Goal: Task Accomplishment & Management: Complete application form

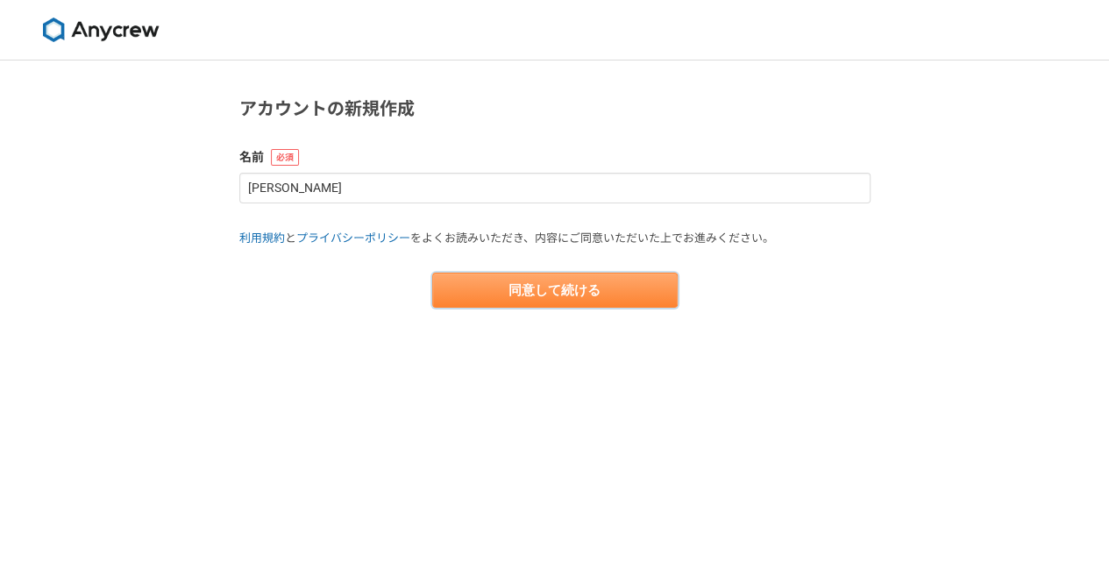
click at [452, 275] on button "同意して続ける" at bounding box center [554, 290] width 245 height 35
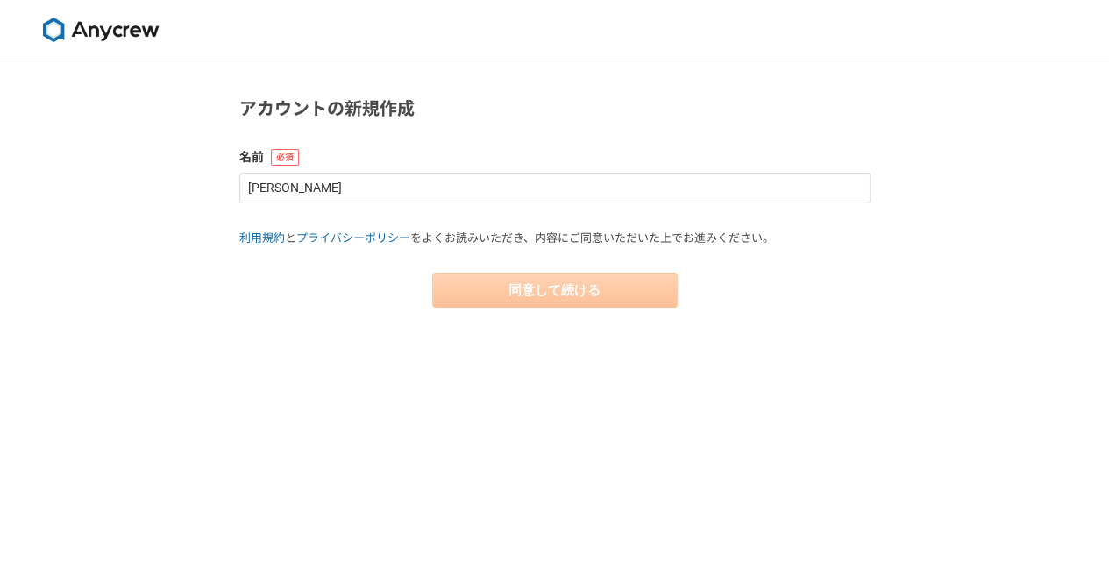
select select "13"
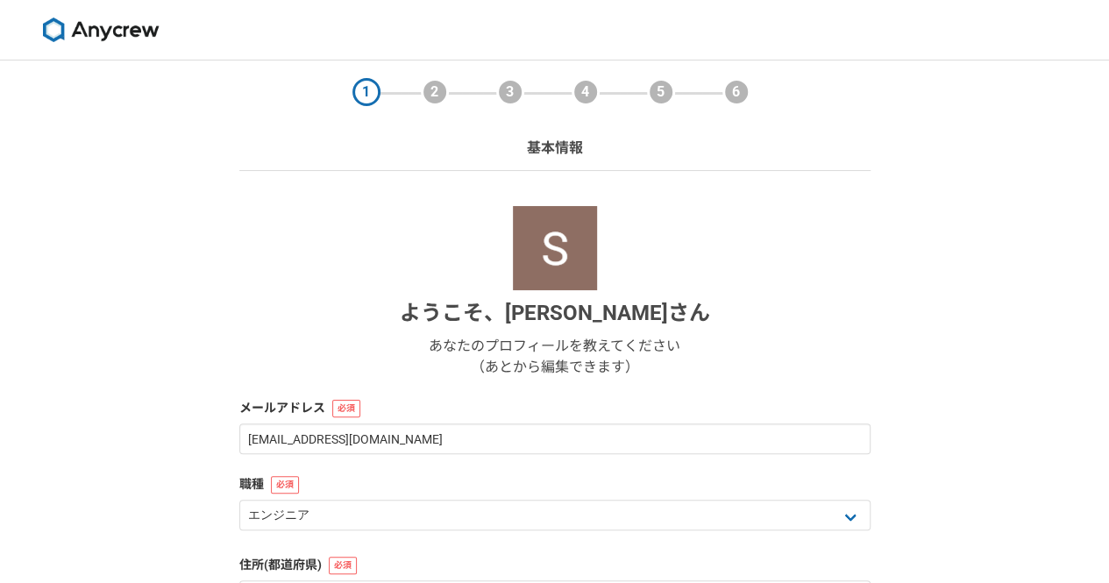
scroll to position [290, 0]
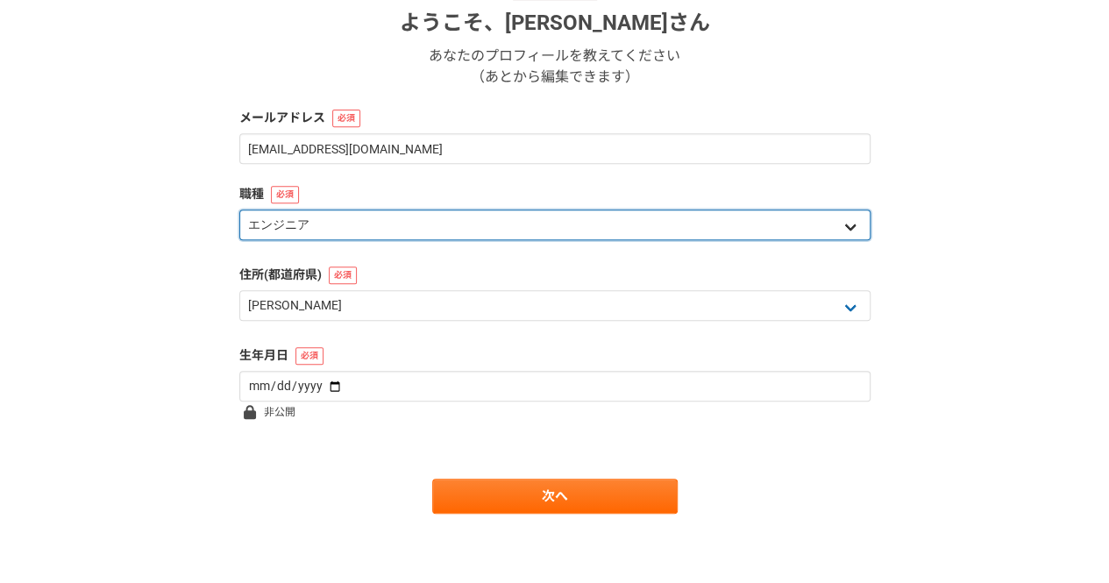
click at [360, 229] on select "エンジニア デザイナー ライター 営業 マーケティング 企画・事業開発 バックオフィス その他" at bounding box center [554, 225] width 631 height 31
select select "5"
click at [239, 210] on select "エンジニア デザイナー ライター 営業 マーケティング 企画・事業開発 バックオフィス その他" at bounding box center [554, 225] width 631 height 31
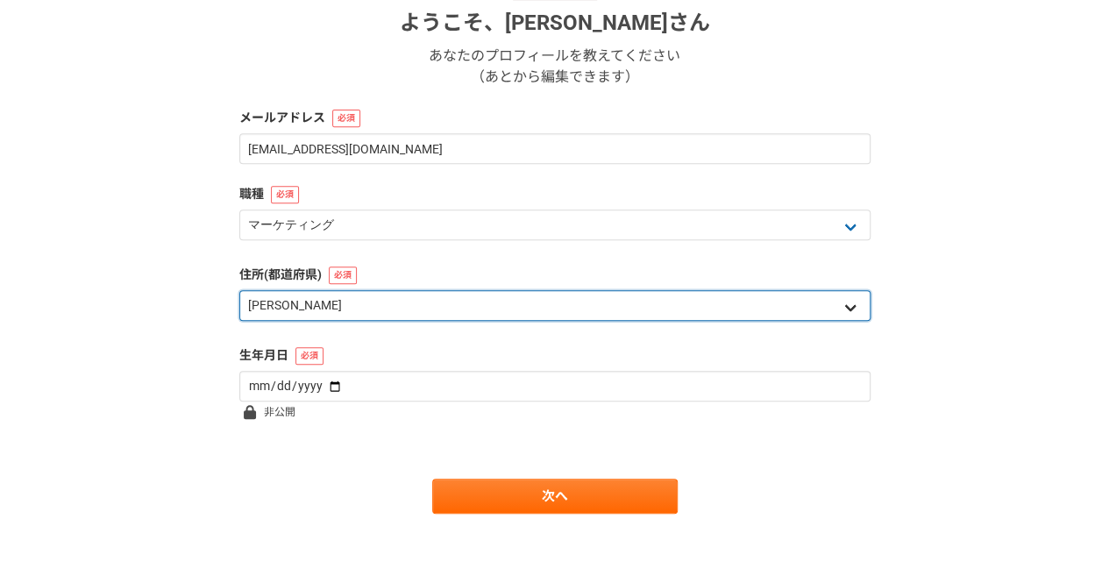
click at [323, 310] on select "北海道 [GEOGRAPHIC_DATA] [GEOGRAPHIC_DATA] [PERSON_NAME][GEOGRAPHIC_DATA] [PERSON_…" at bounding box center [554, 305] width 631 height 31
select select "11"
click at [239, 290] on select "北海道 [GEOGRAPHIC_DATA] [GEOGRAPHIC_DATA] [PERSON_NAME][GEOGRAPHIC_DATA] [PERSON_…" at bounding box center [554, 305] width 631 height 31
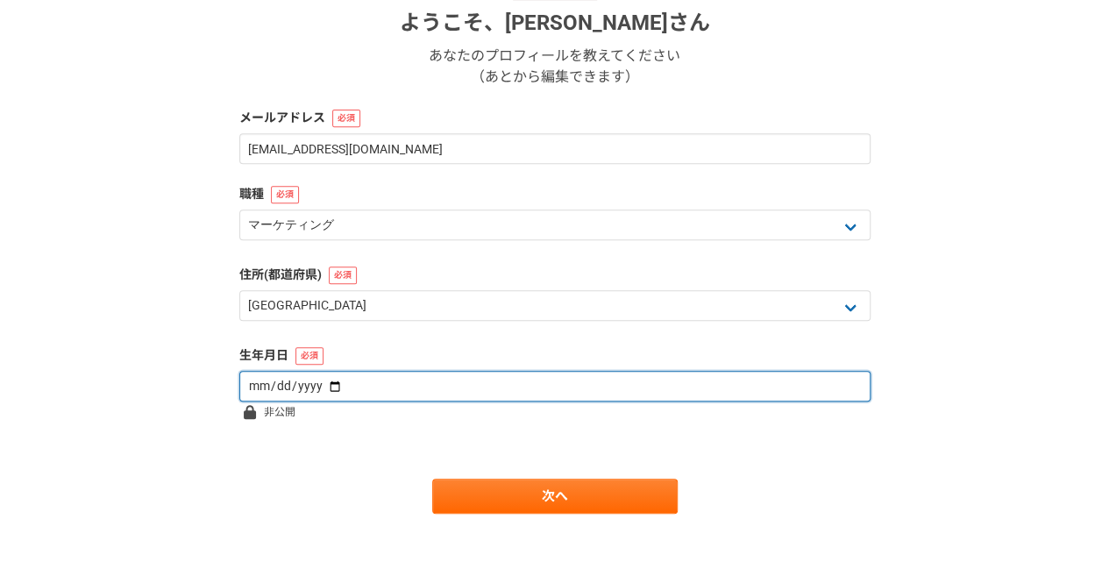
click at [302, 384] on input "date" at bounding box center [554, 386] width 631 height 31
click at [277, 390] on input "date" at bounding box center [554, 386] width 631 height 31
click at [245, 388] on input "date" at bounding box center [554, 386] width 631 height 31
type input "[DATE]"
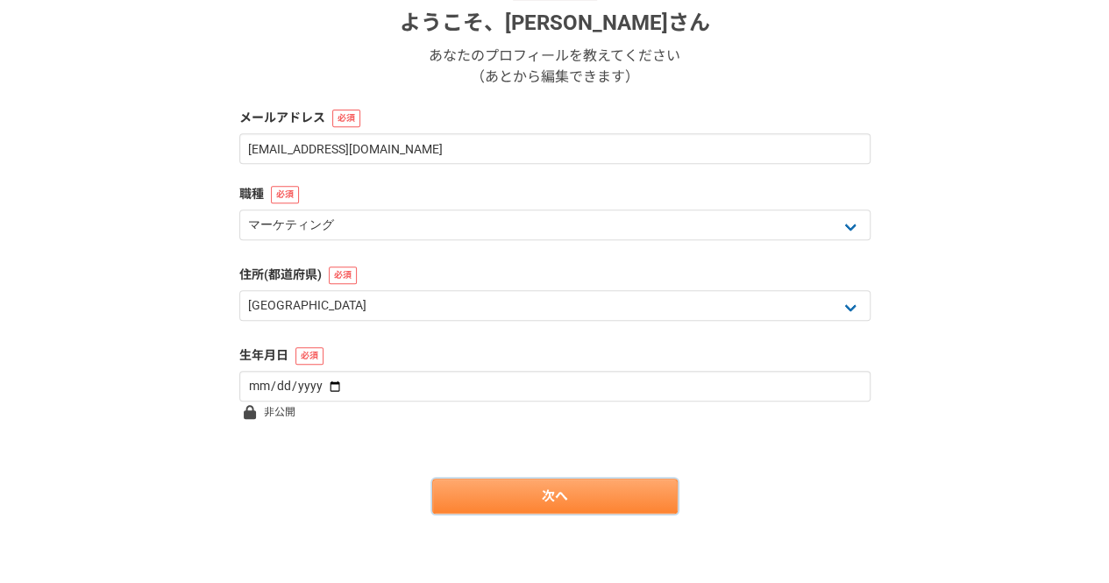
click at [656, 487] on link "次へ" at bounding box center [554, 496] width 245 height 35
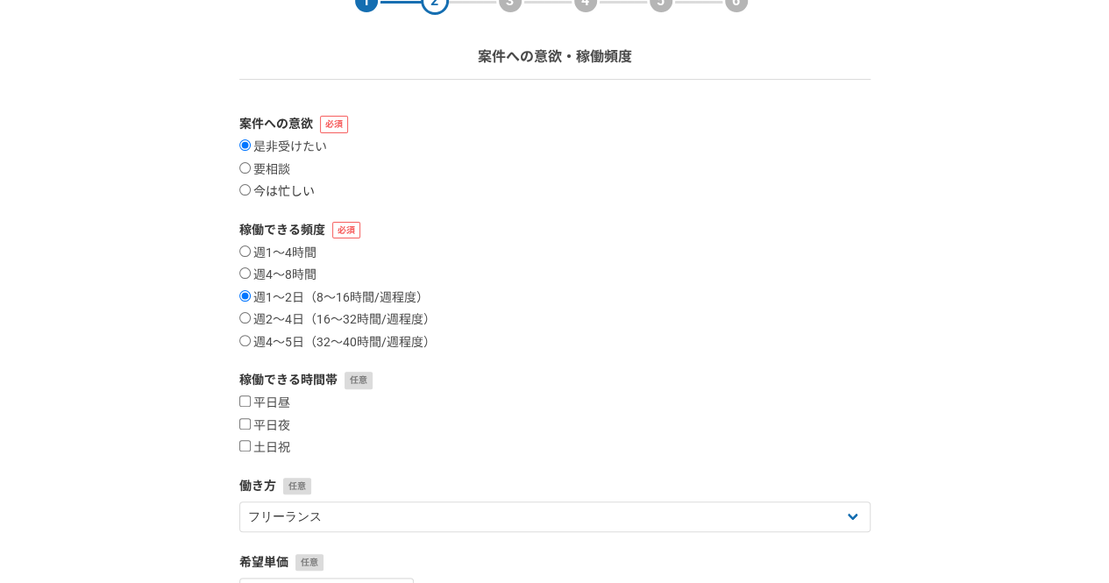
scroll to position [96, 0]
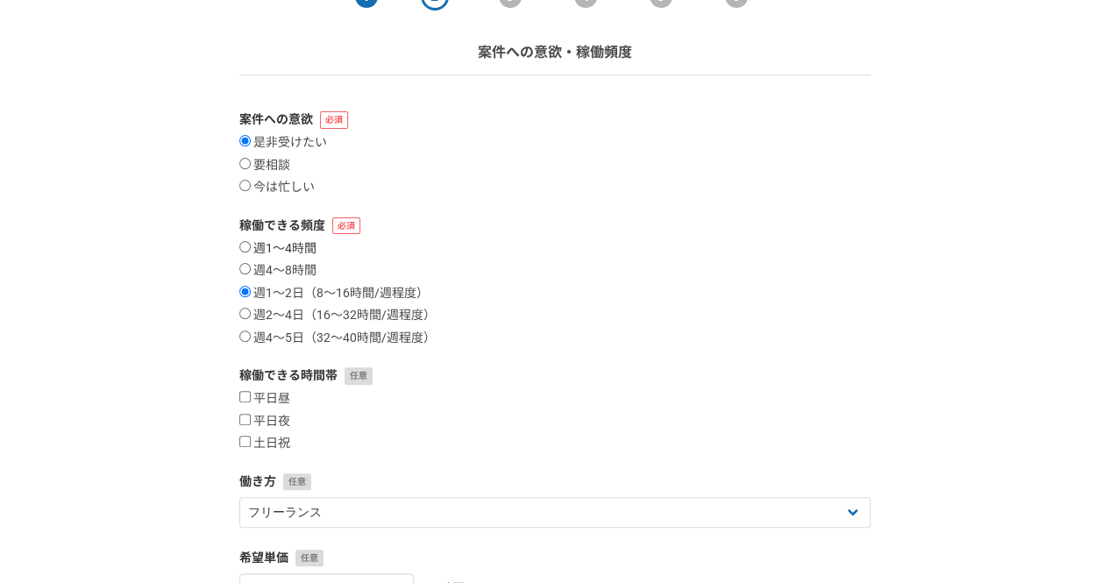
click at [267, 245] on label "週1〜4時間" at bounding box center [277, 249] width 77 height 16
click at [251, 245] on input "週1〜4時間" at bounding box center [244, 246] width 11 height 11
radio input "true"
click at [339, 294] on label "週1〜2日（8〜16時間/週程度）" at bounding box center [333, 294] width 189 height 16
click at [251, 294] on input "週1〜2日（8〜16時間/週程度）" at bounding box center [244, 291] width 11 height 11
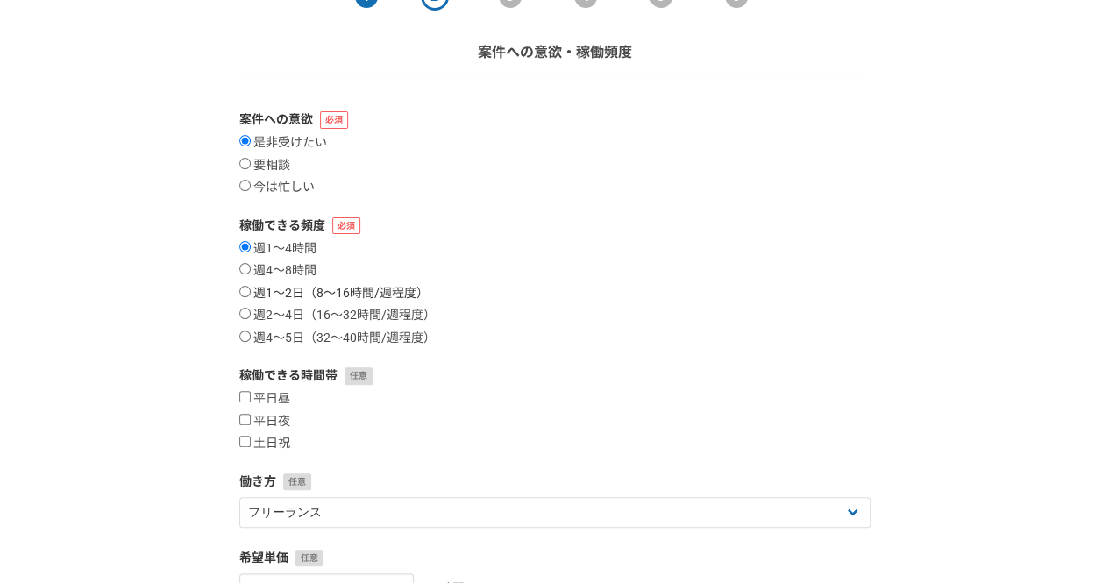
radio input "true"
click at [241, 263] on label "週4〜8時間" at bounding box center [277, 271] width 77 height 16
click at [241, 263] on input "週4〜8時間" at bounding box center [244, 268] width 11 height 11
radio input "true"
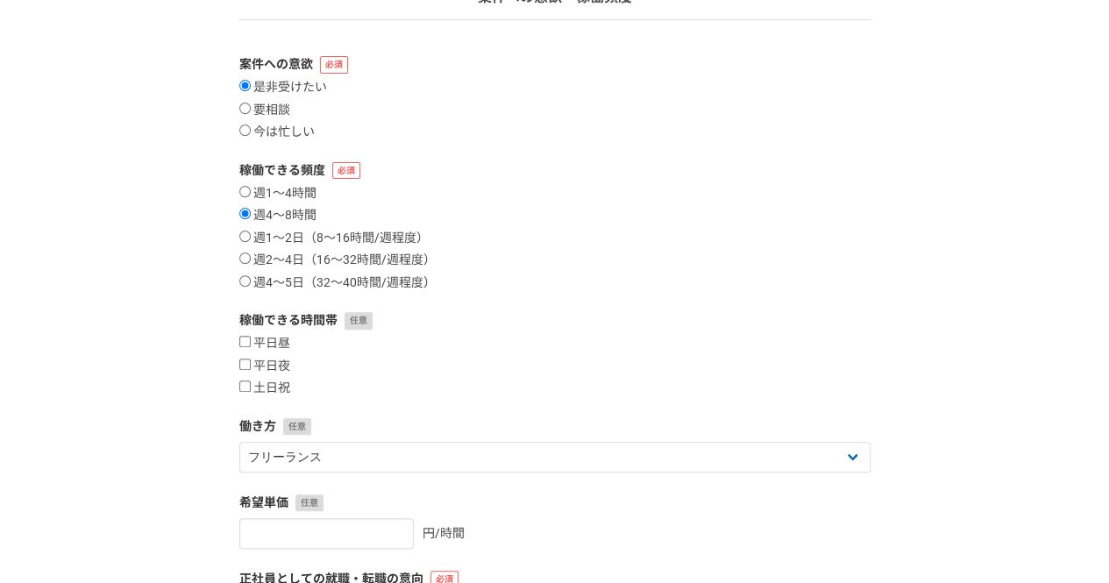
scroll to position [173, 0]
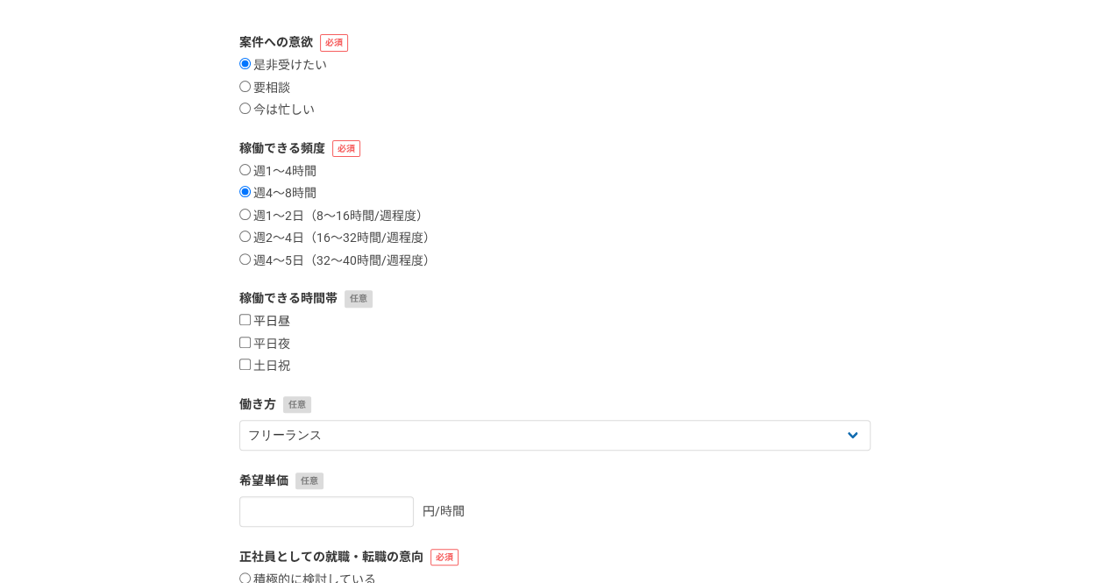
click at [254, 320] on label "平日昼" at bounding box center [264, 322] width 51 height 16
click at [251, 320] on input "平日昼" at bounding box center [244, 319] width 11 height 11
checkbox input "true"
click at [254, 338] on label "平日夜" at bounding box center [264, 345] width 51 height 16
click at [251, 338] on input "平日夜" at bounding box center [244, 342] width 11 height 11
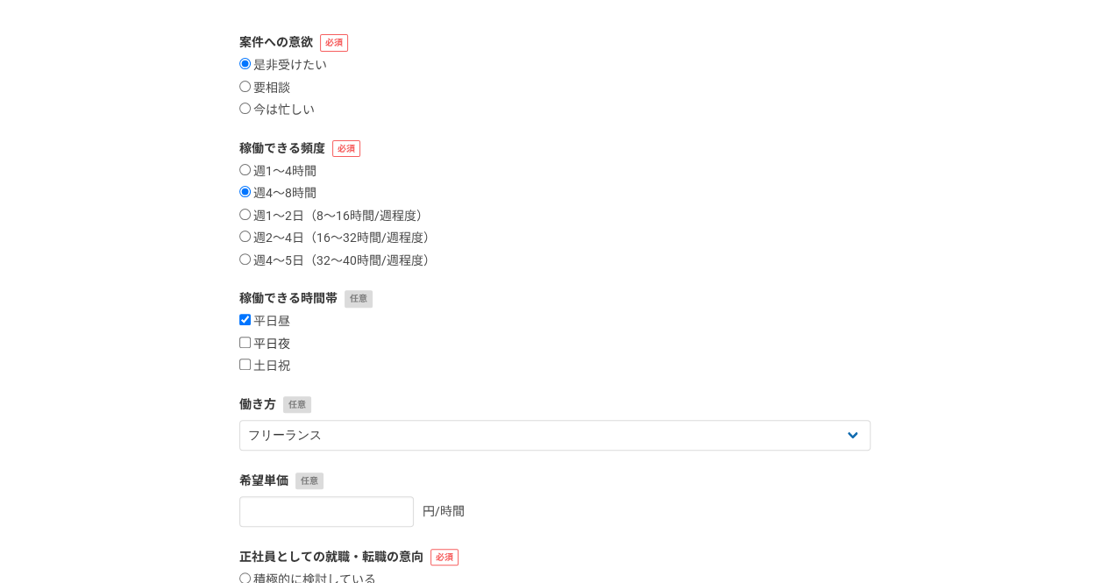
checkbox input "true"
click at [252, 366] on label "土日祝" at bounding box center [264, 367] width 51 height 16
click at [251, 366] on input "土日祝" at bounding box center [244, 364] width 11 height 11
checkbox input "true"
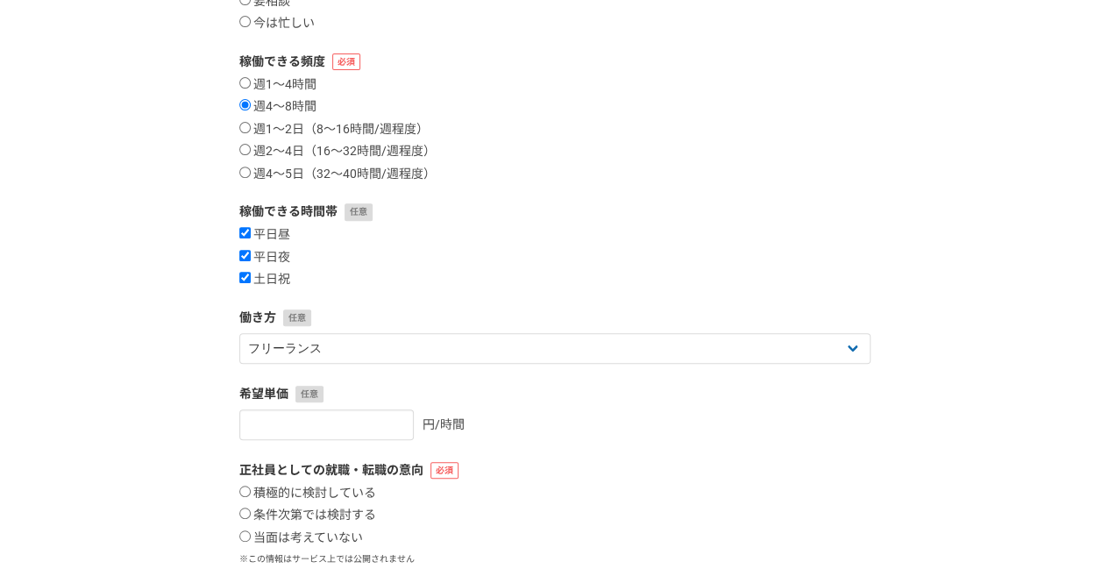
scroll to position [329, 0]
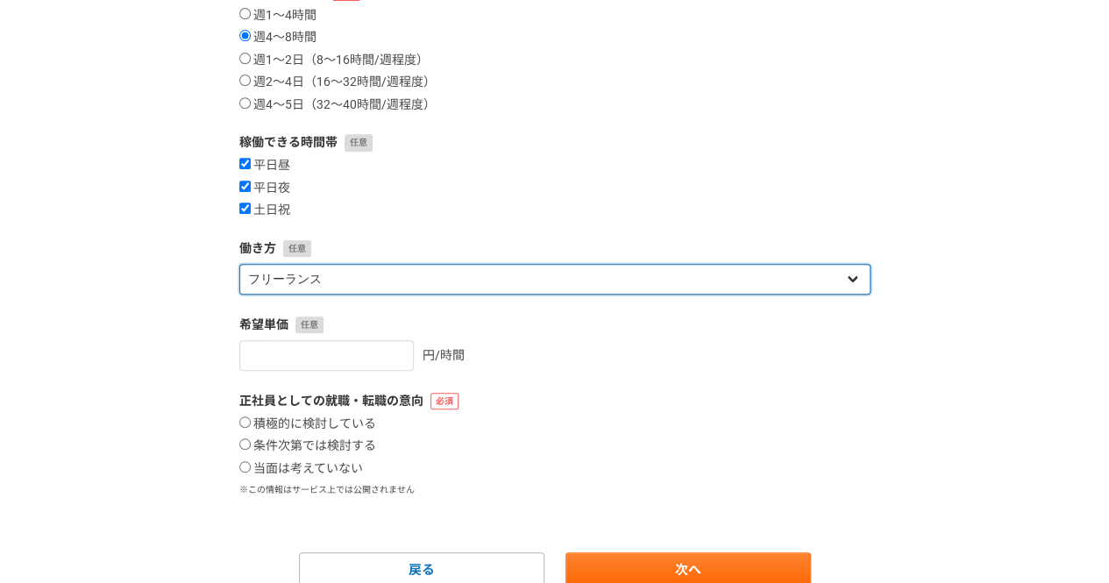
click at [331, 273] on select "フリーランス 副業 その他" at bounding box center [554, 279] width 631 height 31
select select "sidejob"
click at [239, 264] on select "フリーランス 副業 その他" at bounding box center [554, 279] width 631 height 31
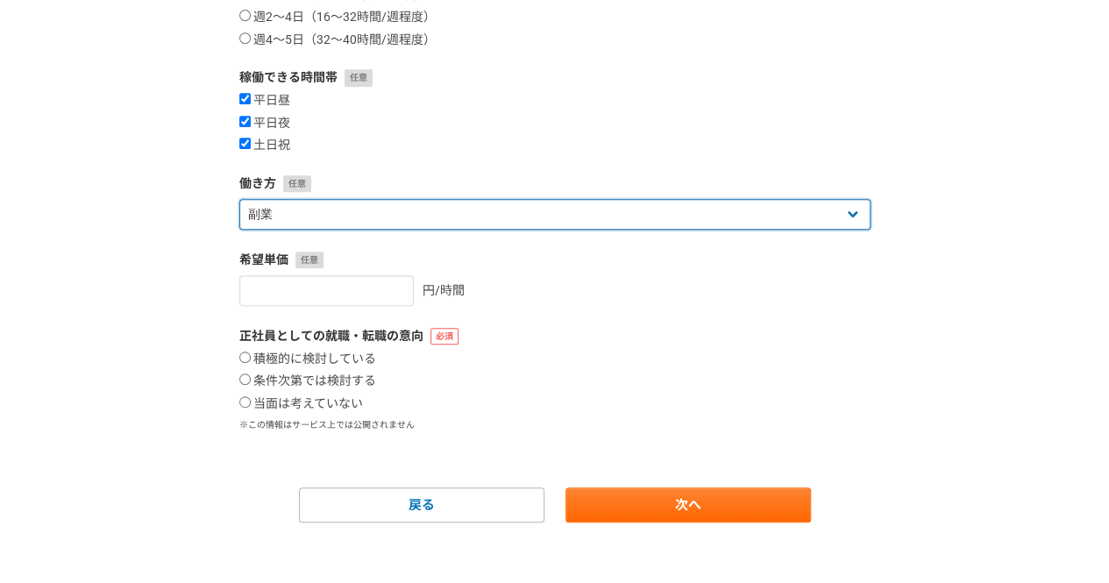
scroll to position [402, 0]
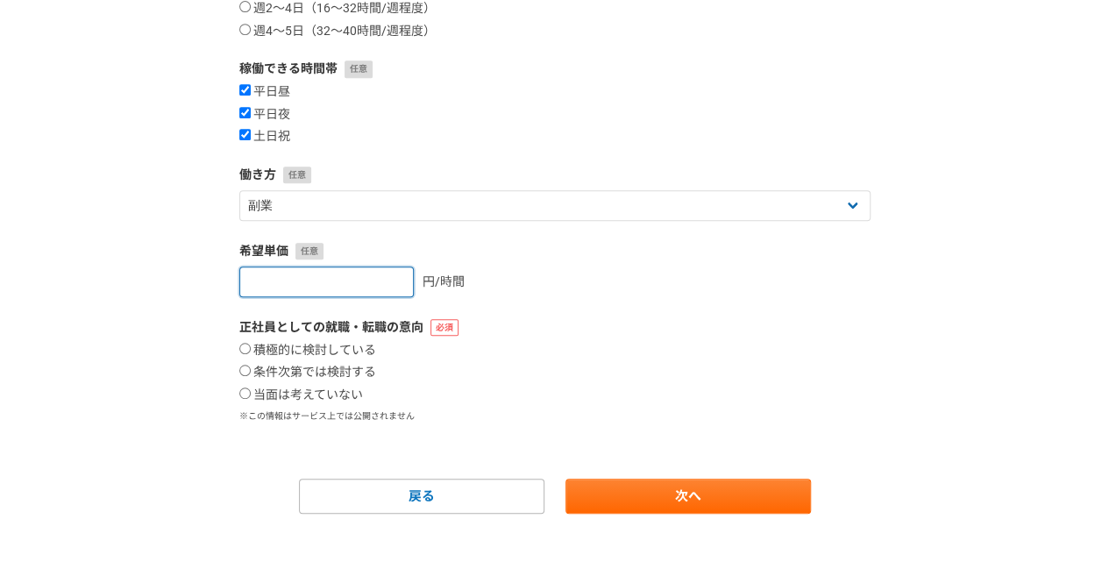
click at [273, 286] on input "number" at bounding box center [326, 281] width 174 height 31
click at [502, 263] on div "希望単価 円/時間" at bounding box center [554, 269] width 631 height 55
click at [303, 377] on label "条件次第では検討する" at bounding box center [307, 373] width 137 height 16
click at [251, 376] on input "条件次第では検討する" at bounding box center [244, 370] width 11 height 11
radio input "true"
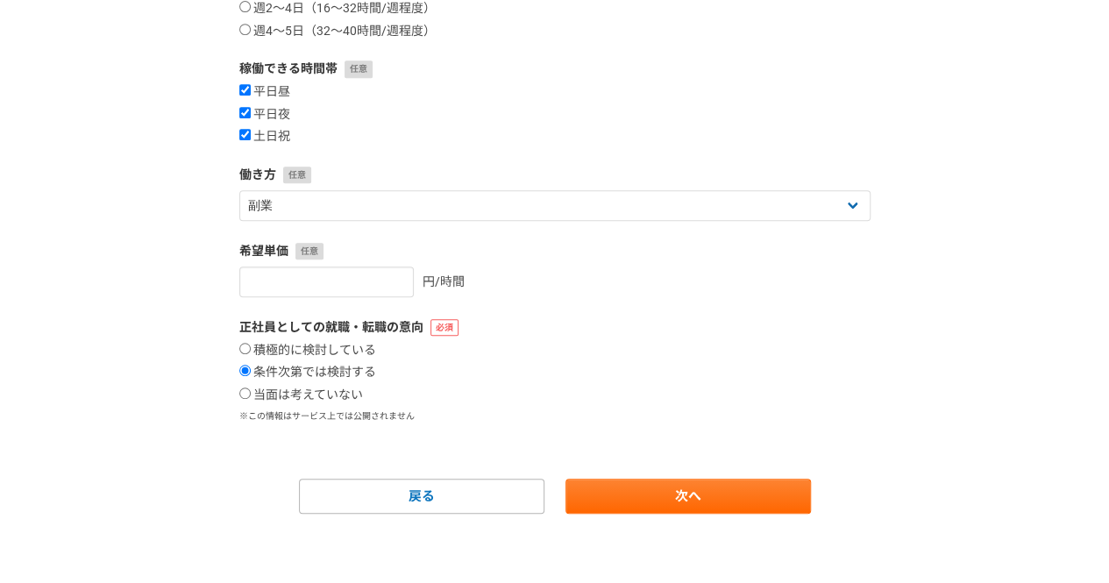
click at [794, 383] on div "積極的に検討している 条件次第では検討する 当面は考えていない" at bounding box center [554, 373] width 631 height 60
click at [644, 479] on link "次へ" at bounding box center [687, 496] width 245 height 35
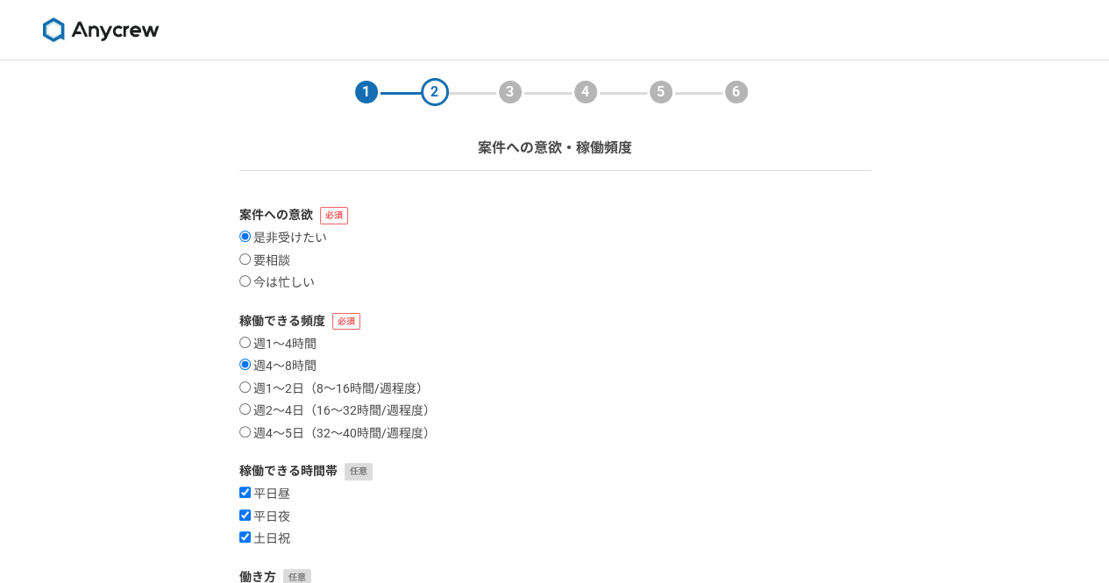
select select
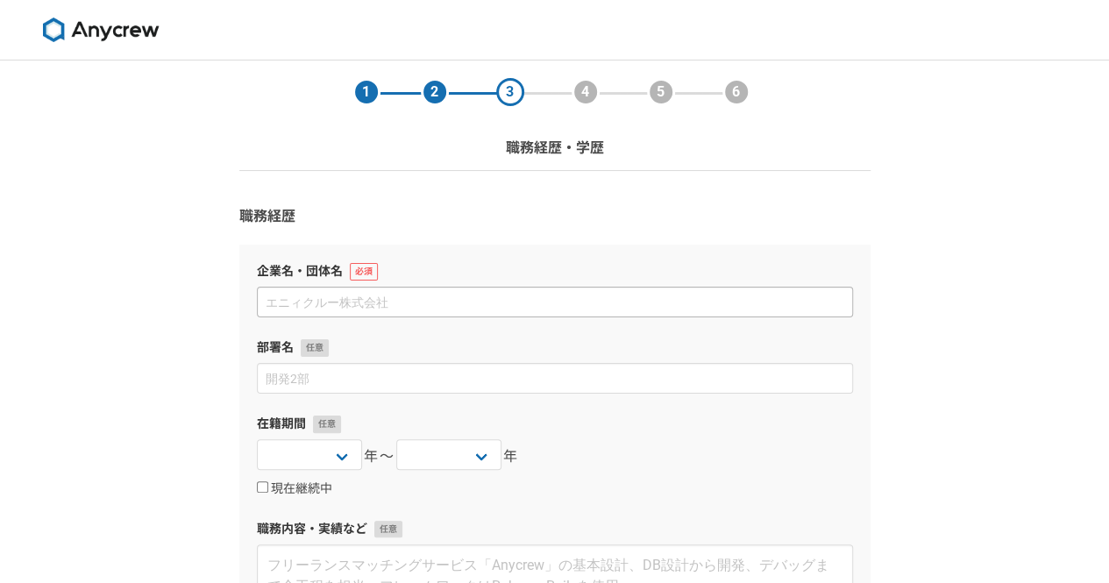
scroll to position [39, 0]
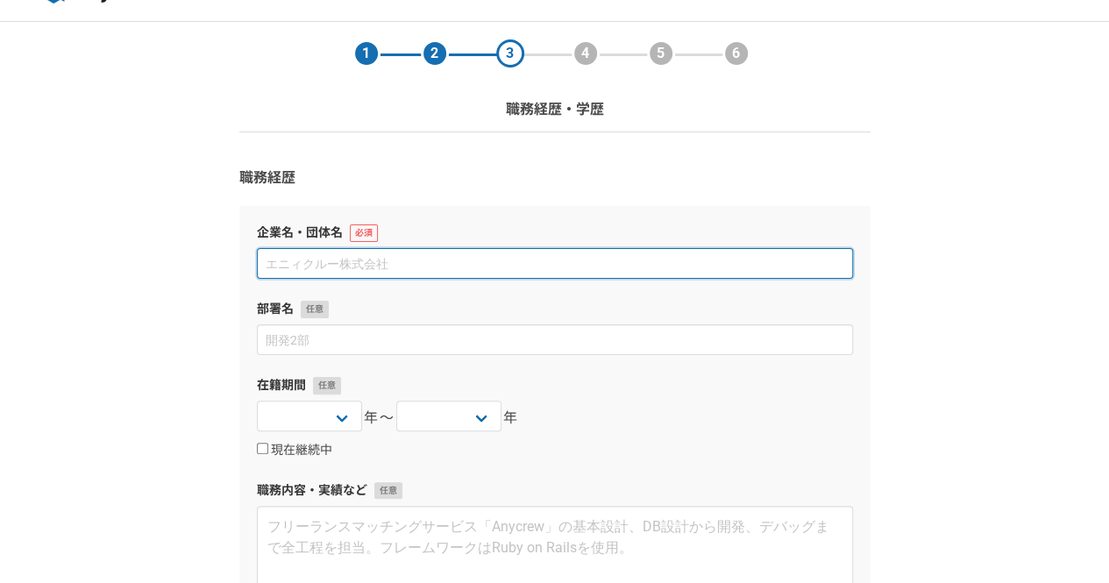
click at [423, 274] on input at bounding box center [555, 263] width 596 height 31
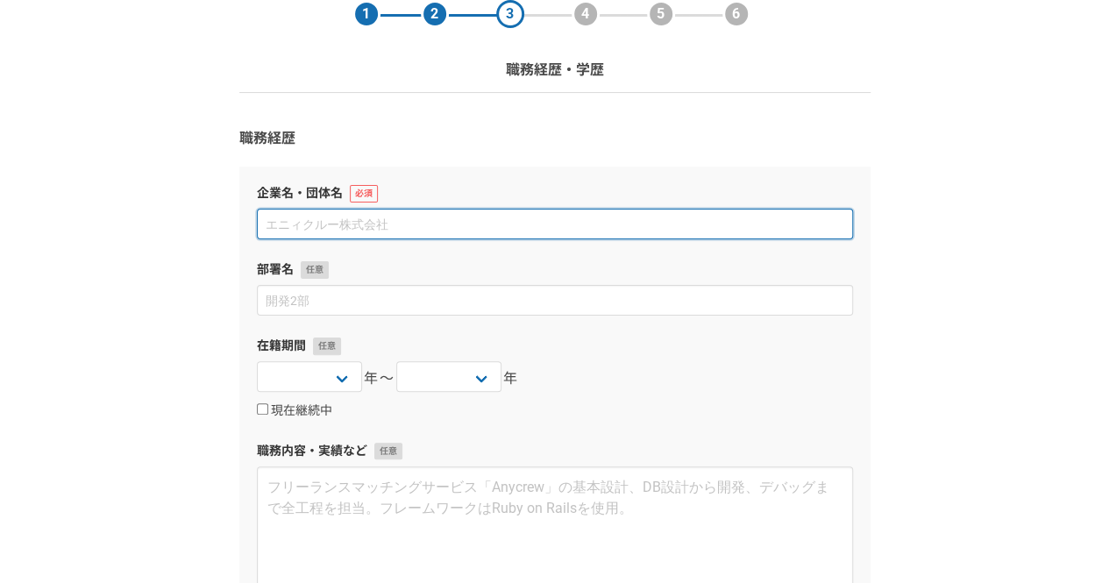
scroll to position [82, 0]
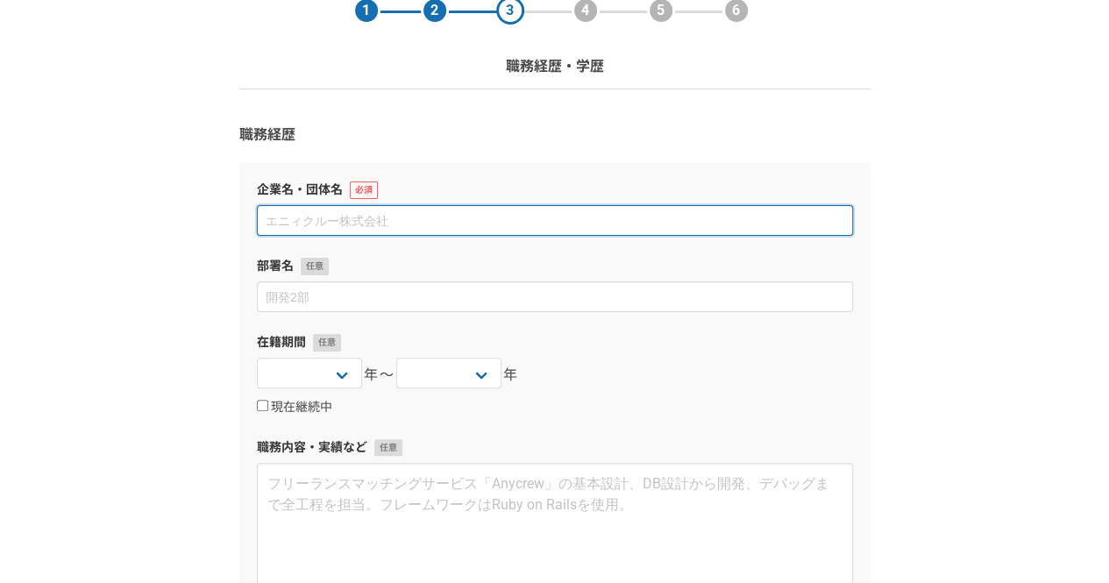
click at [375, 215] on input at bounding box center [555, 220] width 596 height 31
type input "k"
drag, startPoint x: 430, startPoint y: 215, endPoint x: 319, endPoint y: 230, distance: 111.4
click at [319, 230] on input "株式会社Ｔｅｃｈｂｏｗｌ" at bounding box center [555, 220] width 596 height 31
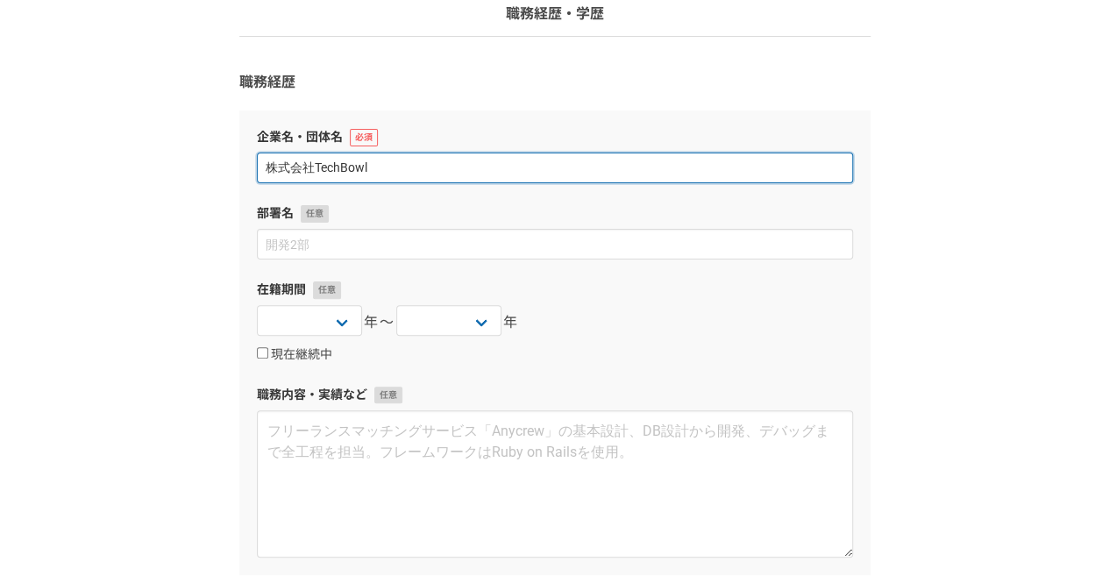
scroll to position [136, 0]
type input "株式会社TechBowl"
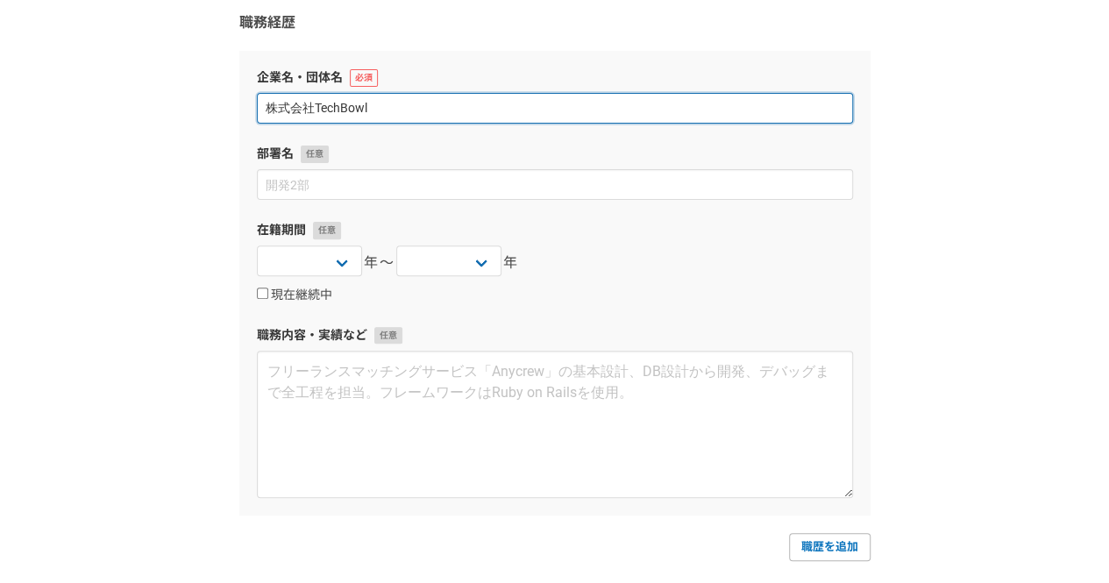
scroll to position [281, 0]
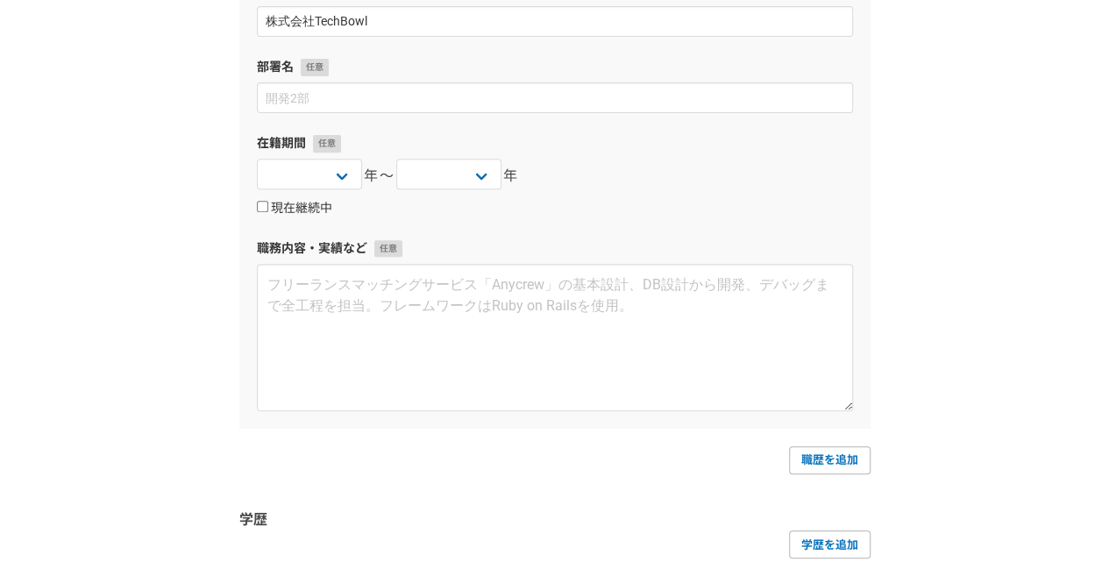
click at [277, 201] on label "現在継続中" at bounding box center [294, 209] width 75 height 16
click at [268, 201] on input "現在継続中" at bounding box center [262, 206] width 11 height 11
checkbox input "true"
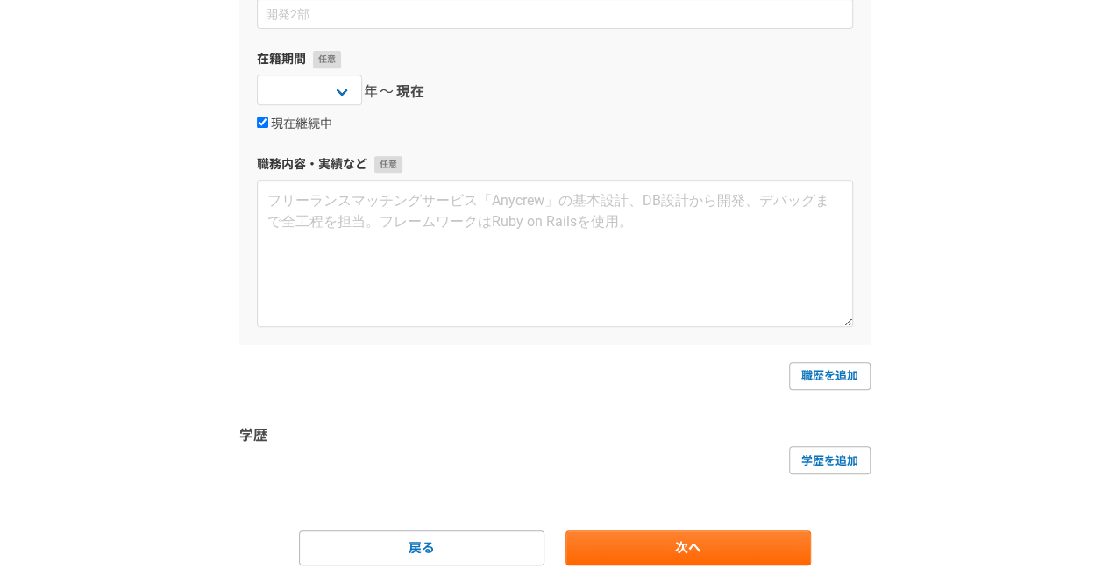
scroll to position [356, 0]
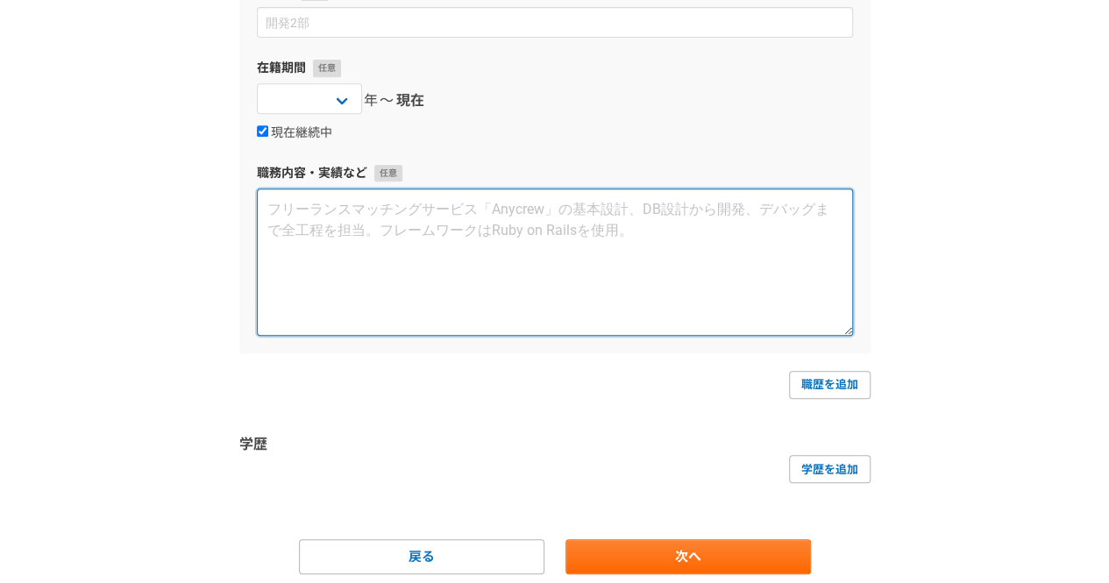
click at [643, 260] on textarea at bounding box center [555, 261] width 596 height 147
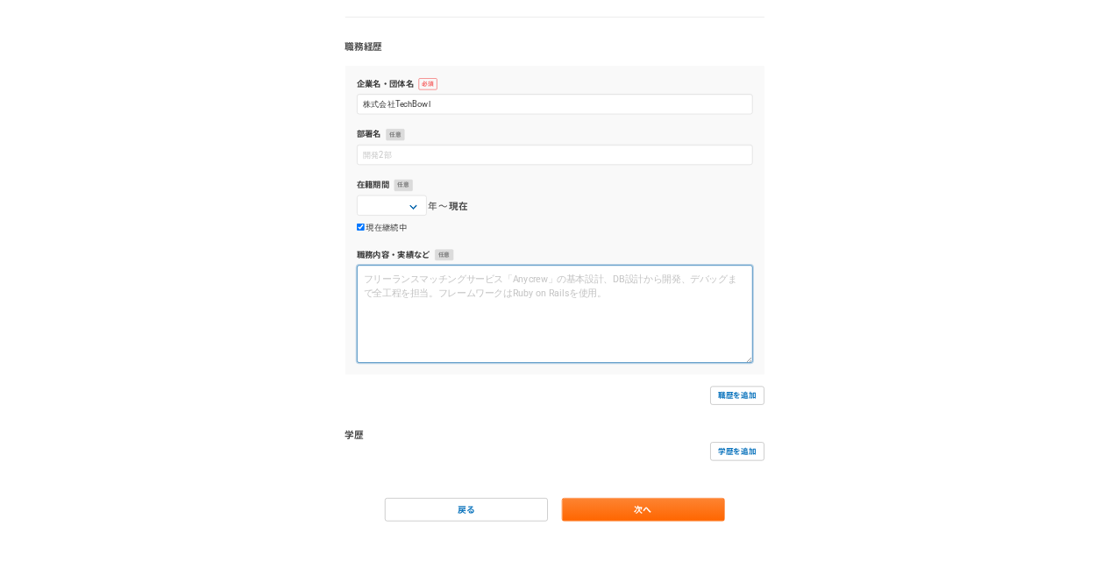
scroll to position [170, 0]
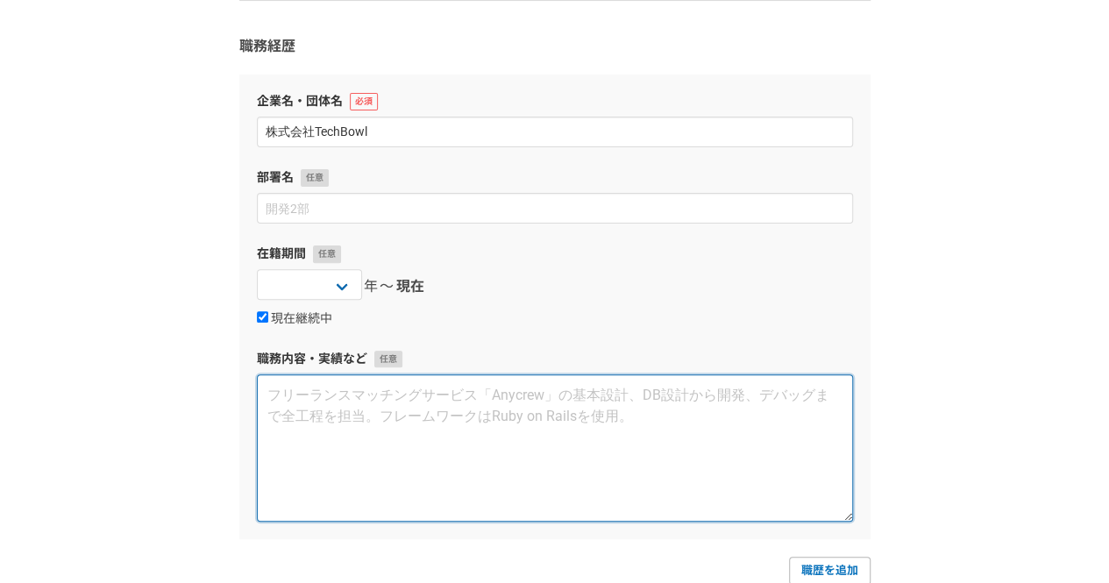
click at [352, 413] on textarea at bounding box center [555, 447] width 596 height 147
paste textarea "【業務内容】 ◆マーケティング戦略・実行管理 ・デジタル施策の立案〜実行 ・SQLを用いたデータ分析／販促リスト作成 ・メールマーケティング（ToB／ToC）…"
type textarea "【業務内容】 ◆マーケティング戦略・実行管理 ・デジタル施策の立案〜実行 ・SQLを用いたデータ分析／販促リスト作成 ・メールマーケティング（ToB／ToC）…"
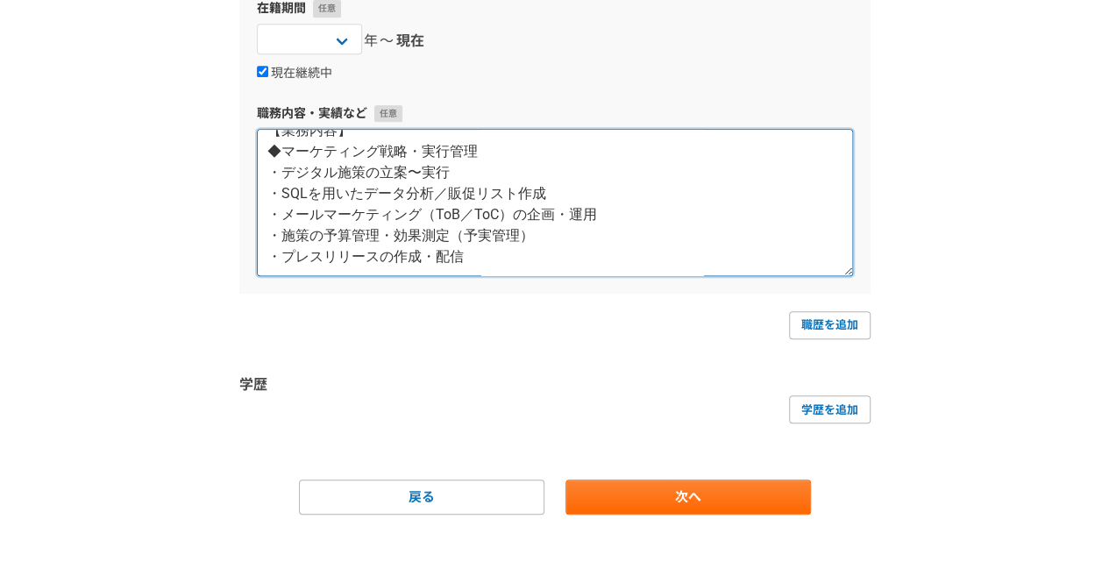
scroll to position [0, 0]
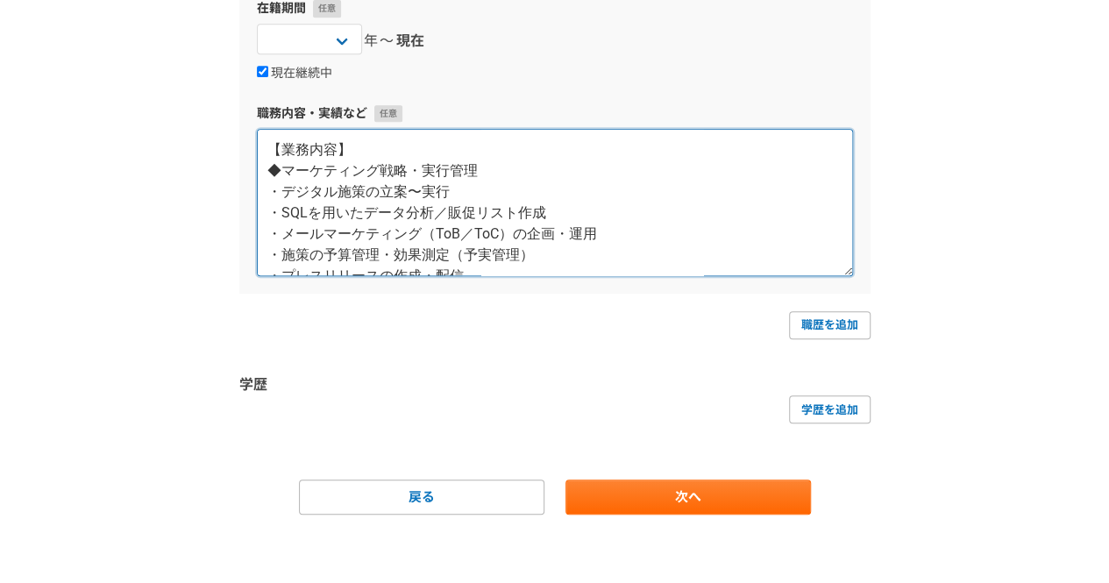
click at [412, 250] on textarea "【業務内容】 ◆マーケティング戦略・実行管理 ・デジタル施策の立案〜実行 ・SQLを用いたデータ分析／販促リスト作成 ・メールマーケティング（ToB／ToC）…" at bounding box center [555, 202] width 596 height 147
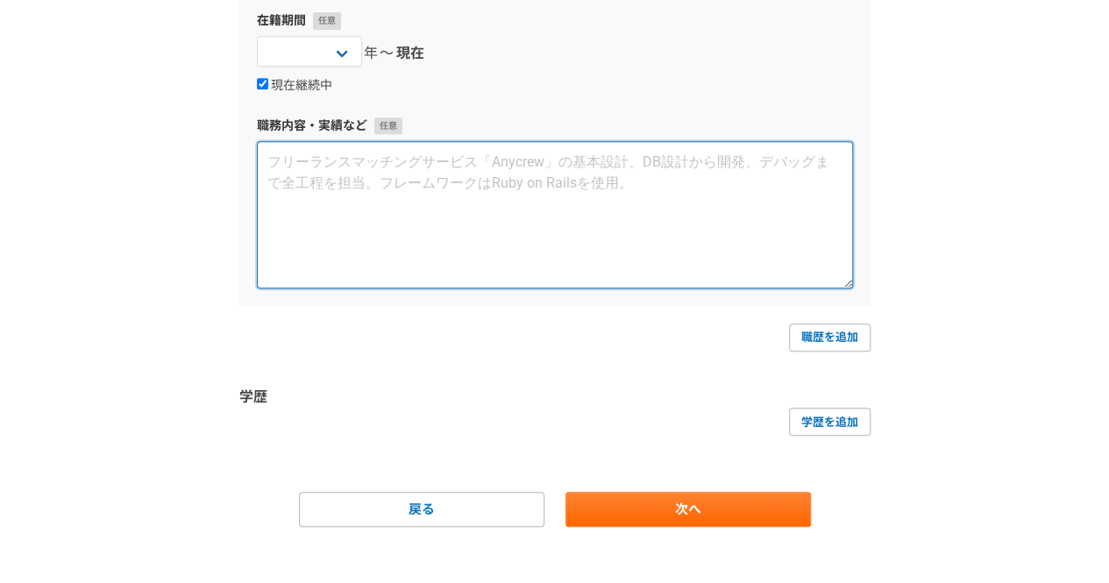
scroll to position [415, 0]
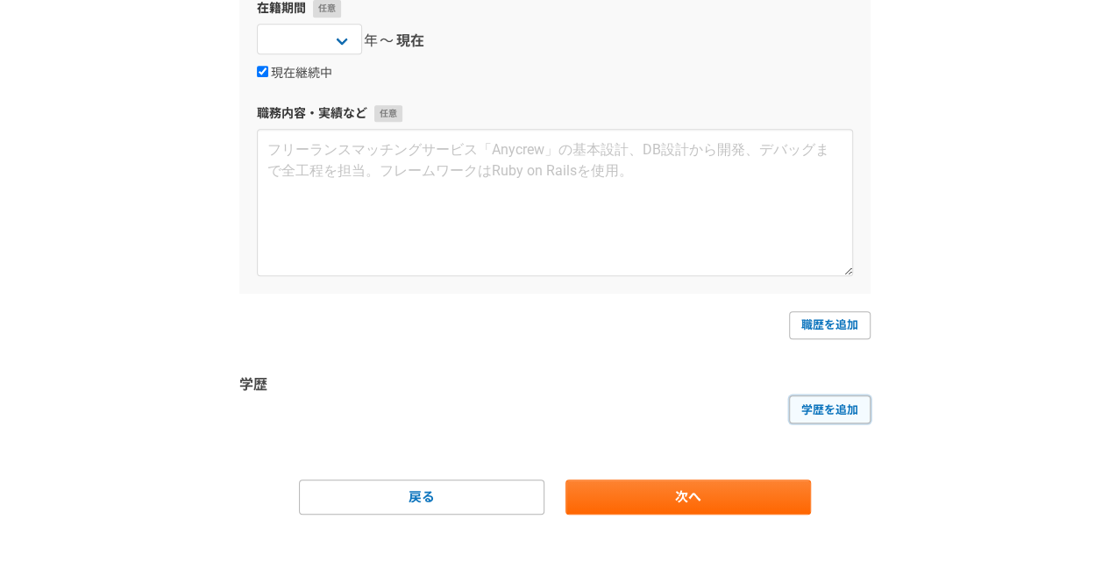
click at [817, 415] on link "学歴を追加" at bounding box center [830, 409] width 82 height 28
select select
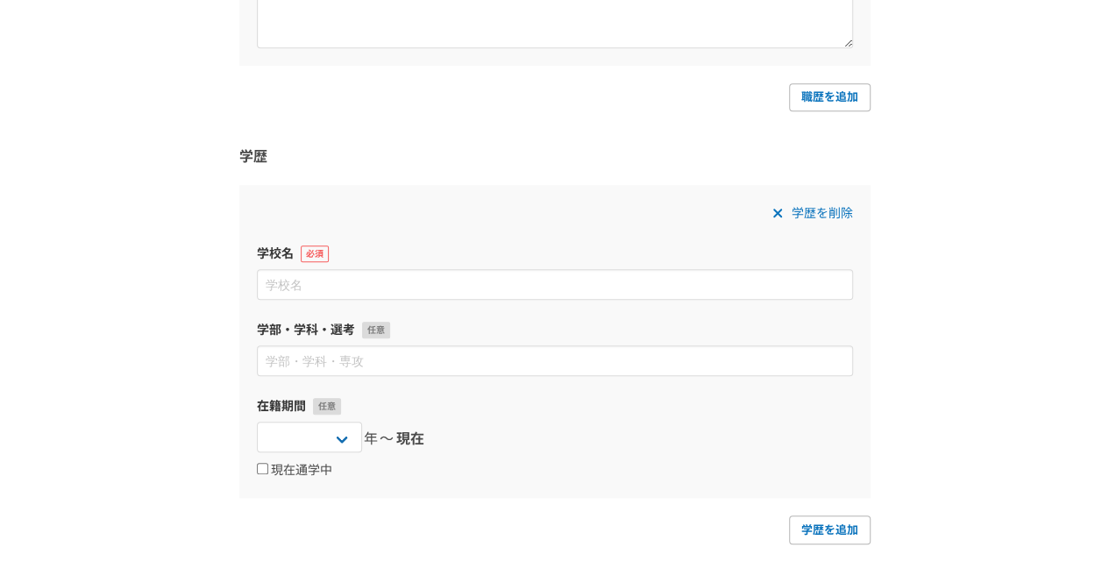
scroll to position [652, 0]
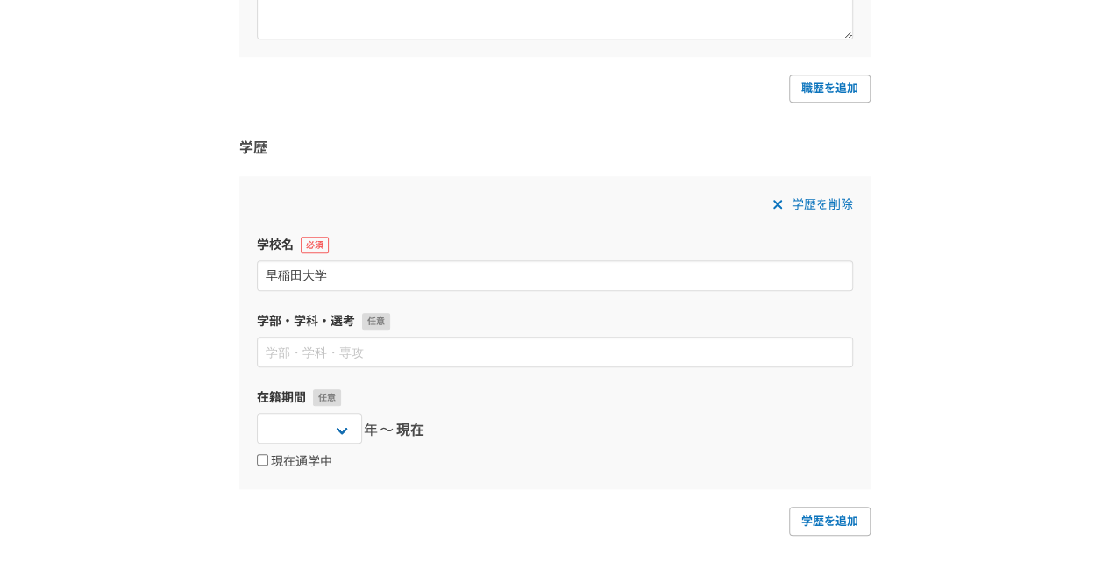
type input "早稲田大学"
click at [447, 366] on div "学歴を削除 学校名 [GEOGRAPHIC_DATA]・学科・選考 在籍期間 [DATE] [DATE] [DATE] [DATE] [DATE] [DATE…" at bounding box center [554, 332] width 631 height 313
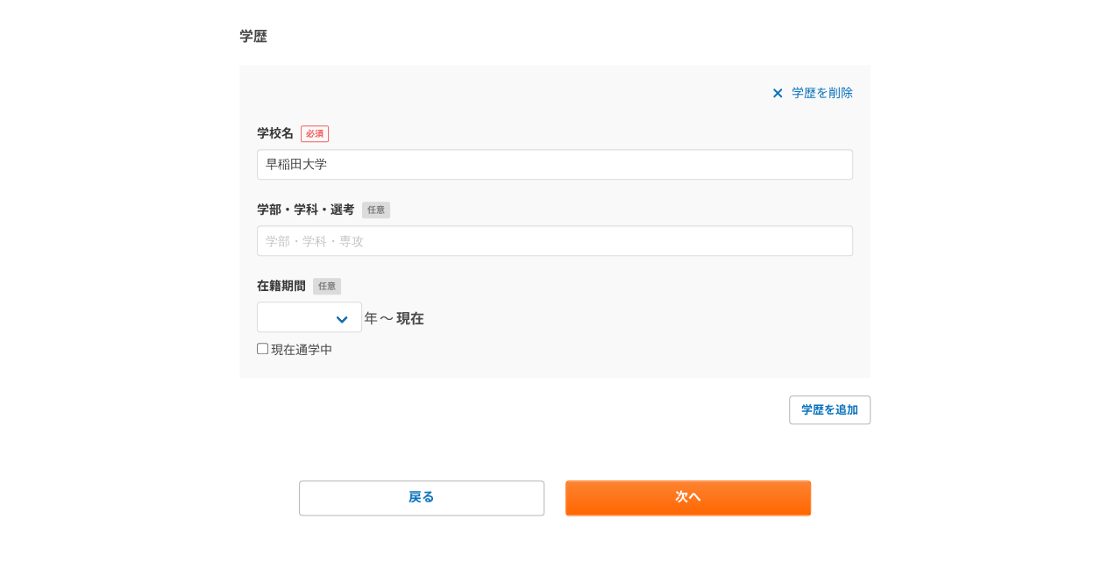
scroll to position [764, 0]
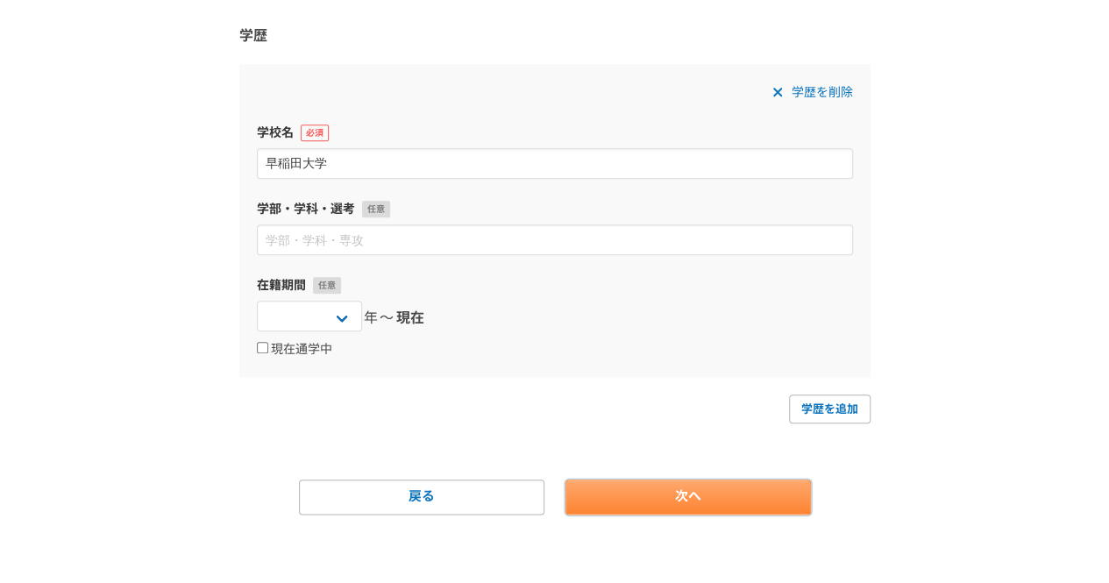
click at [730, 488] on link "次へ" at bounding box center [687, 496] width 245 height 35
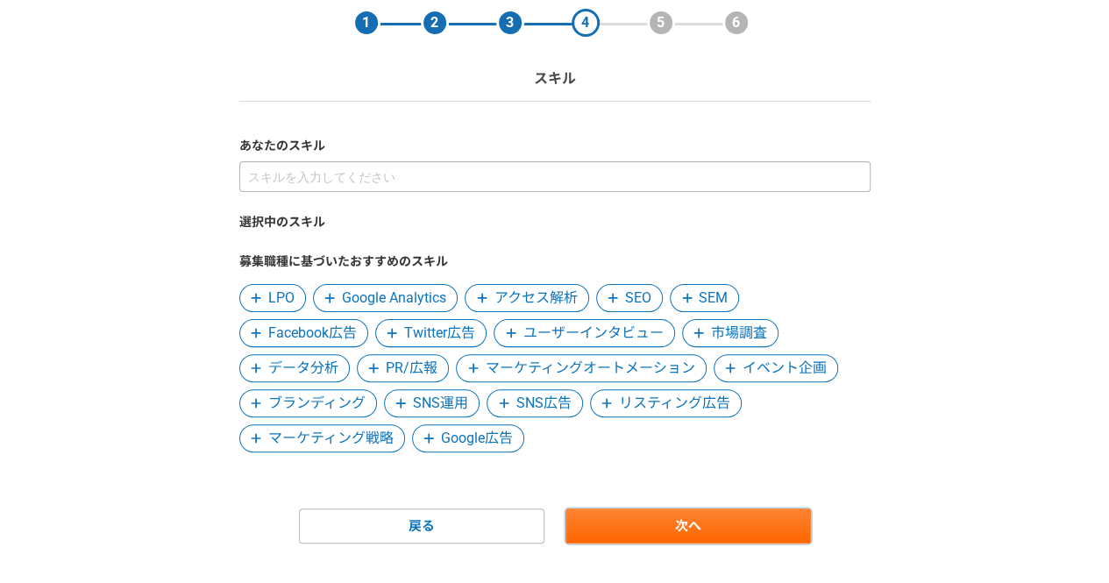
scroll to position [70, 0]
click at [306, 374] on span "データ分析" at bounding box center [303, 367] width 70 height 21
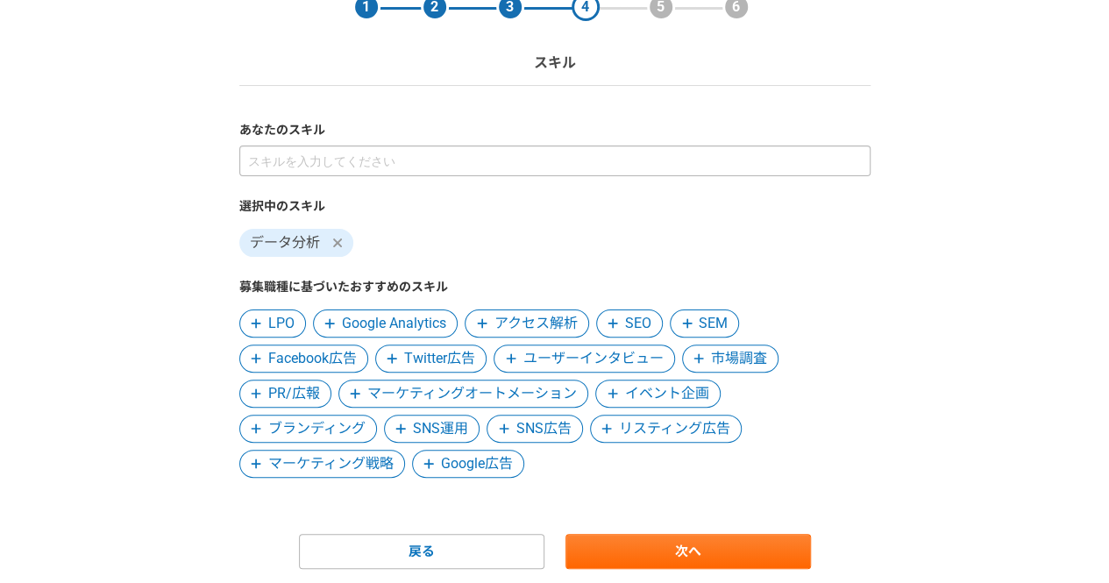
scroll to position [84, 0]
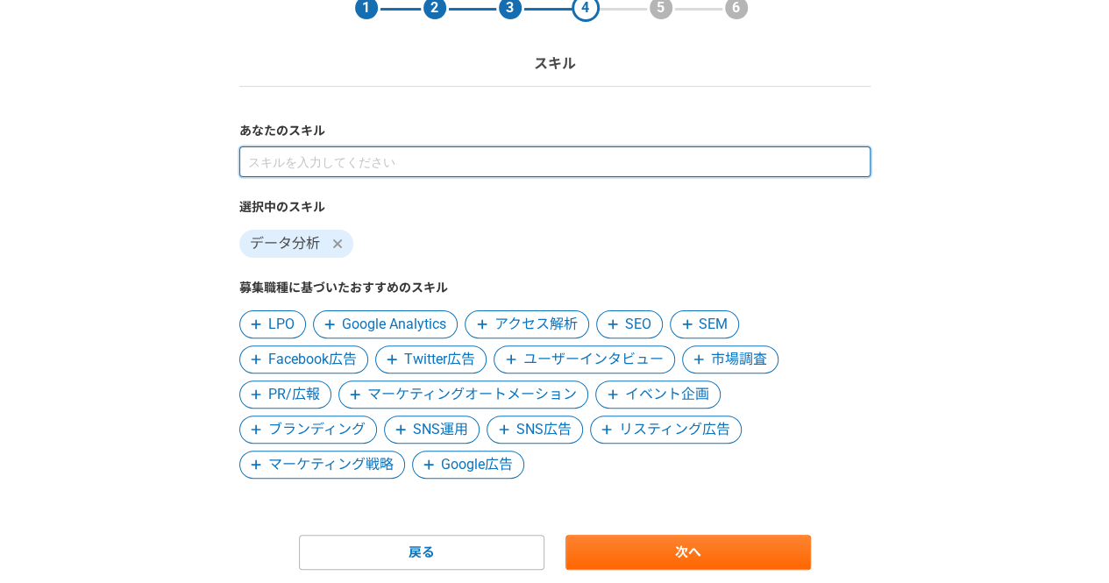
click at [458, 162] on input at bounding box center [554, 161] width 631 height 31
type input "ｄ"
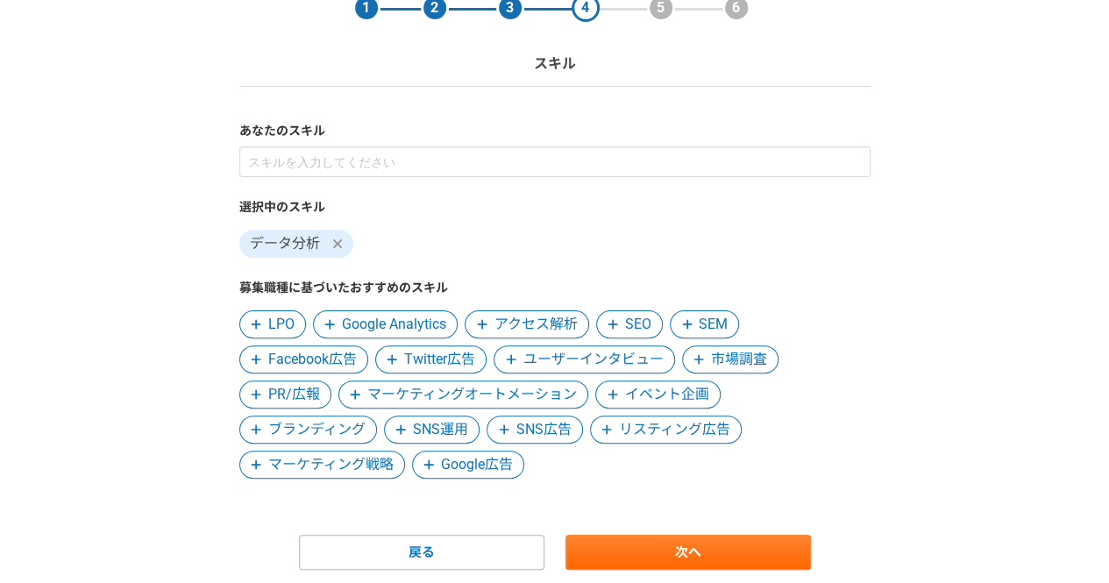
click at [707, 352] on span at bounding box center [698, 359] width 21 height 21
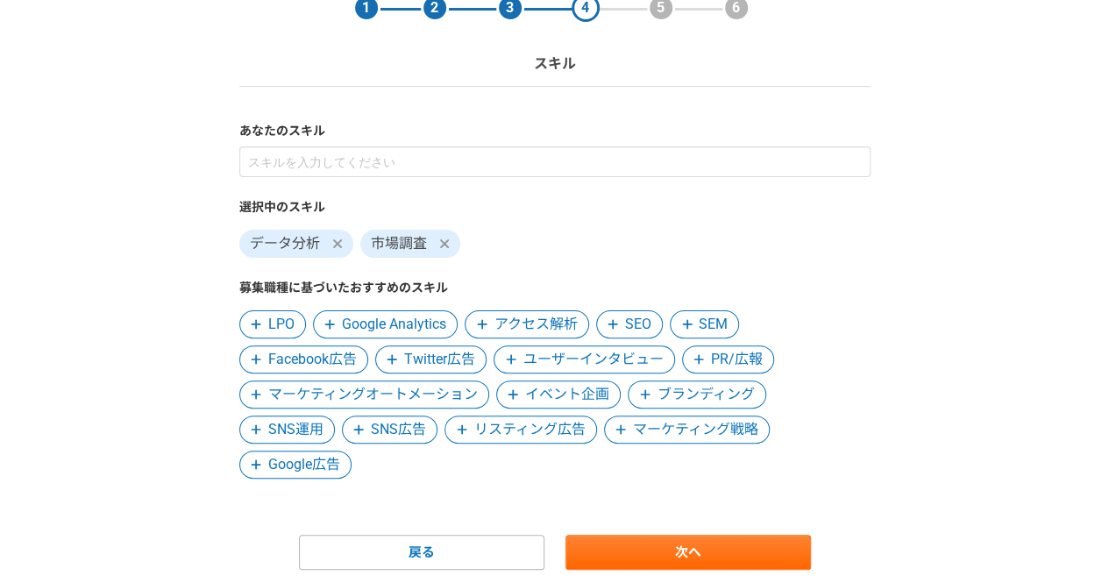
click at [638, 441] on span "マーケティング戦略" at bounding box center [687, 429] width 166 height 28
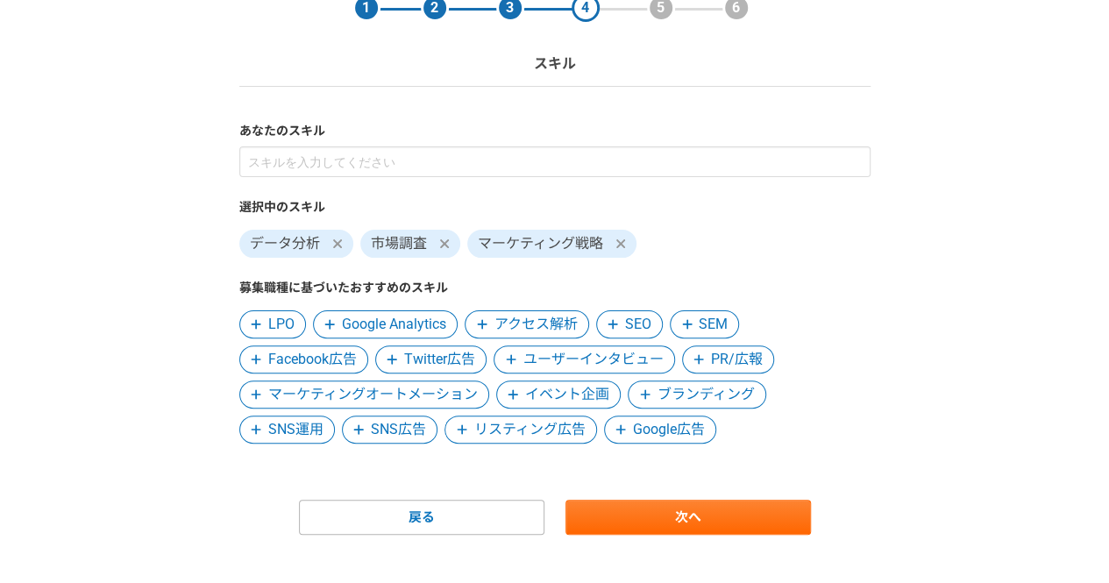
click at [698, 369] on span at bounding box center [698, 359] width 21 height 21
click at [541, 362] on span "ユーザーインタビュー" at bounding box center [593, 359] width 140 height 21
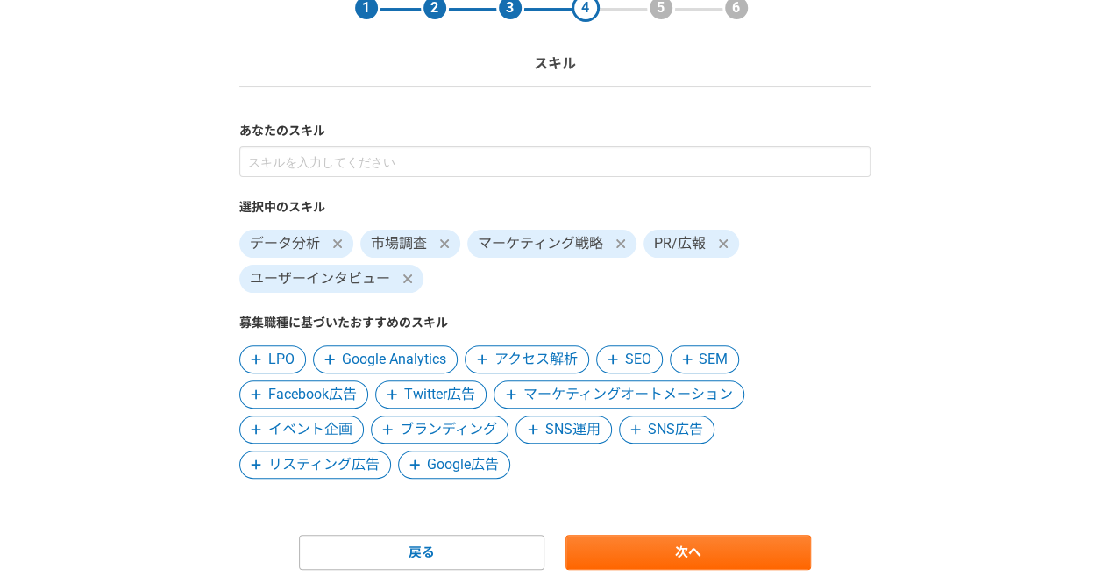
click at [413, 424] on span "ブランディング" at bounding box center [448, 429] width 97 height 21
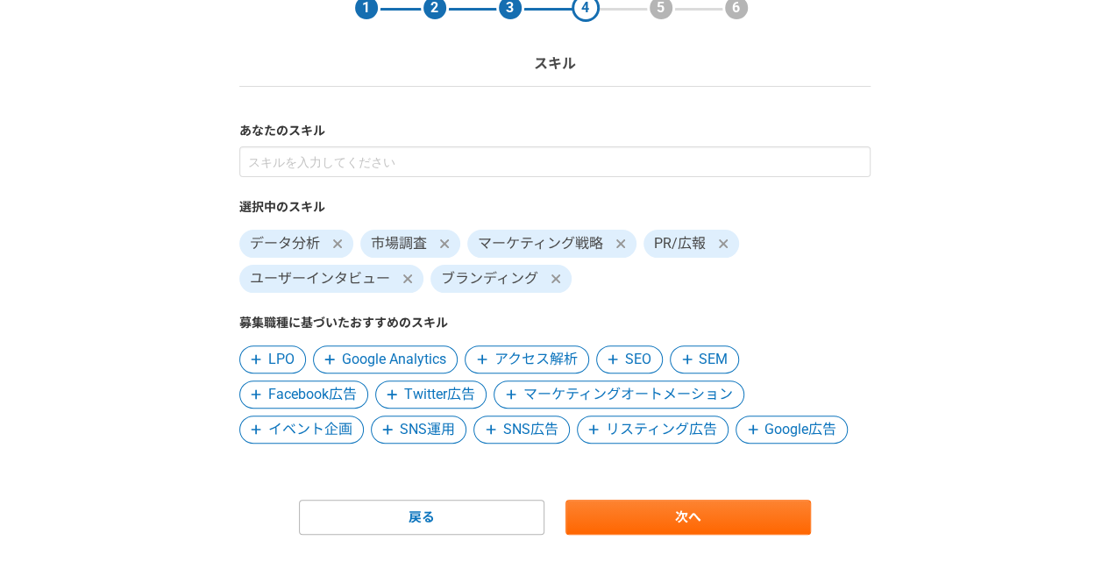
click at [487, 429] on icon at bounding box center [491, 430] width 10 height 10
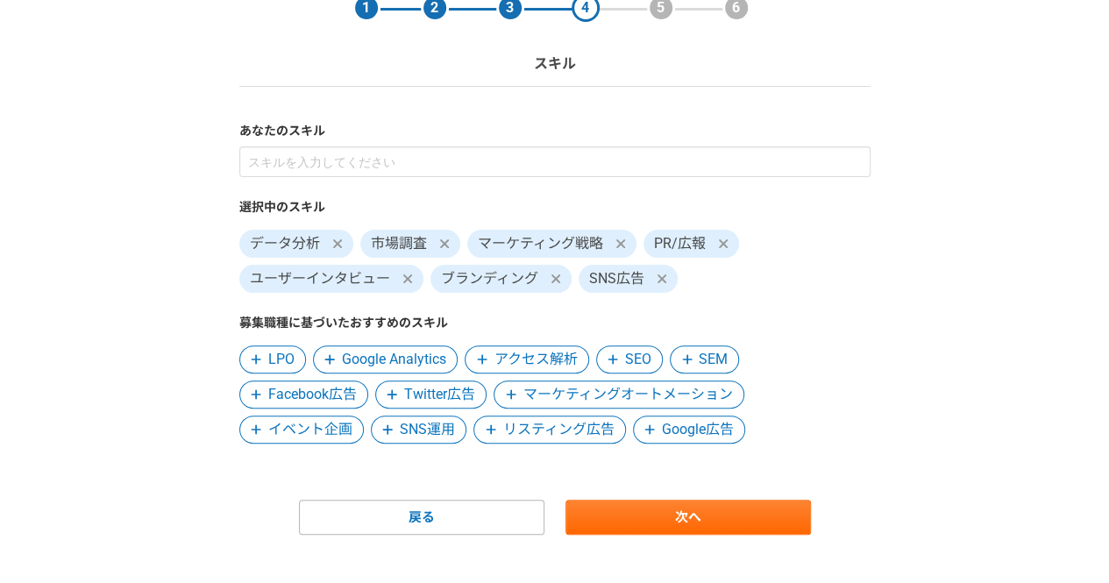
click at [705, 432] on span "Google広告" at bounding box center [698, 429] width 72 height 21
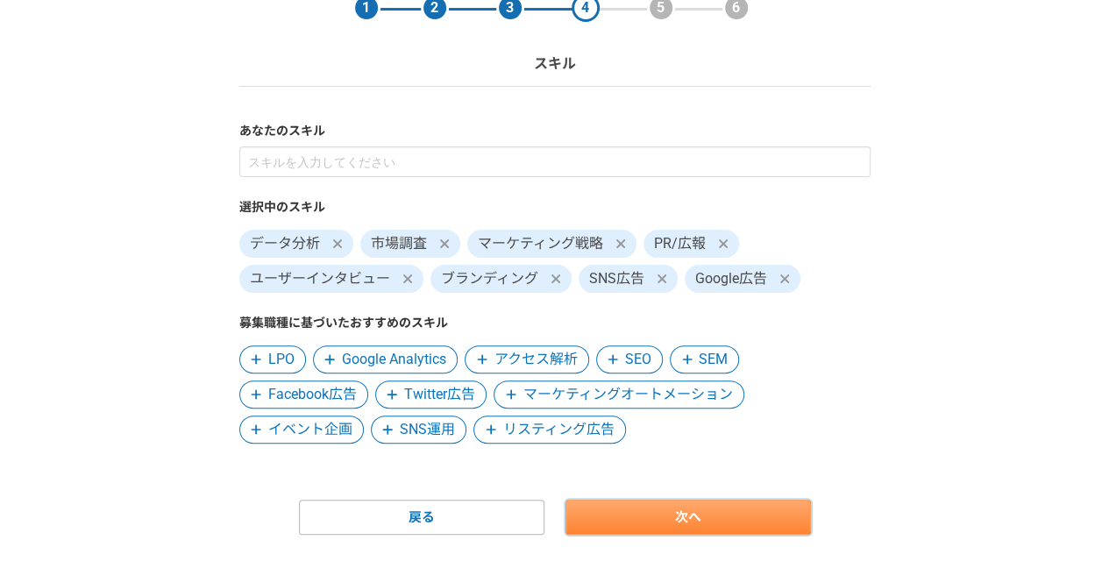
click at [661, 523] on link "次へ" at bounding box center [687, 517] width 245 height 35
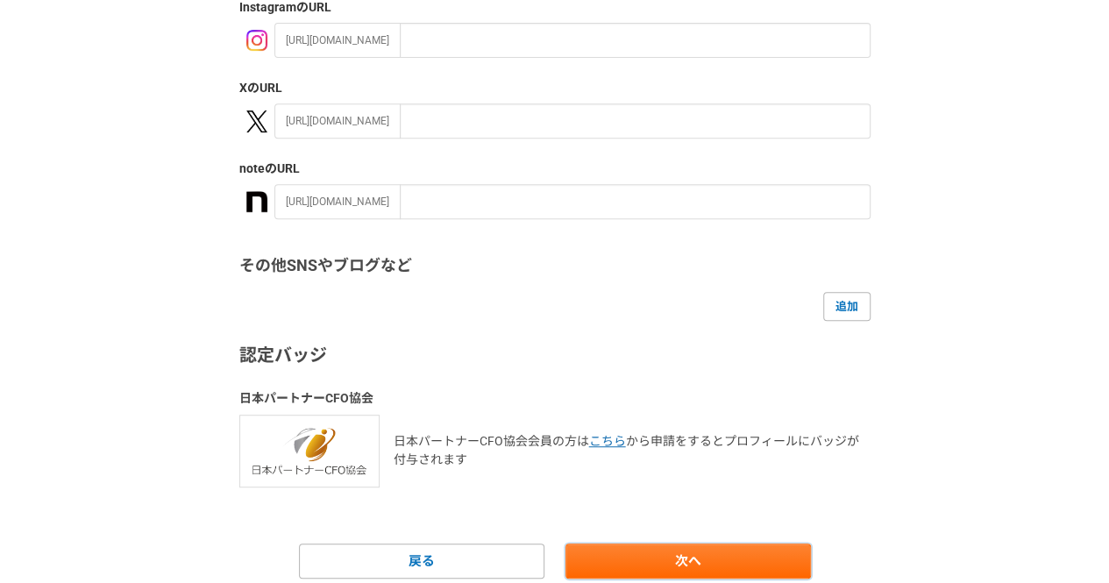
scroll to position [380, 0]
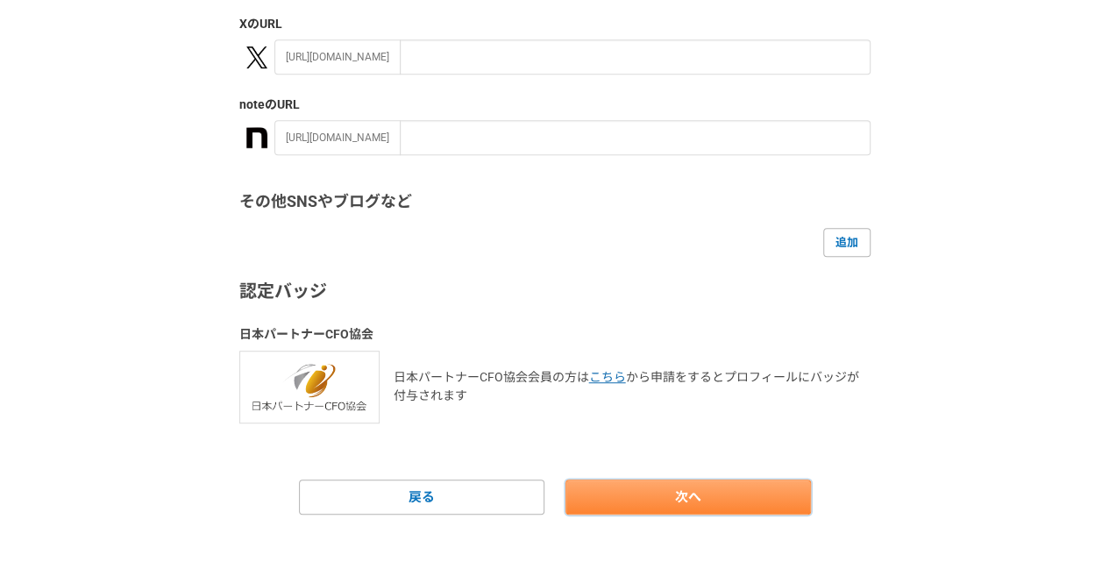
click at [601, 495] on link "次へ" at bounding box center [687, 496] width 245 height 35
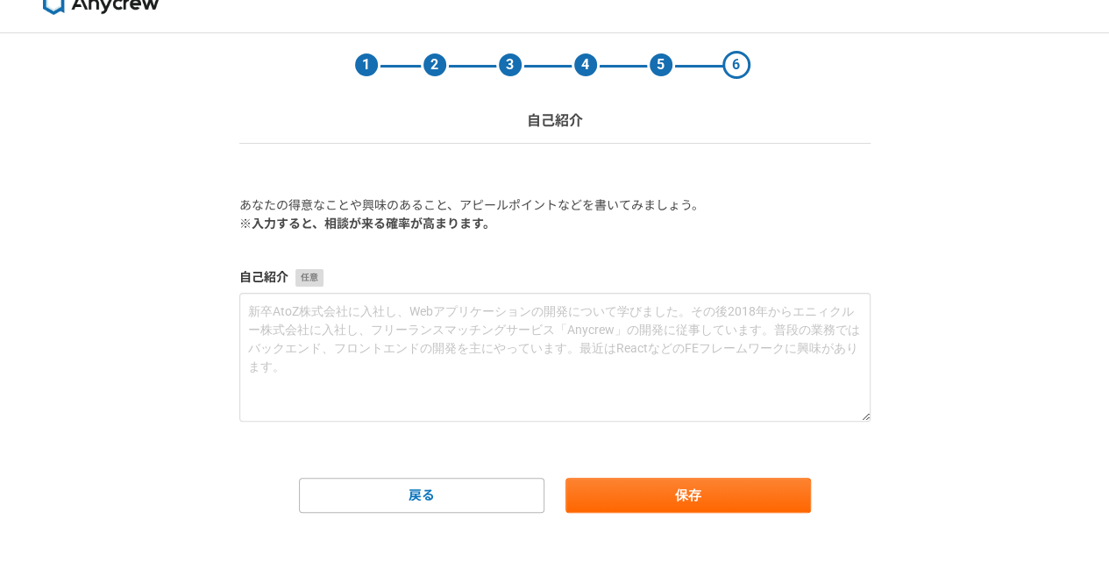
scroll to position [0, 0]
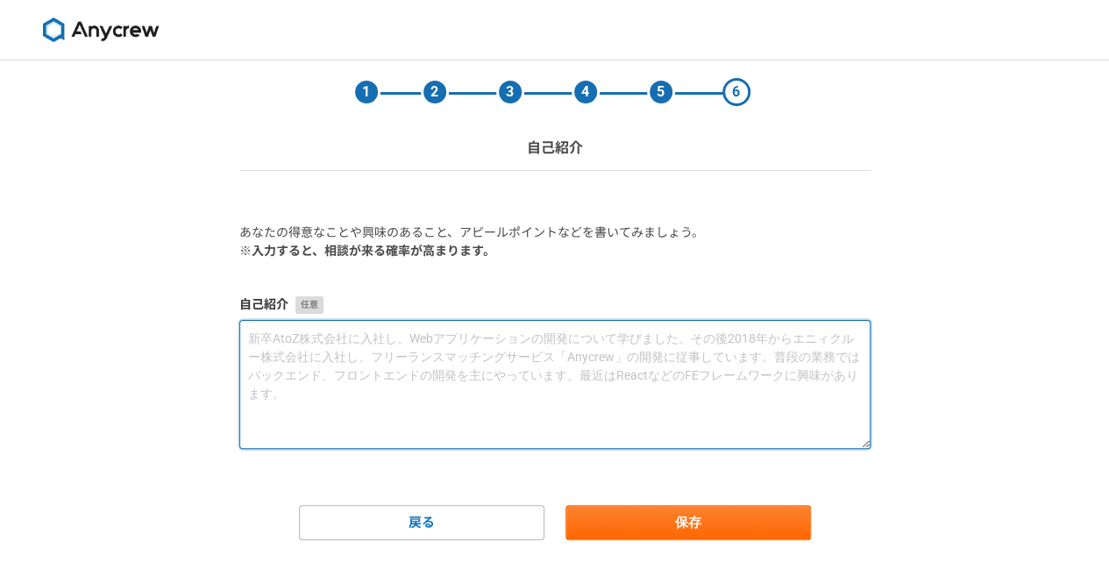
click at [547, 385] on textarea at bounding box center [554, 384] width 631 height 129
click at [572, 430] on textarea at bounding box center [554, 384] width 631 height 129
paste textarea "68lore・ipsu。 dolorsi「ametconsectetur」。 adip → elit → seddoeiusmodtemporincidi、u…"
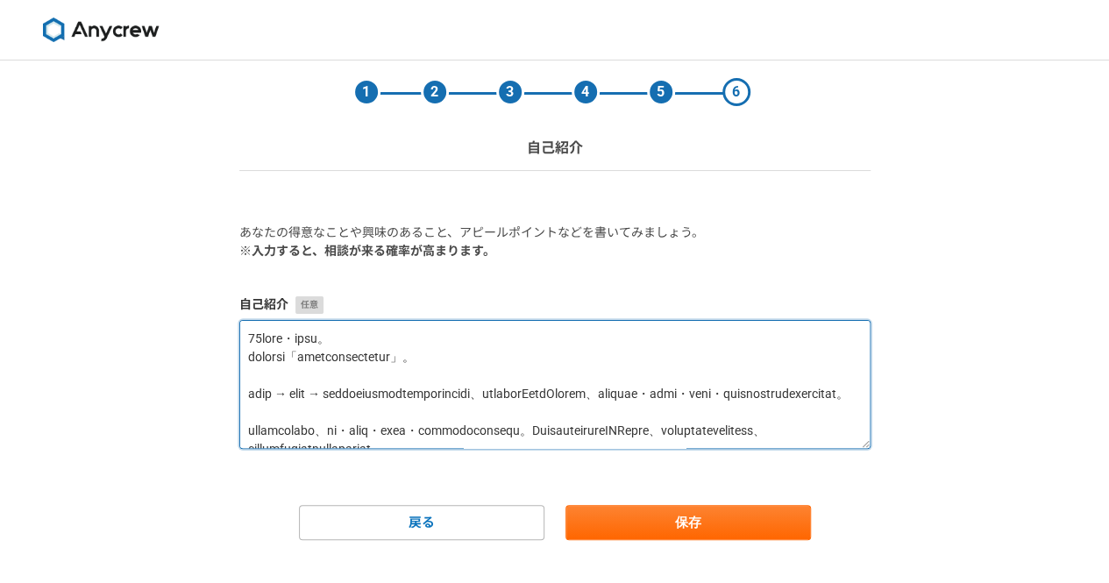
scroll to position [26, 0]
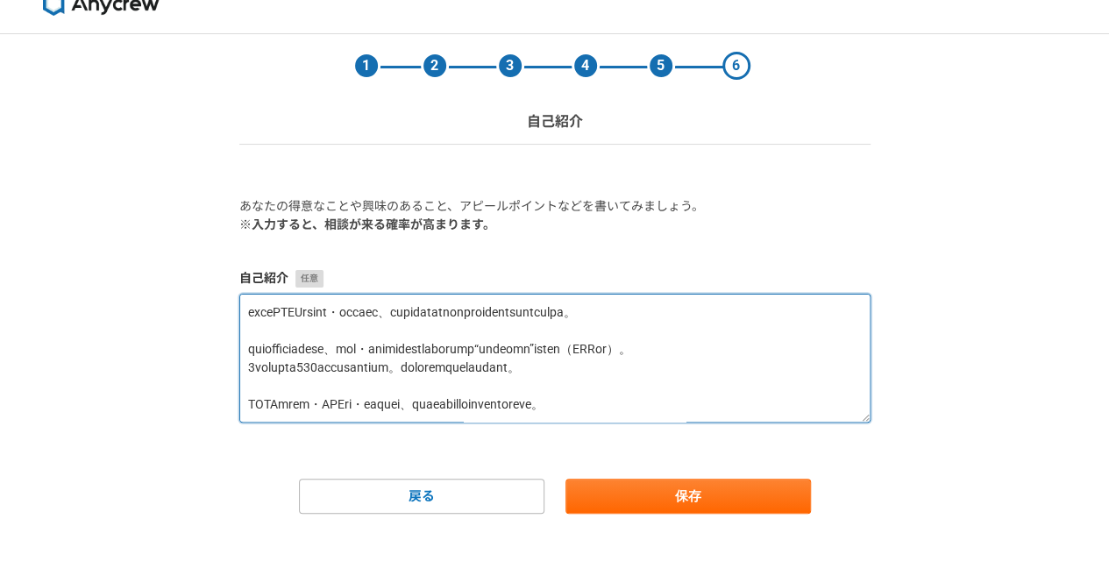
click at [374, 368] on textarea at bounding box center [554, 358] width 631 height 129
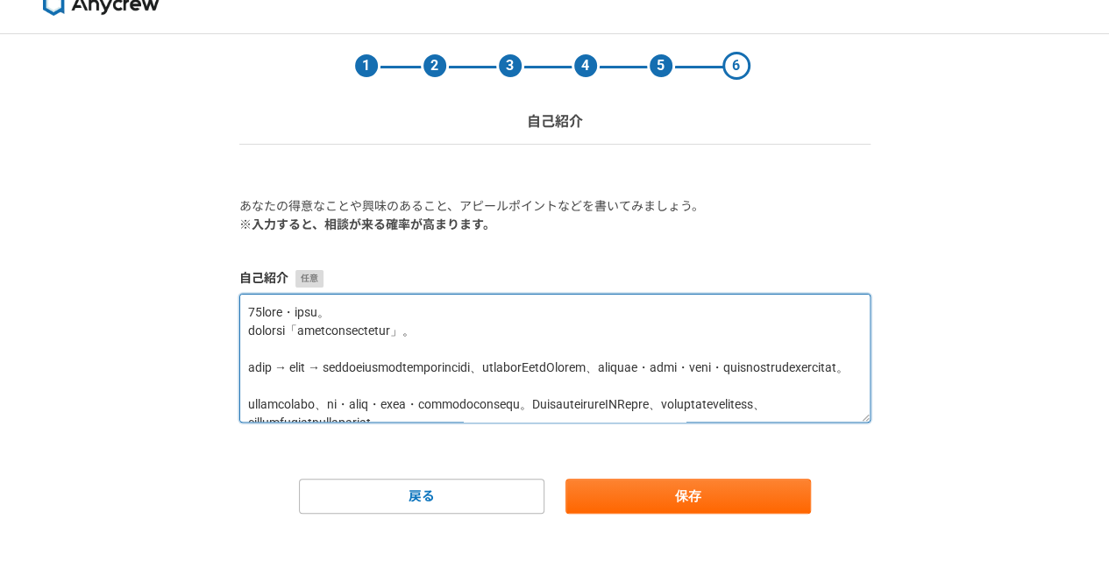
scroll to position [202, 0]
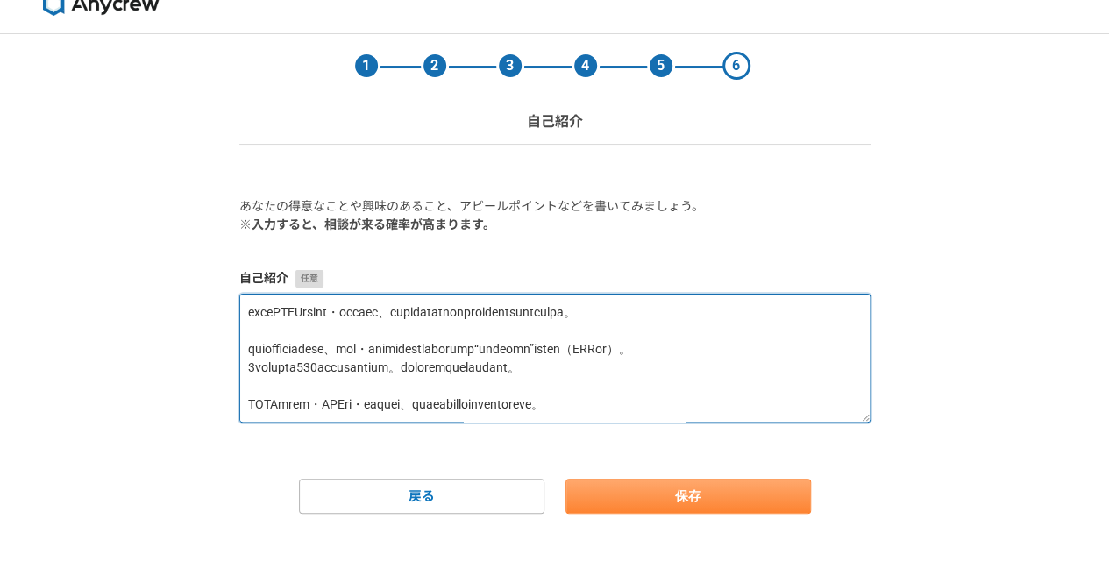
type textarea "68lore・ipsu。 dolorsi「ametconsectetur」。 adip → elit → seddoeiusmodtemporincidi、u…"
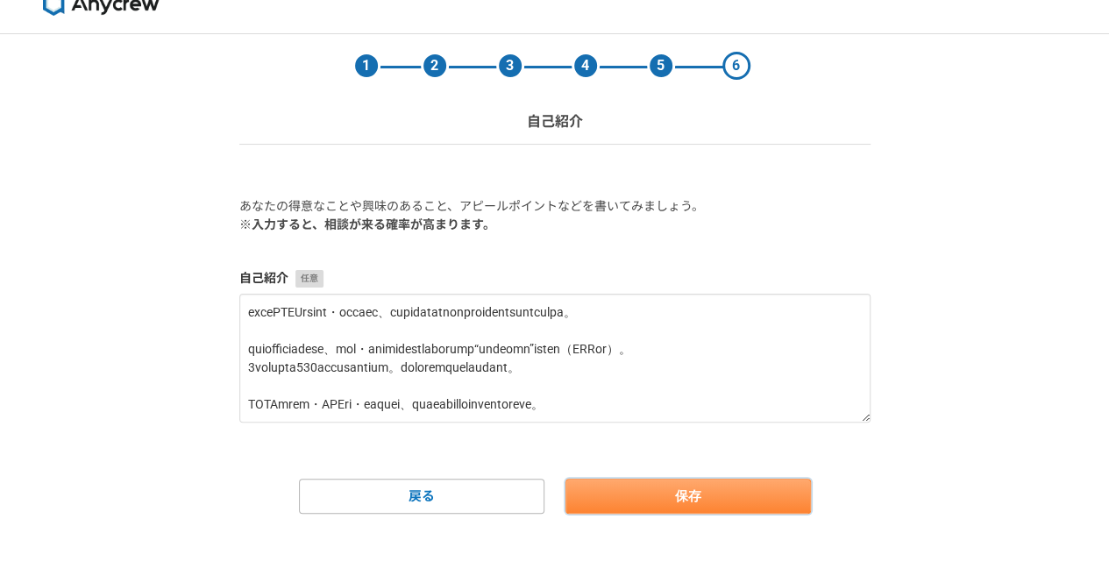
click at [573, 489] on button "保存" at bounding box center [687, 496] width 245 height 35
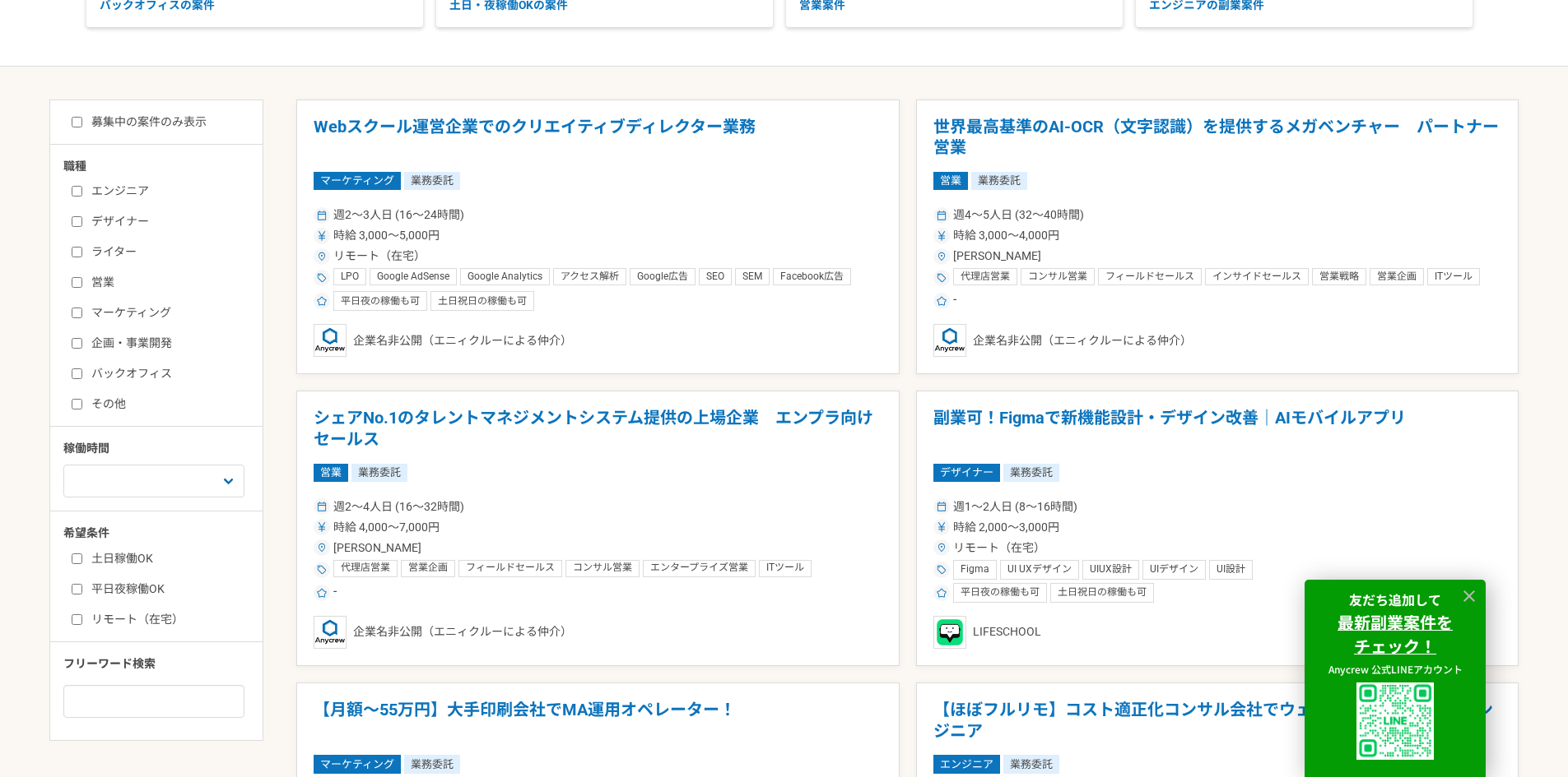
scroll to position [310, 0]
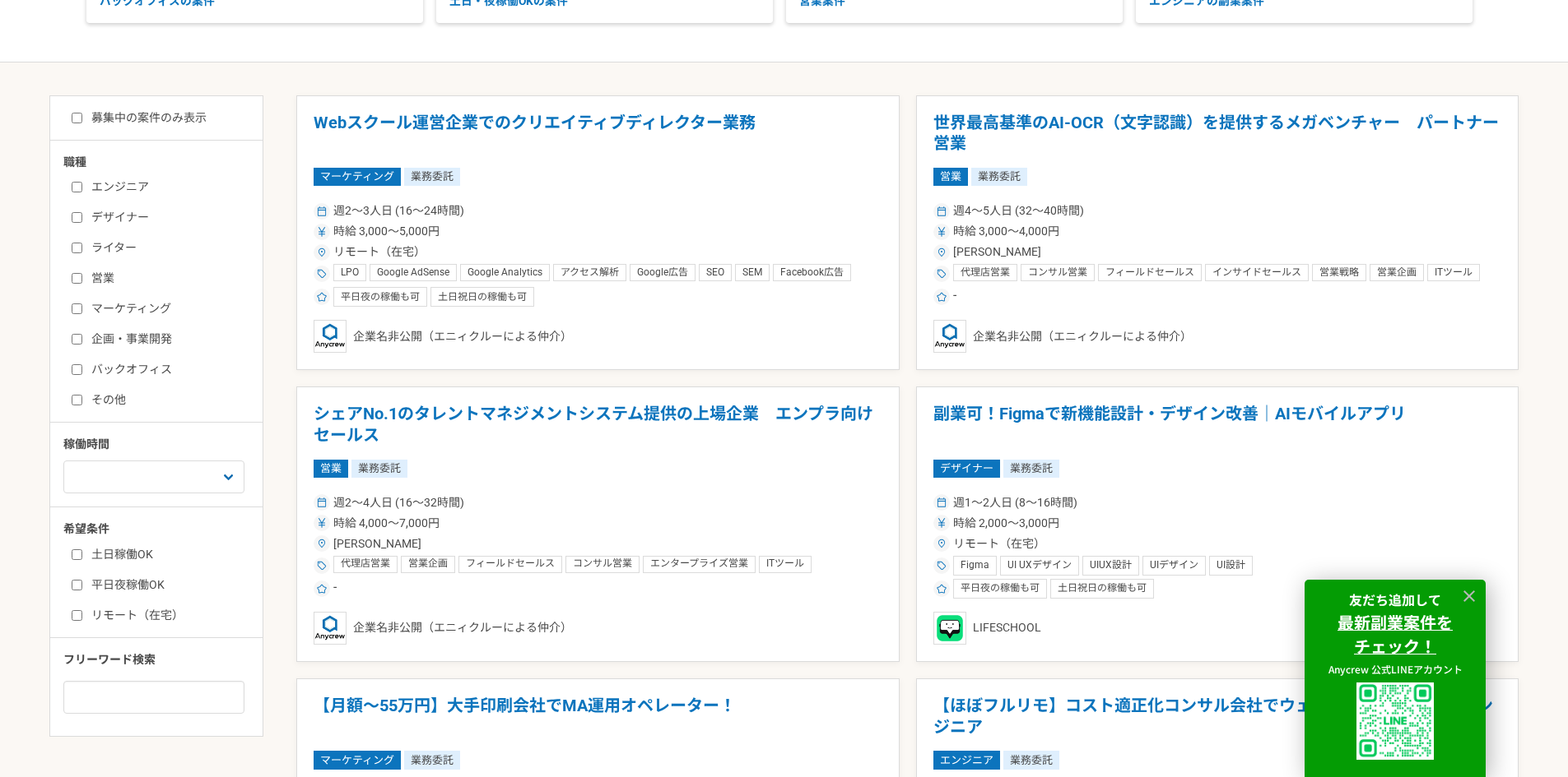
click at [76, 309] on input "マーケティング" at bounding box center [76, 308] width 10 height 10
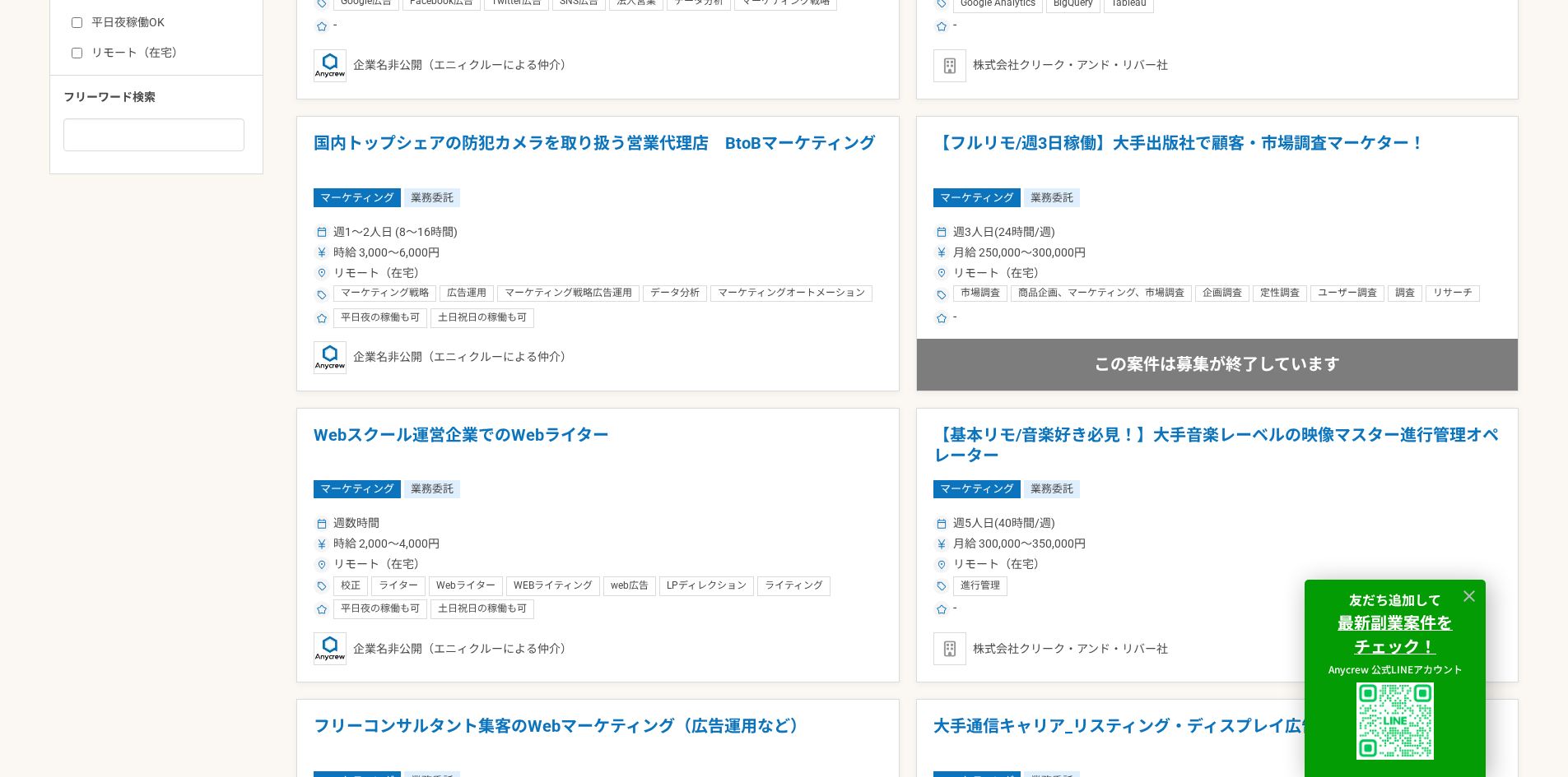
scroll to position [912, 0]
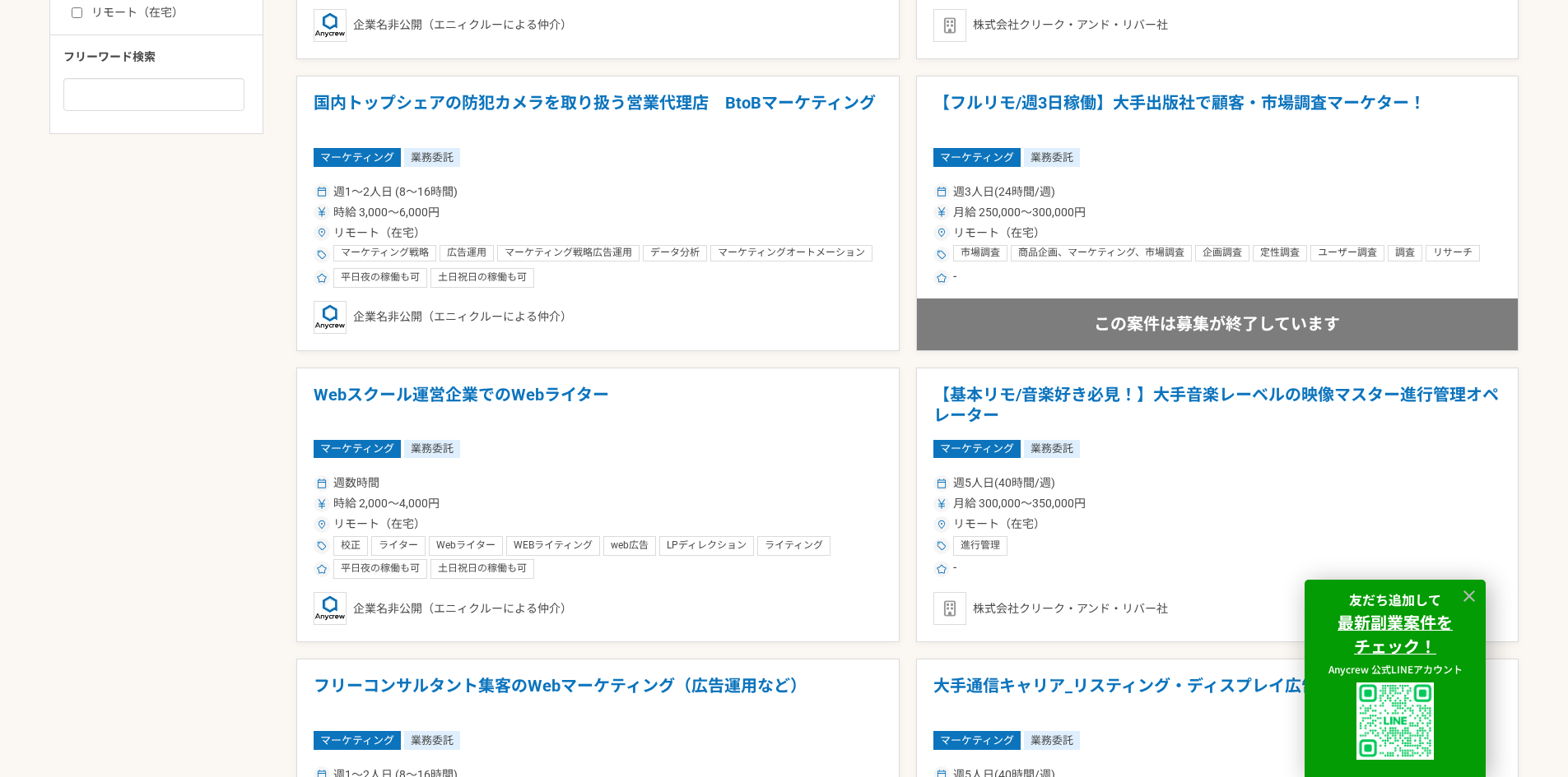
click at [1460, 597] on icon at bounding box center [1469, 597] width 19 height 19
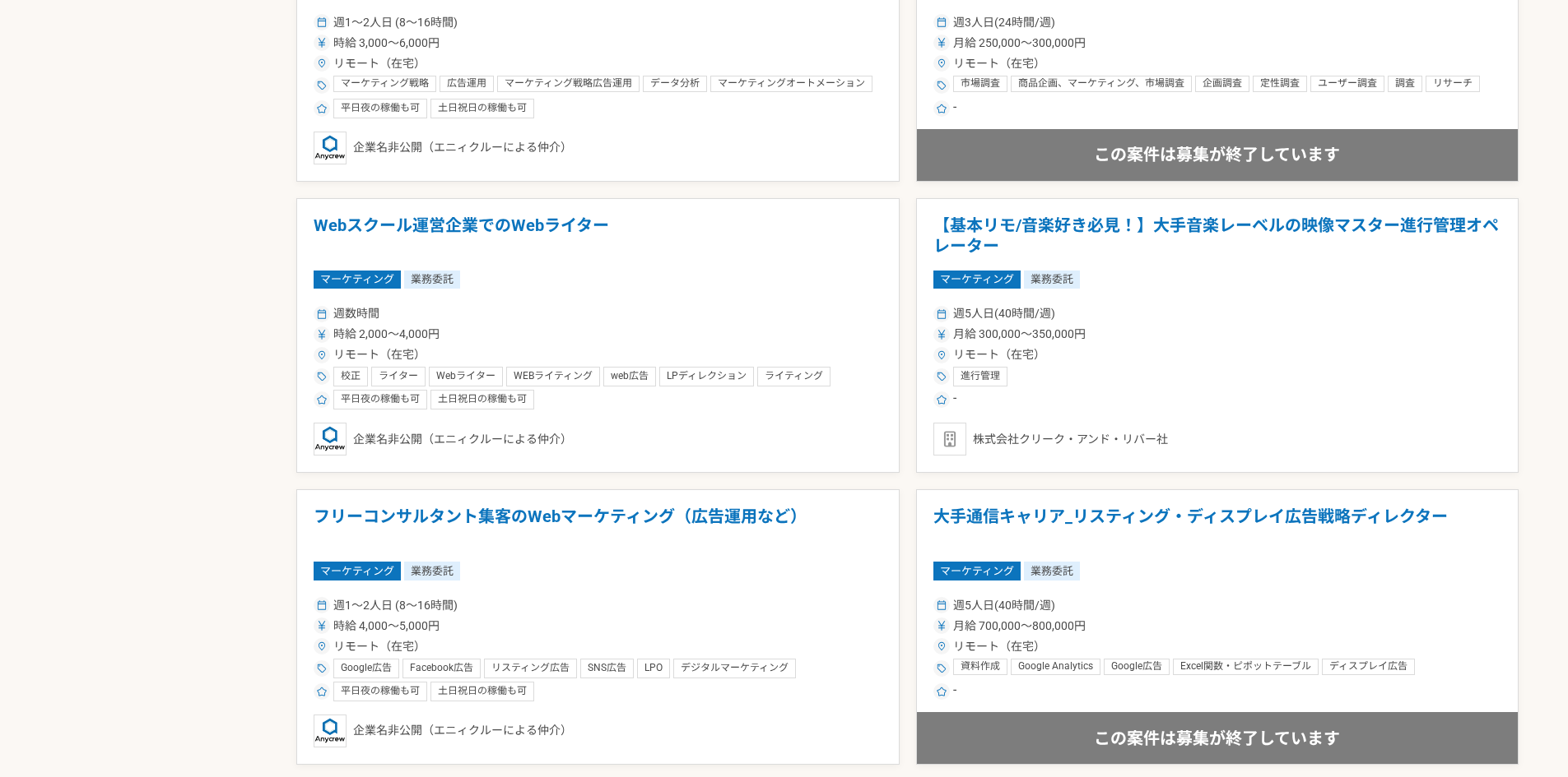
scroll to position [1177, 0]
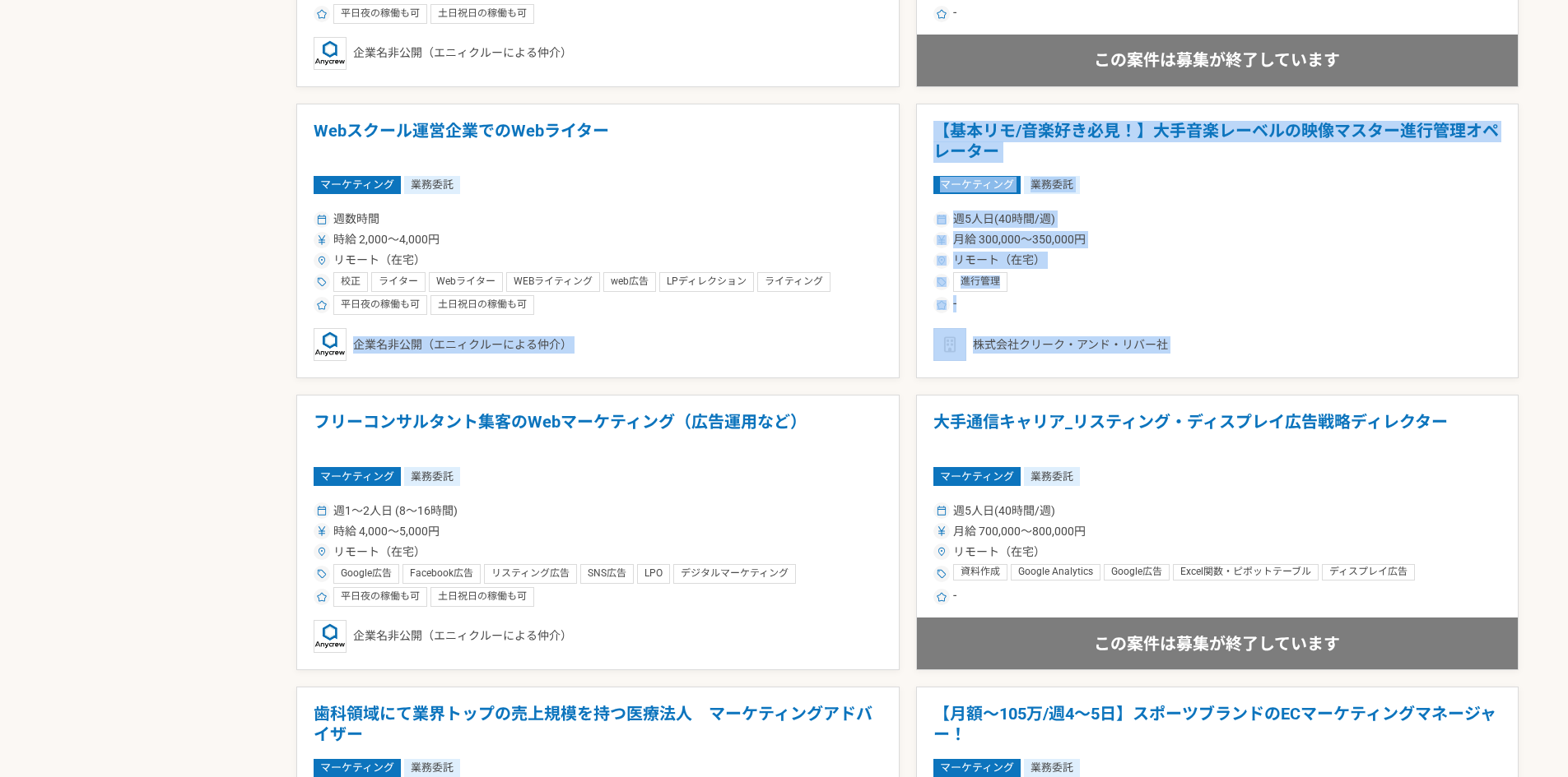
drag, startPoint x: 246, startPoint y: 370, endPoint x: 238, endPoint y: 429, distance: 59.5
click at [237, 432] on div "募集中の案件のみ表示 職種 エンジニア デザイナー ライター 営業 マーケティング 企画・事業開発 バックオフィス その他 稼働時間 週1人日（8時間）以下 …" at bounding box center [784, 744] width 1469 height 3032
click at [238, 429] on div "募集中の案件のみ表示 職種 エンジニア デザイナー ライター 営業 マーケティング 企画・事業開発 バックオフィス その他 稼働時間 週1人日（8時間）以下 …" at bounding box center [784, 744] width 1469 height 3032
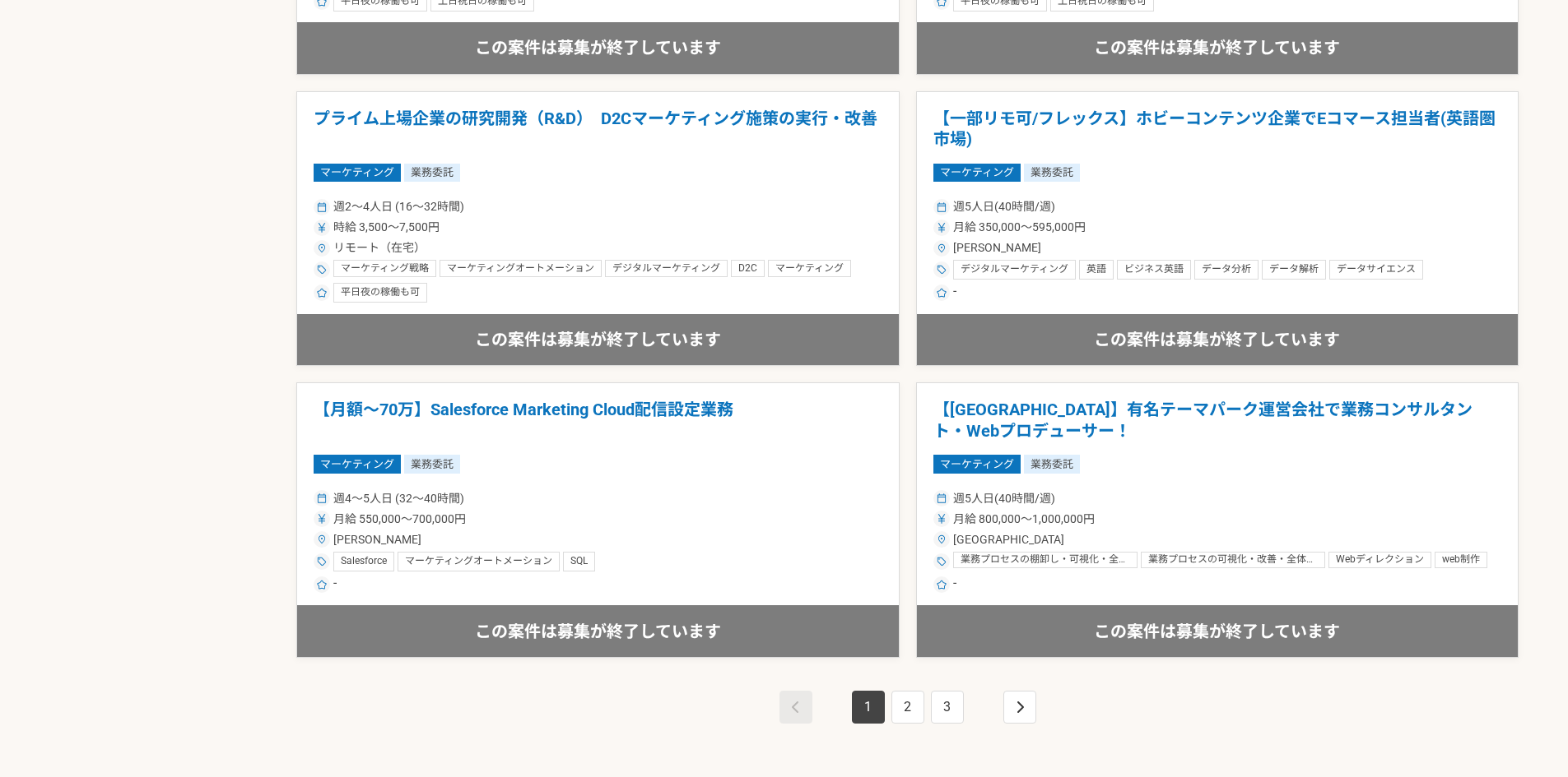
scroll to position [2646, 0]
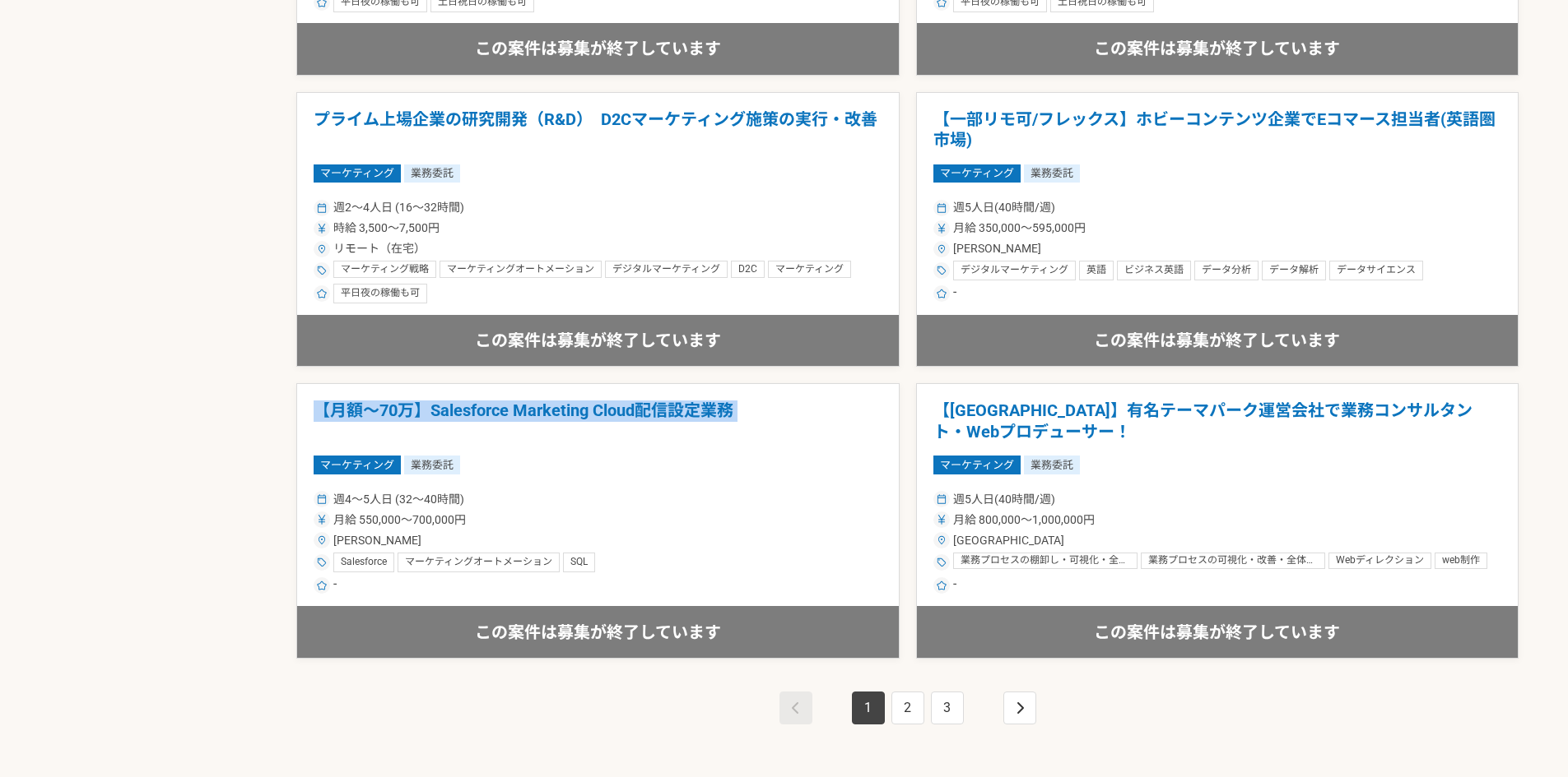
drag, startPoint x: 258, startPoint y: 424, endPoint x: 255, endPoint y: 454, distance: 30.1
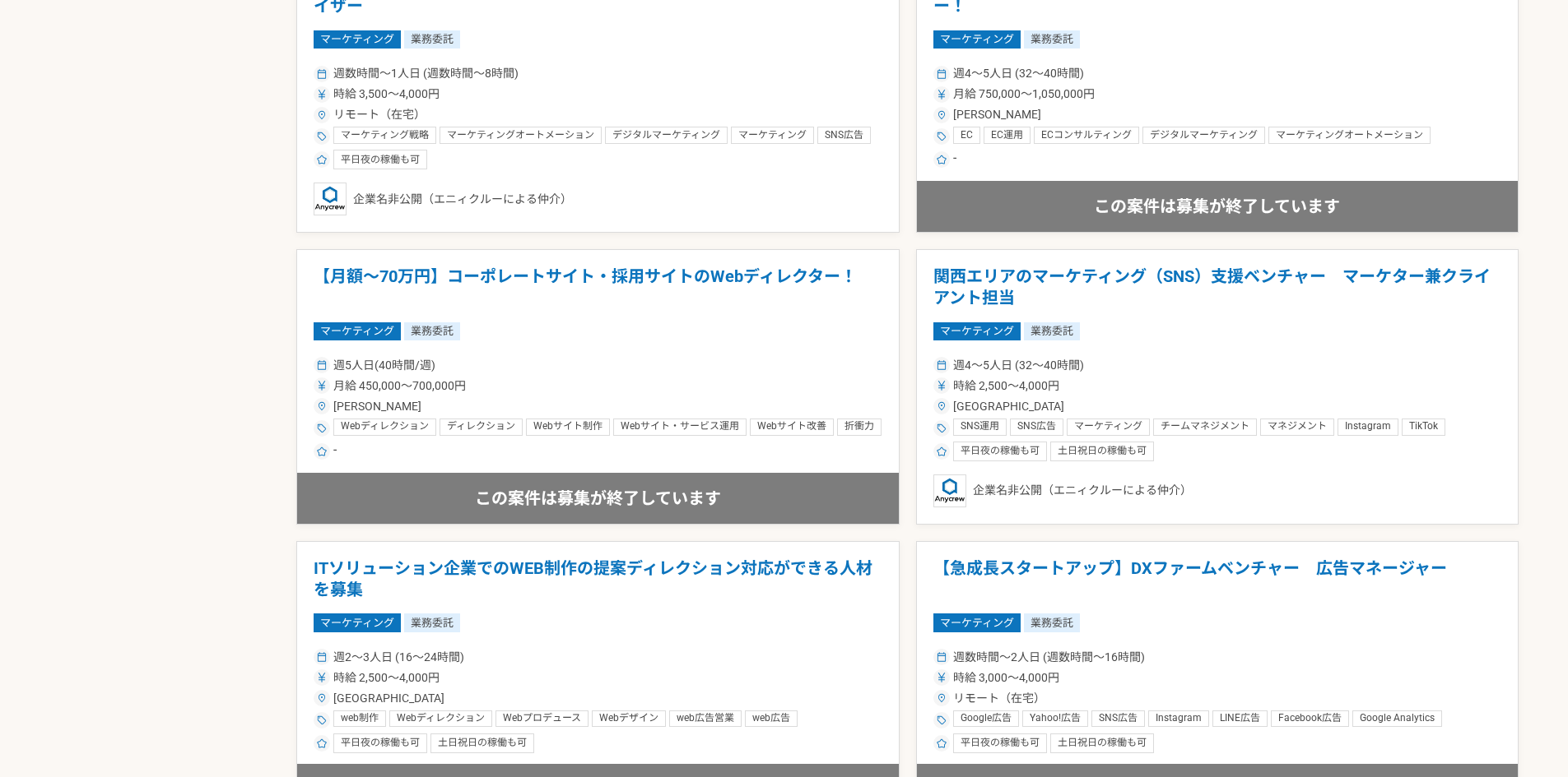
scroll to position [1904, 0]
drag, startPoint x: 211, startPoint y: 350, endPoint x: 210, endPoint y: 338, distance: 12.0
click at [211, 343] on div "募集中の案件のみ表示 職種 エンジニア デザイナー ライター 営業 マーケティング 企画・事業開発 バックオフィス その他 稼働時間 週1人日（8時間）以下 …" at bounding box center [784, 16] width 1469 height 3032
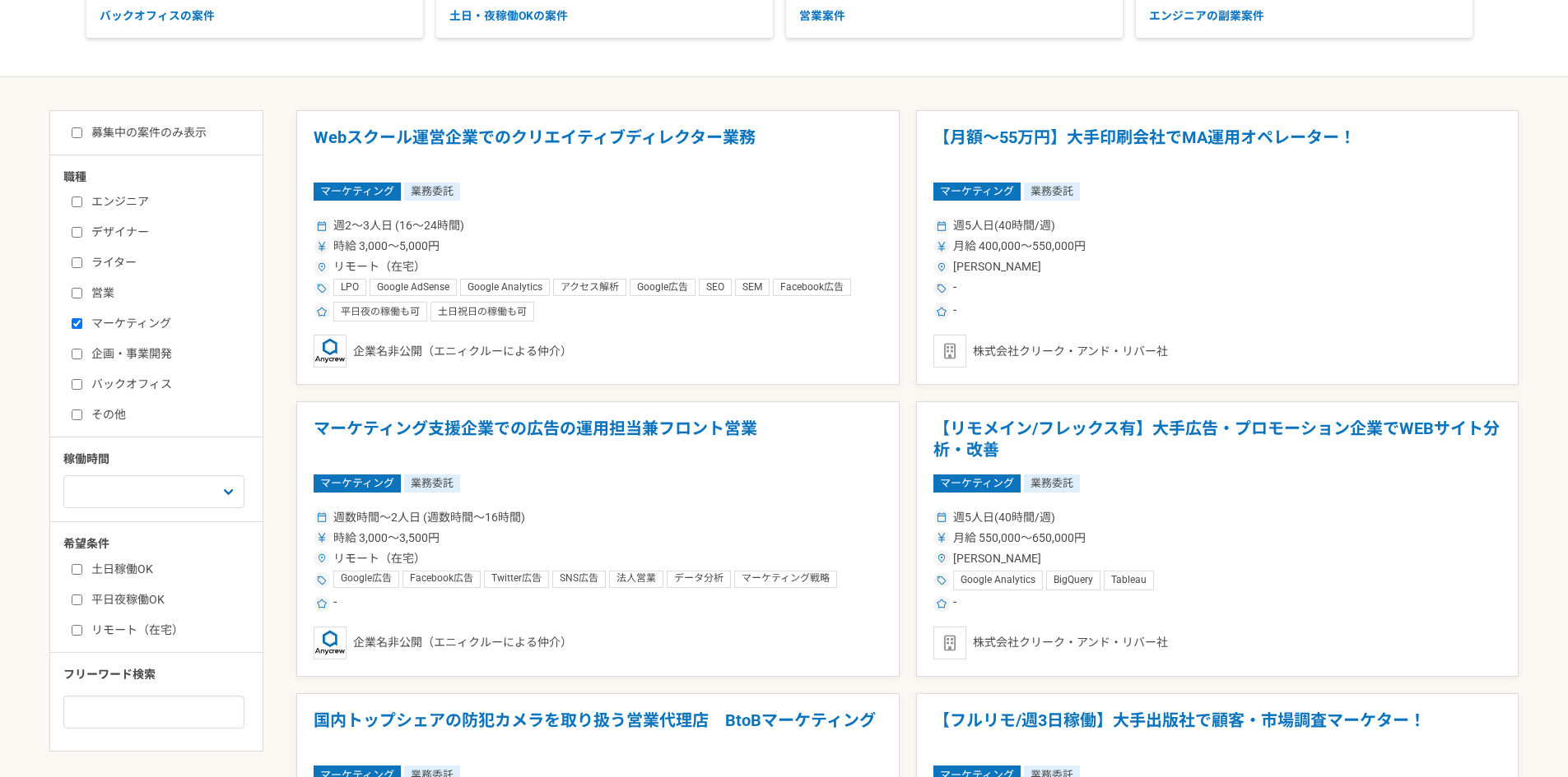
scroll to position [296, 0]
drag, startPoint x: 110, startPoint y: 322, endPoint x: 94, endPoint y: 328, distance: 17.1
click at [101, 323] on label "マーケティング" at bounding box center [166, 323] width 190 height 17
click at [86, 328] on label "マーケティング" at bounding box center [166, 323] width 190 height 17
click at [83, 328] on input "マーケティング" at bounding box center [76, 322] width 10 height 10
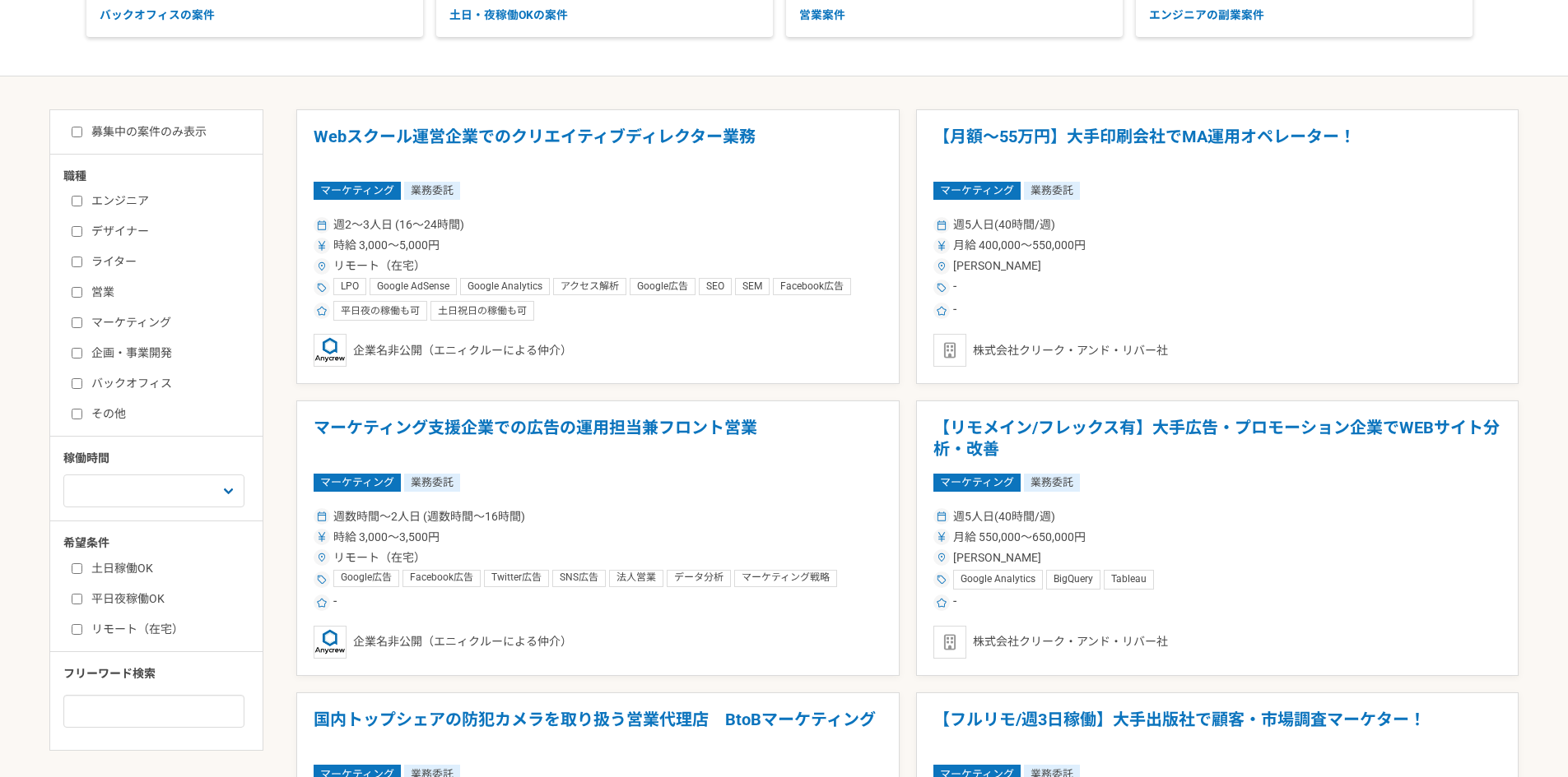
checkbox input "false"
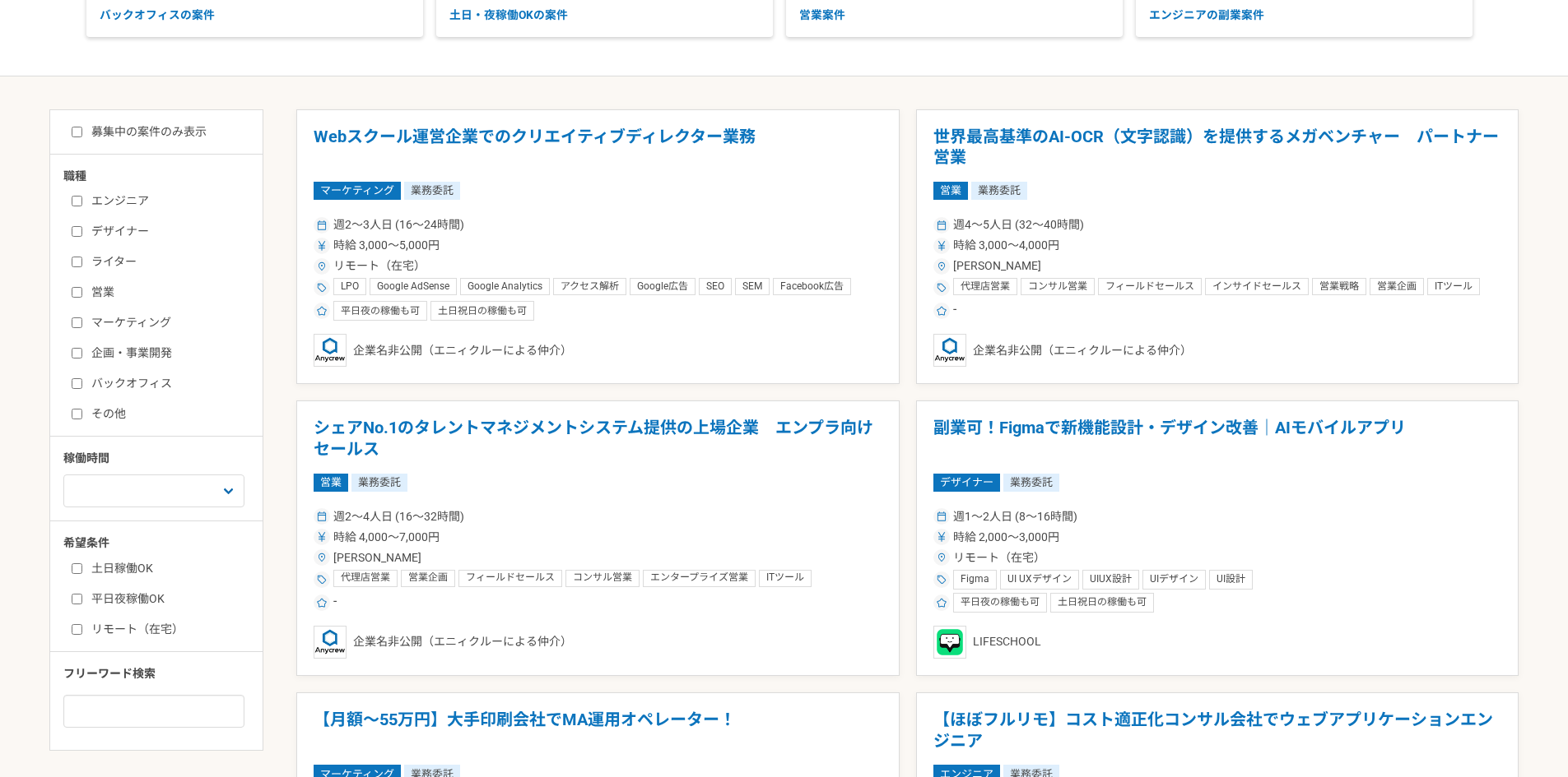
click at [90, 298] on label "営業" at bounding box center [166, 292] width 190 height 17
click at [83, 297] on input "営業" at bounding box center [76, 292] width 10 height 10
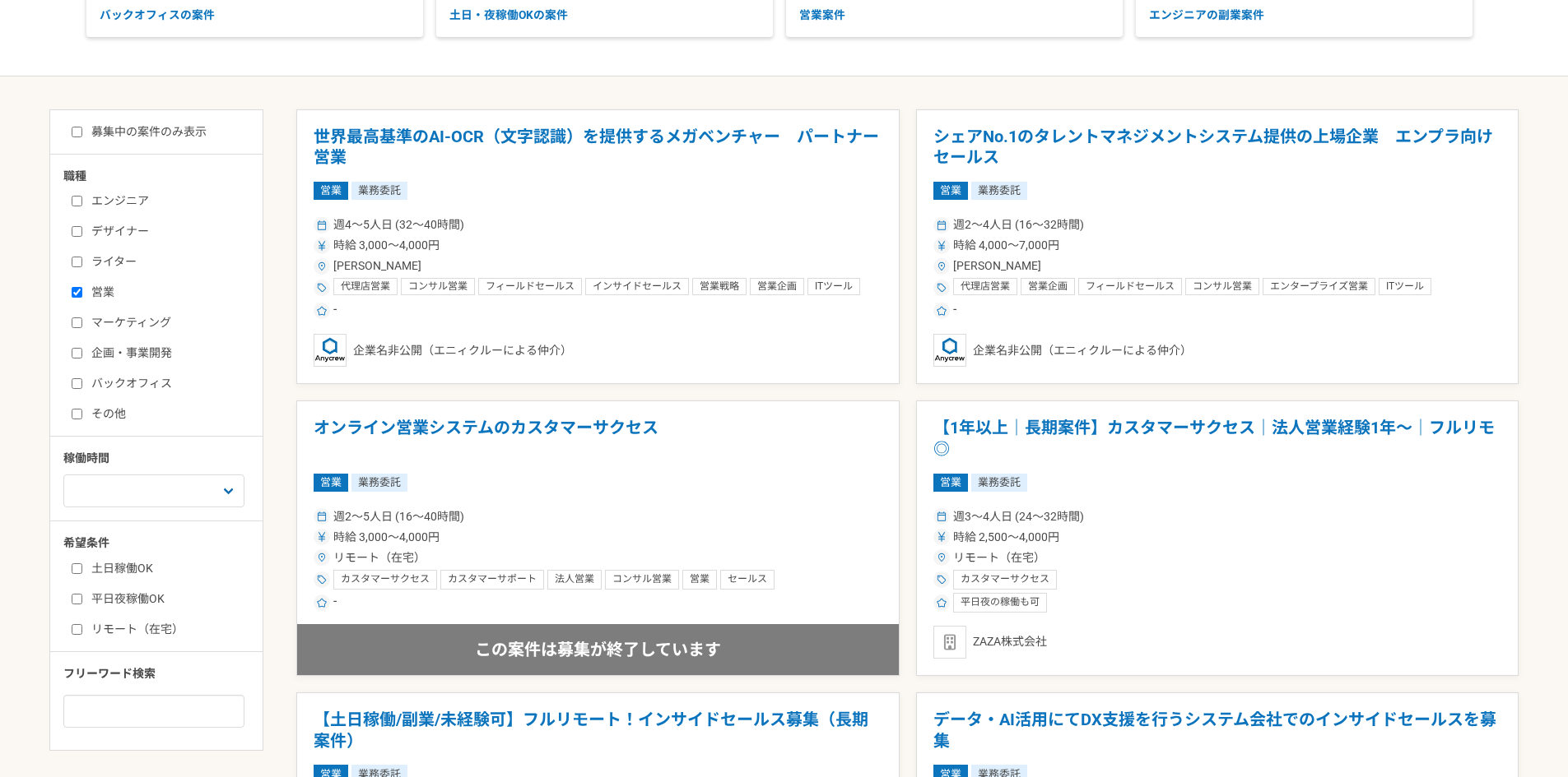
click at [90, 298] on label "営業" at bounding box center [166, 292] width 190 height 17
click at [83, 297] on input "営業" at bounding box center [76, 292] width 10 height 10
checkbox input "false"
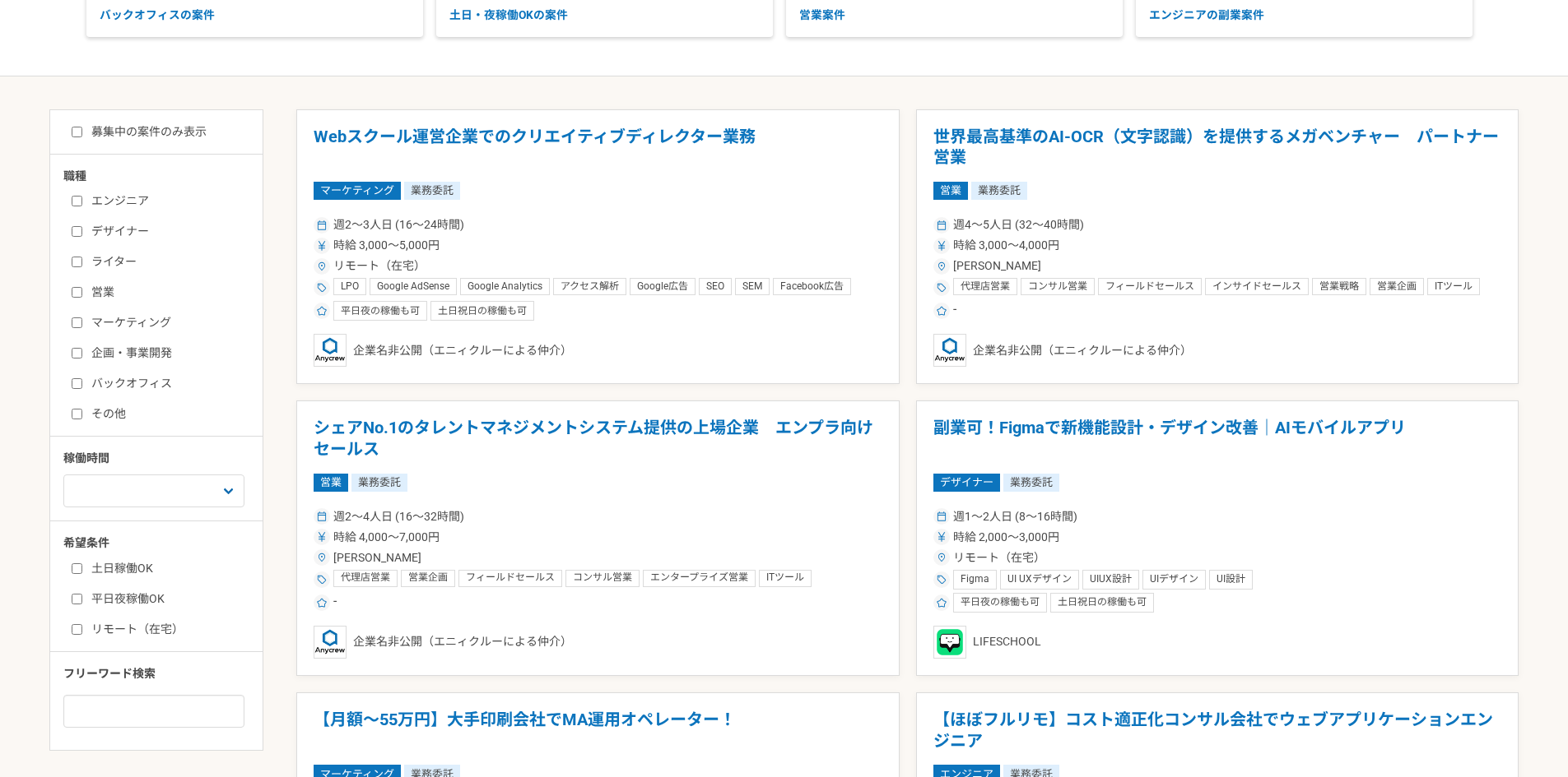
click at [84, 262] on label "ライター" at bounding box center [166, 262] width 190 height 17
click at [83, 262] on input "ライター" at bounding box center [76, 261] width 10 height 10
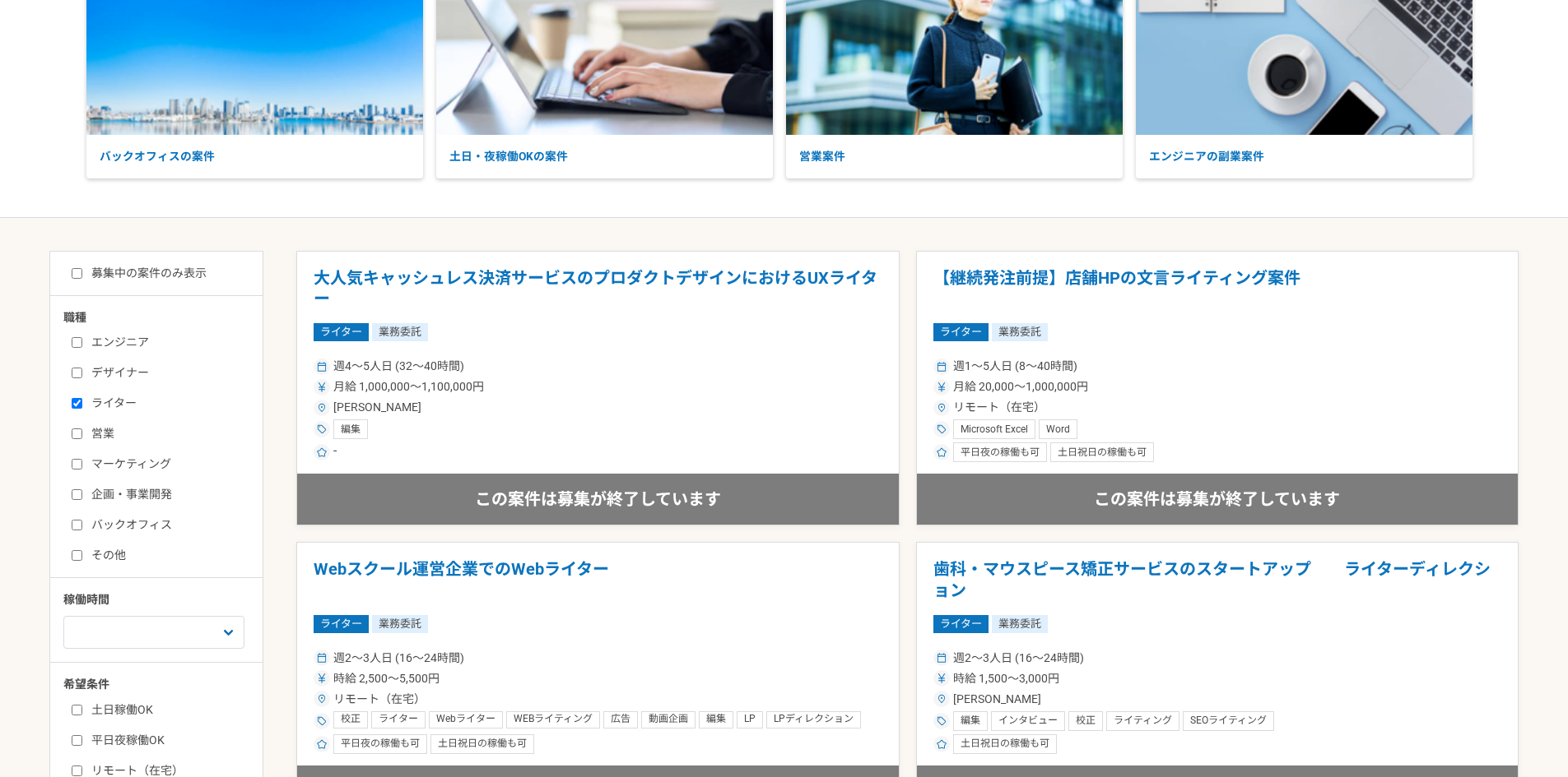
click at [106, 407] on label "ライター" at bounding box center [166, 404] width 190 height 17
click at [83, 407] on input "ライター" at bounding box center [76, 403] width 10 height 10
checkbox input "false"
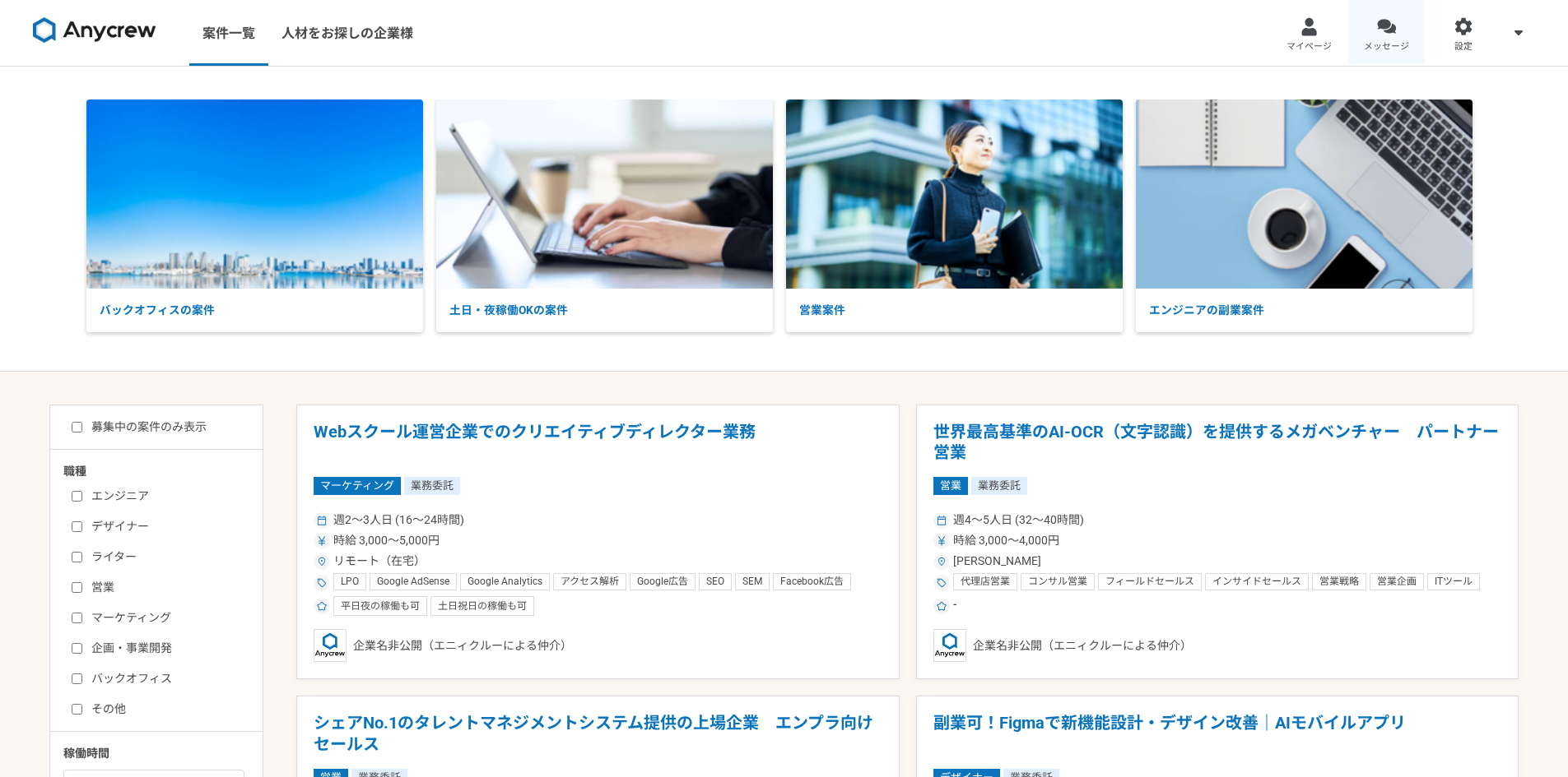
click at [1393, 43] on span "メッセージ" at bounding box center [1386, 47] width 45 height 13
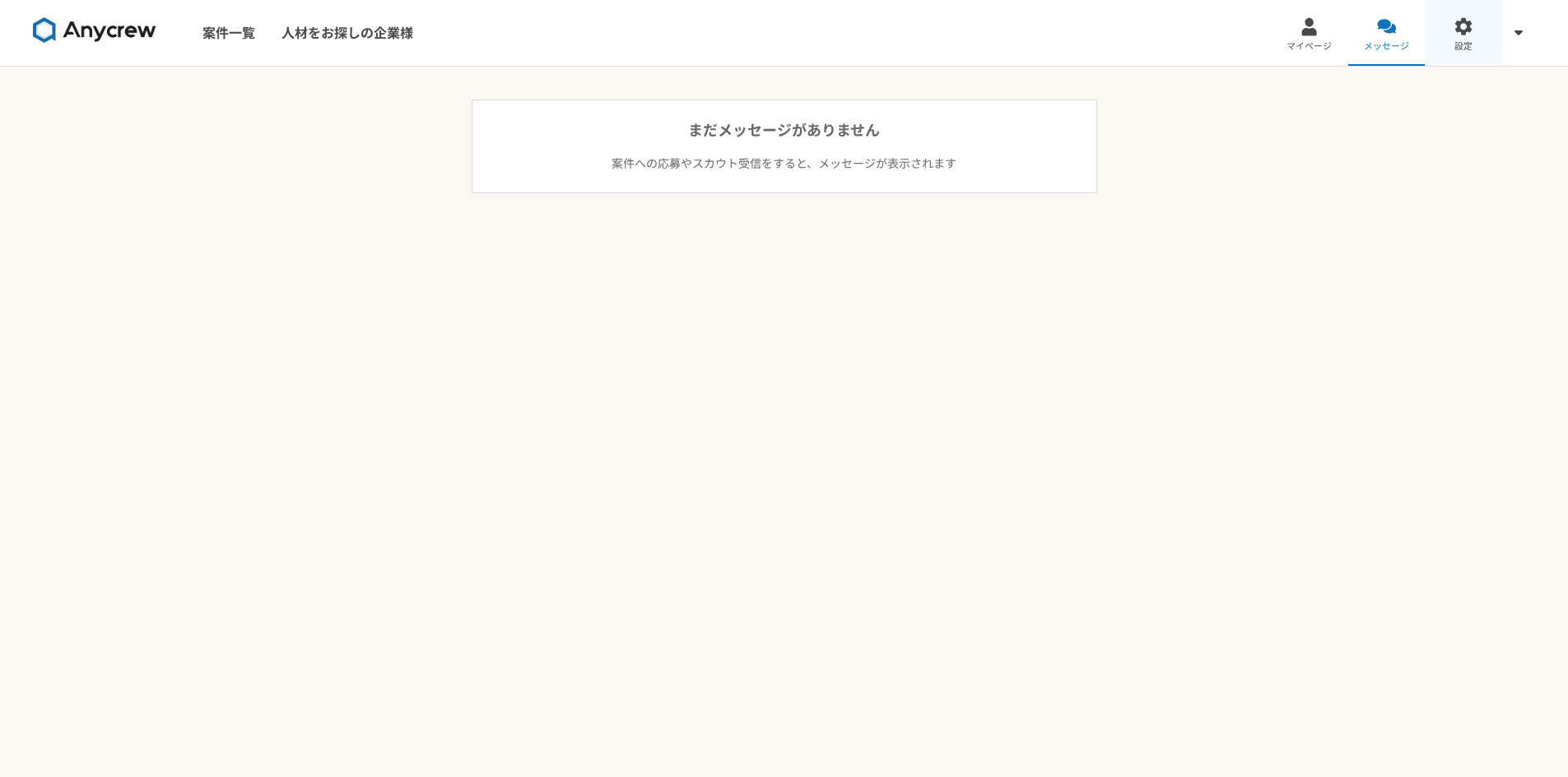
click at [1470, 37] on link "設定" at bounding box center [1463, 33] width 77 height 66
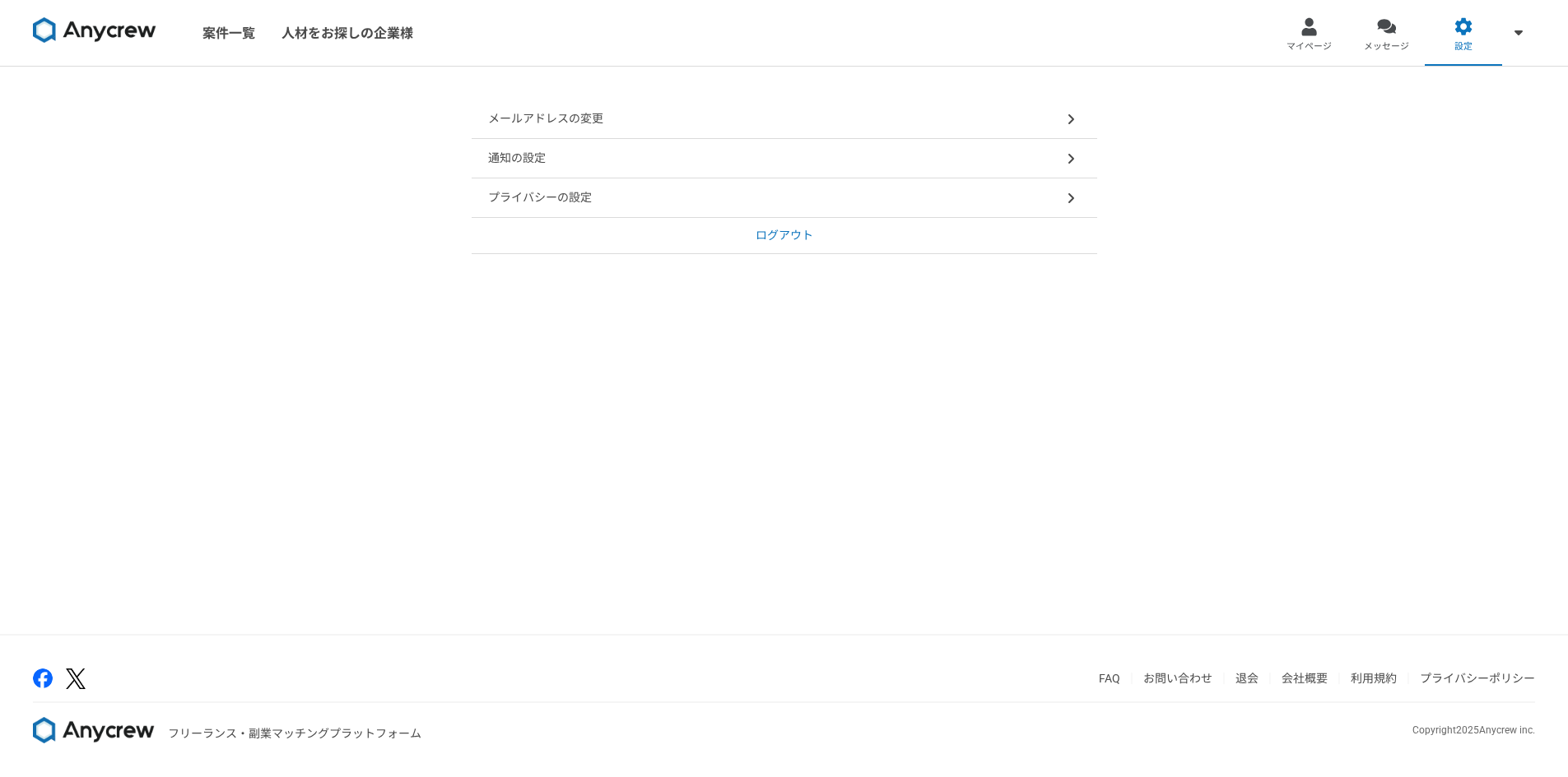
click at [715, 159] on div "通知の設定" at bounding box center [784, 159] width 625 height 39
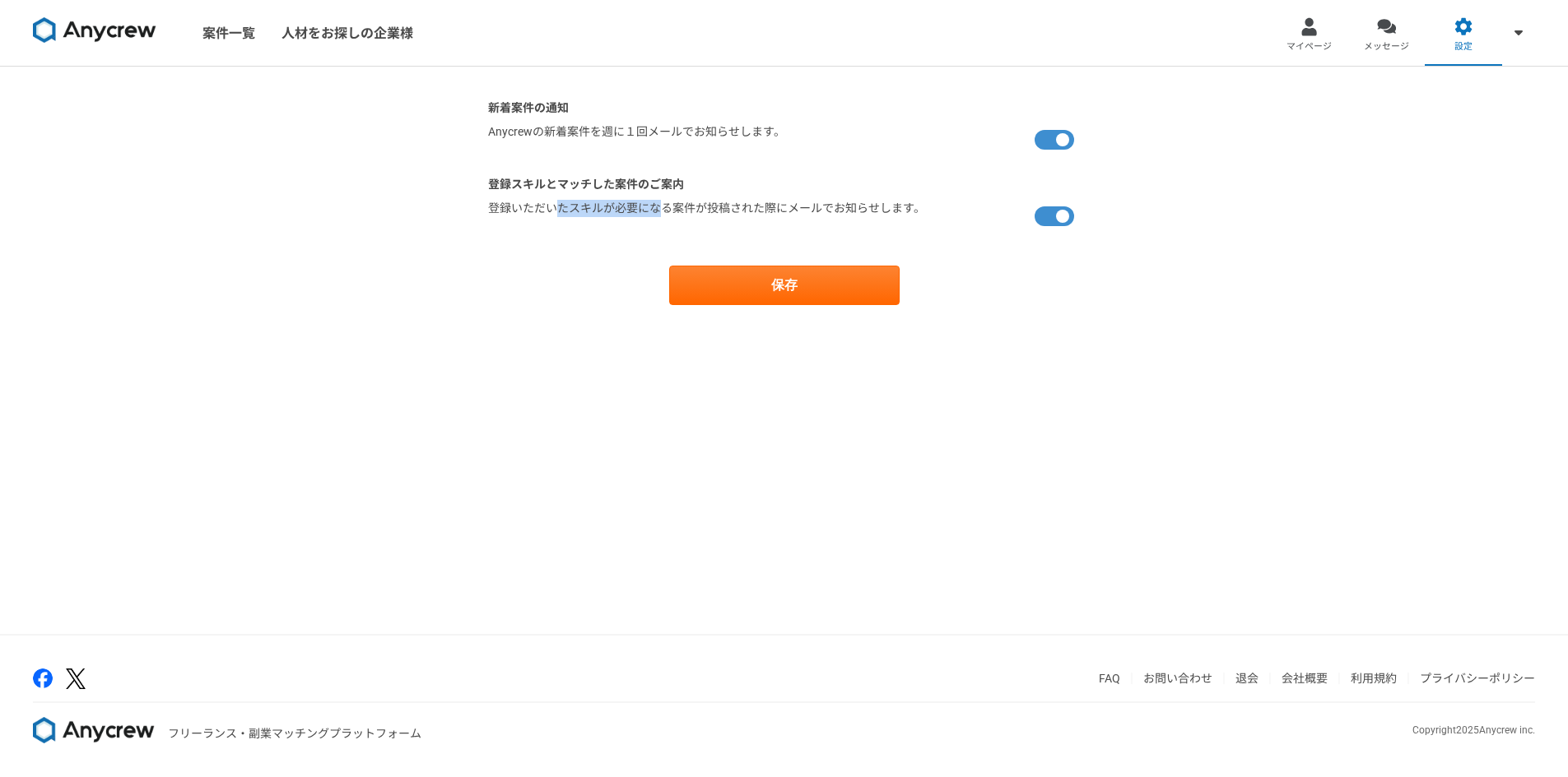
drag, startPoint x: 664, startPoint y: 224, endPoint x: 555, endPoint y: 223, distance: 109.0
click at [558, 223] on label "登録いただいたスキルが必要になる案件が投稿された際にメールでお知らせします。" at bounding box center [706, 216] width 437 height 33
click at [555, 223] on label "登録いただいたスキルが必要になる案件が投稿された際にメールでお知らせします。" at bounding box center [706, 216] width 437 height 33
drag, startPoint x: 539, startPoint y: 211, endPoint x: 560, endPoint y: 206, distance: 21.6
click at [560, 206] on label "登録いただいたスキルが必要になる案件が投稿された際にメールでお知らせします。" at bounding box center [706, 216] width 437 height 33
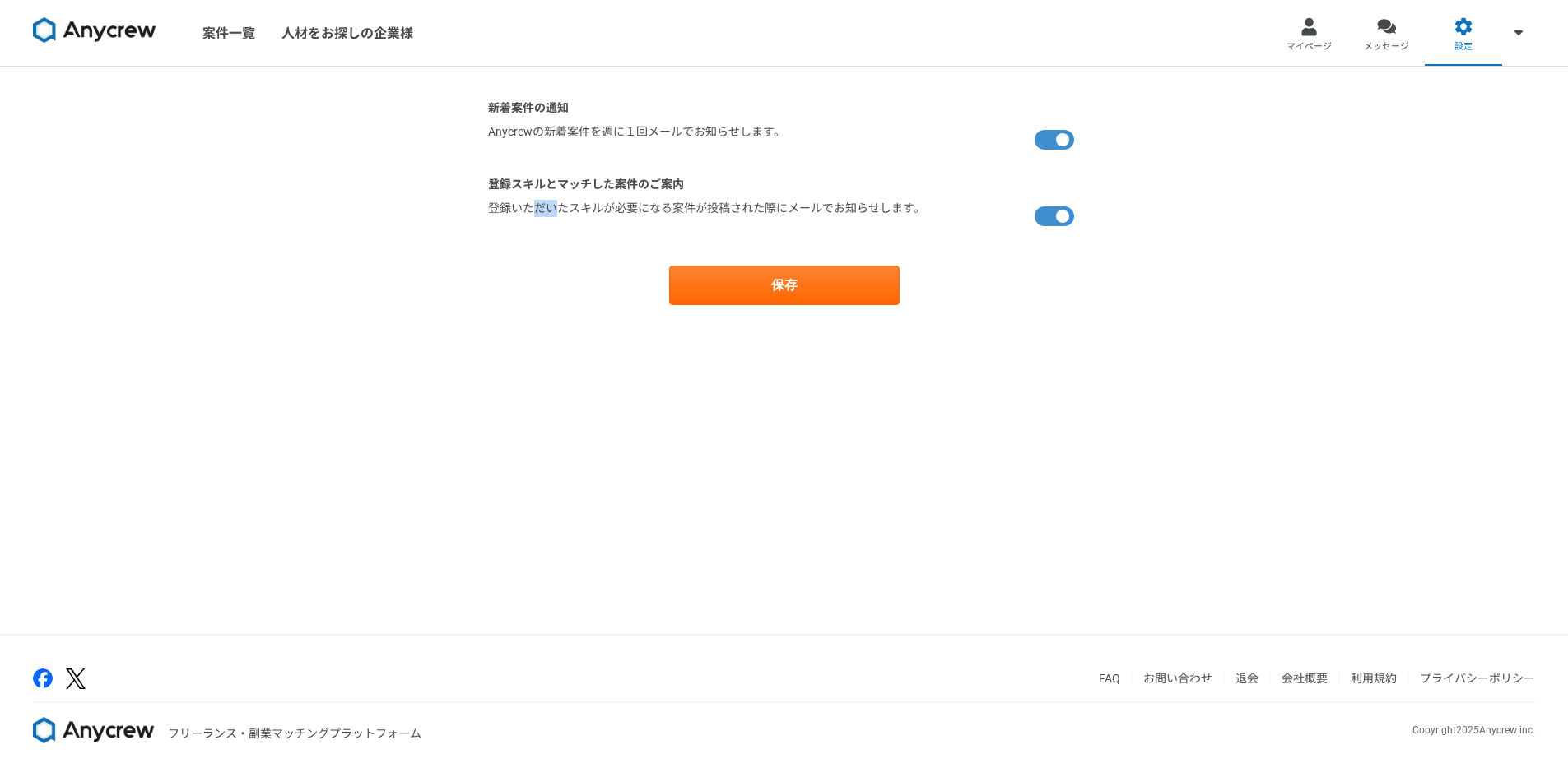
click at [560, 206] on label "登録いただいたスキルが必要になる案件が投稿された際にメールでお知らせします。" at bounding box center [706, 216] width 437 height 33
click at [1393, 23] on div at bounding box center [1387, 26] width 19 height 19
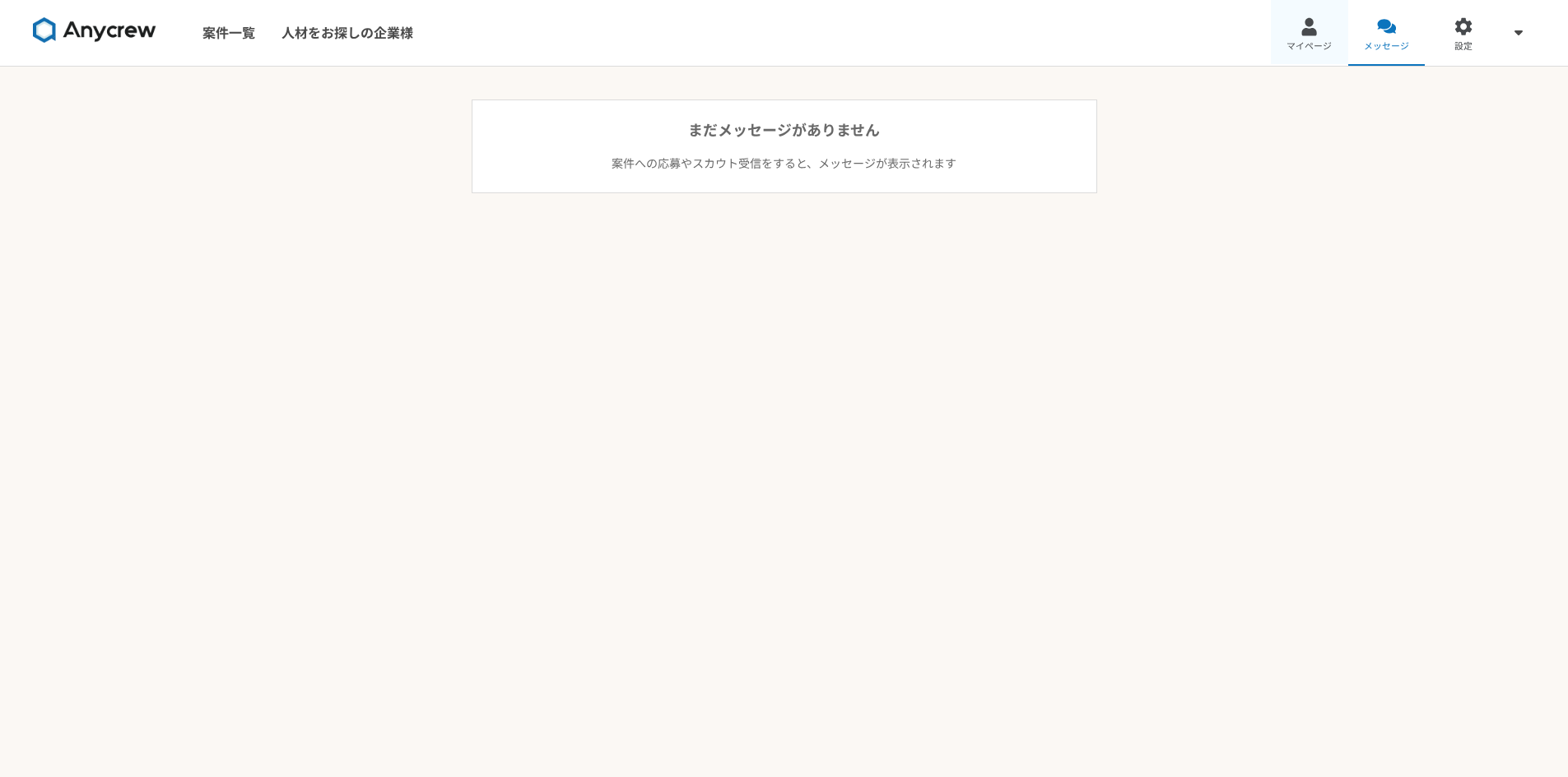
click at [1322, 24] on link "マイページ" at bounding box center [1309, 33] width 77 height 66
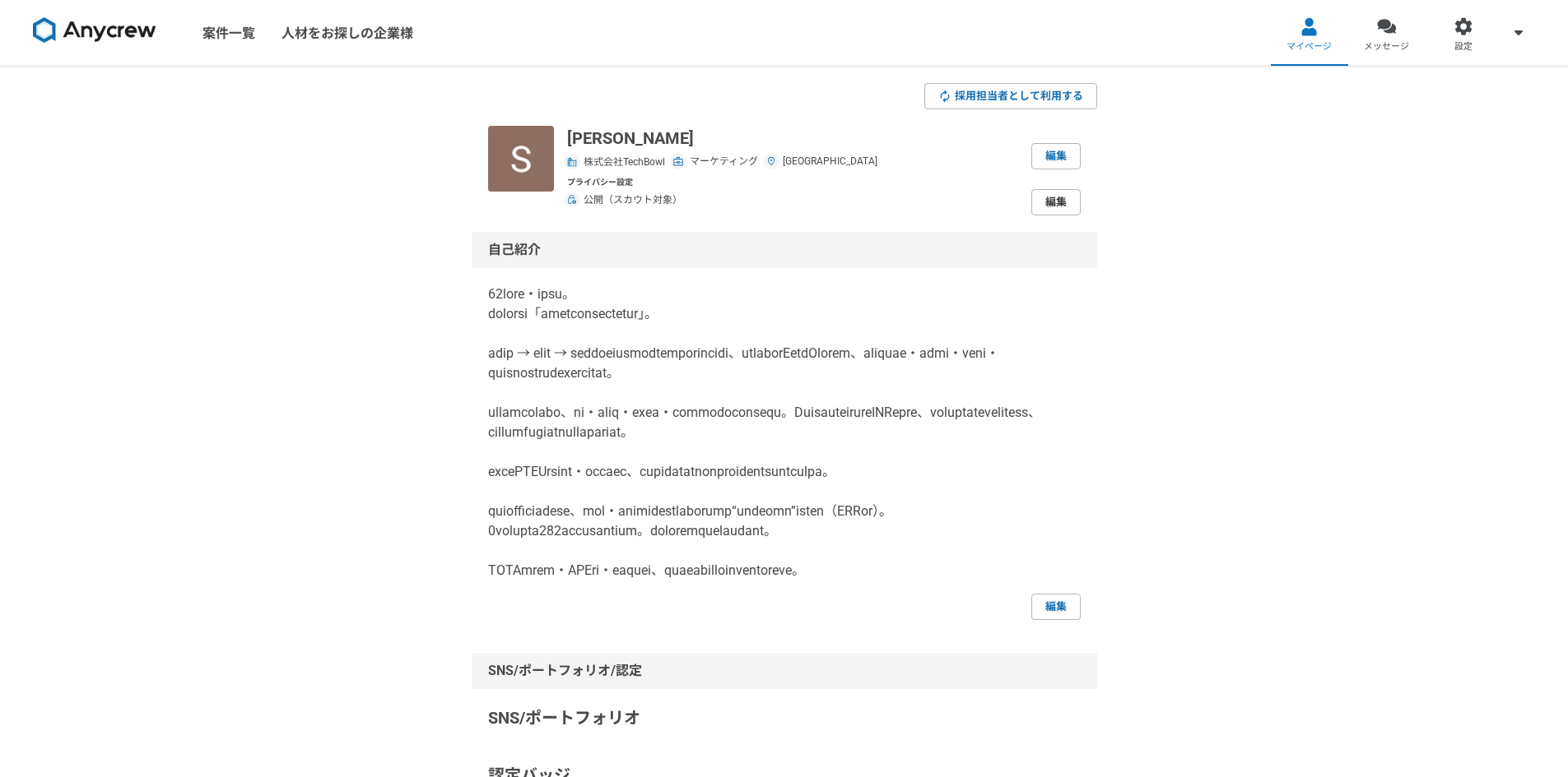
click at [1039, 206] on link "編集" at bounding box center [1055, 203] width 50 height 26
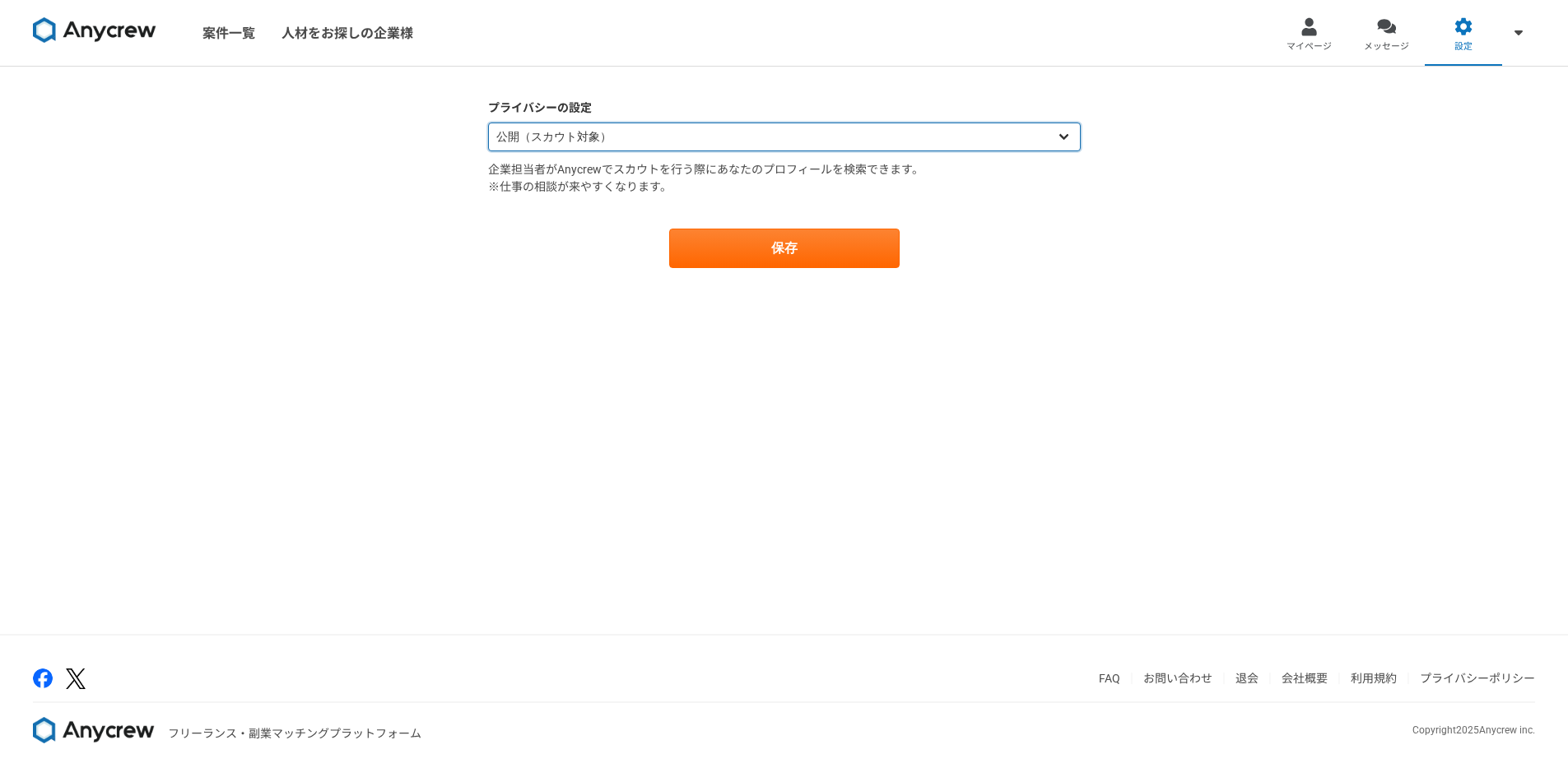
click at [662, 124] on select "公開（スカウト対象） 非公開（スカウト対象外）" at bounding box center [784, 137] width 592 height 29
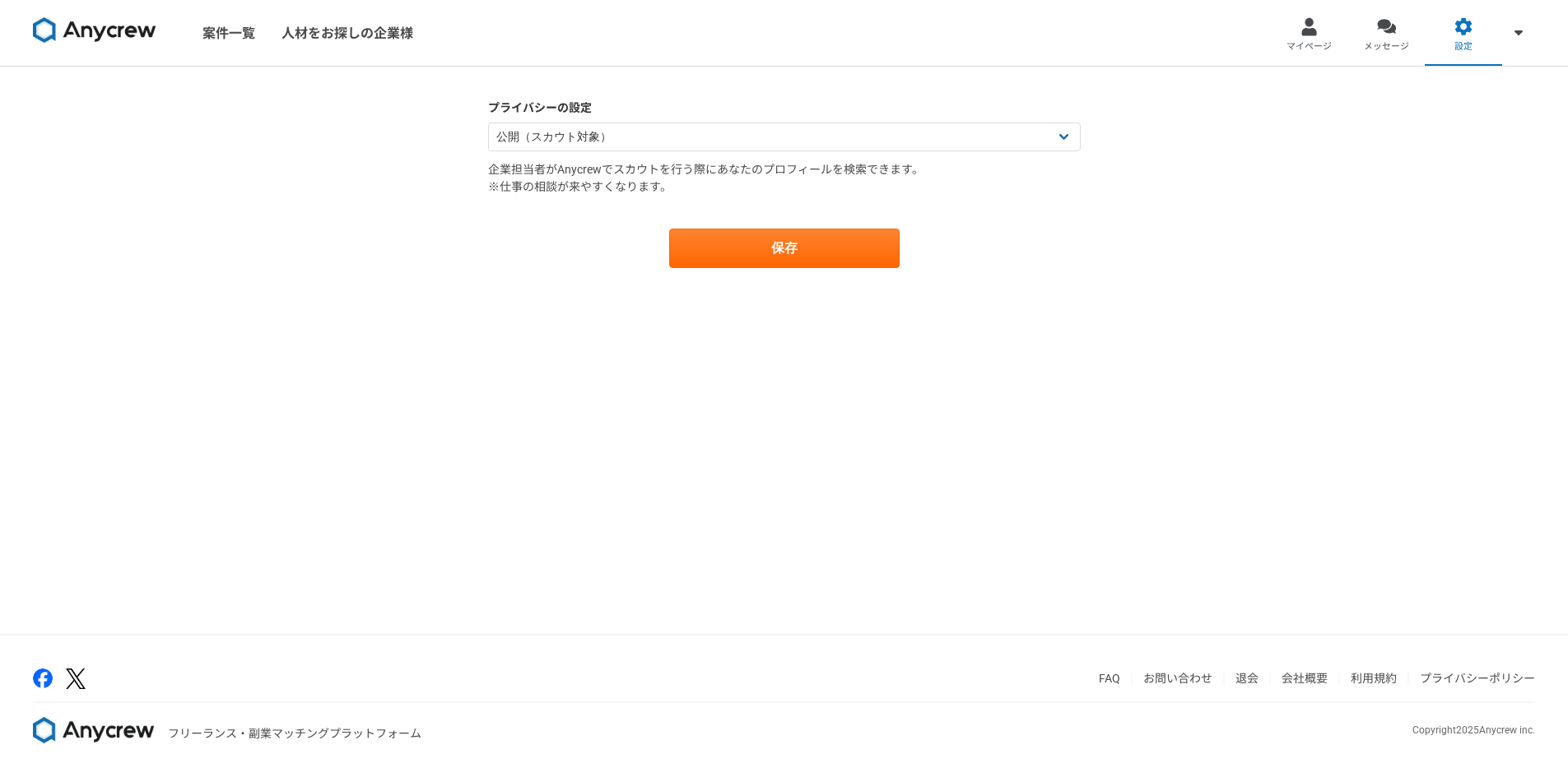
drag, startPoint x: 413, startPoint y: 191, endPoint x: 332, endPoint y: 189, distance: 81.0
click at [413, 191] on div "プライバシーの設定 公開（スカウト対象） 非公開（スカウト対象外） 企業担当者がAnycrewでスカウトを行う際にあなたのプロフィールを検索できます。 ※仕事…" at bounding box center [784, 350] width 1568 height 568
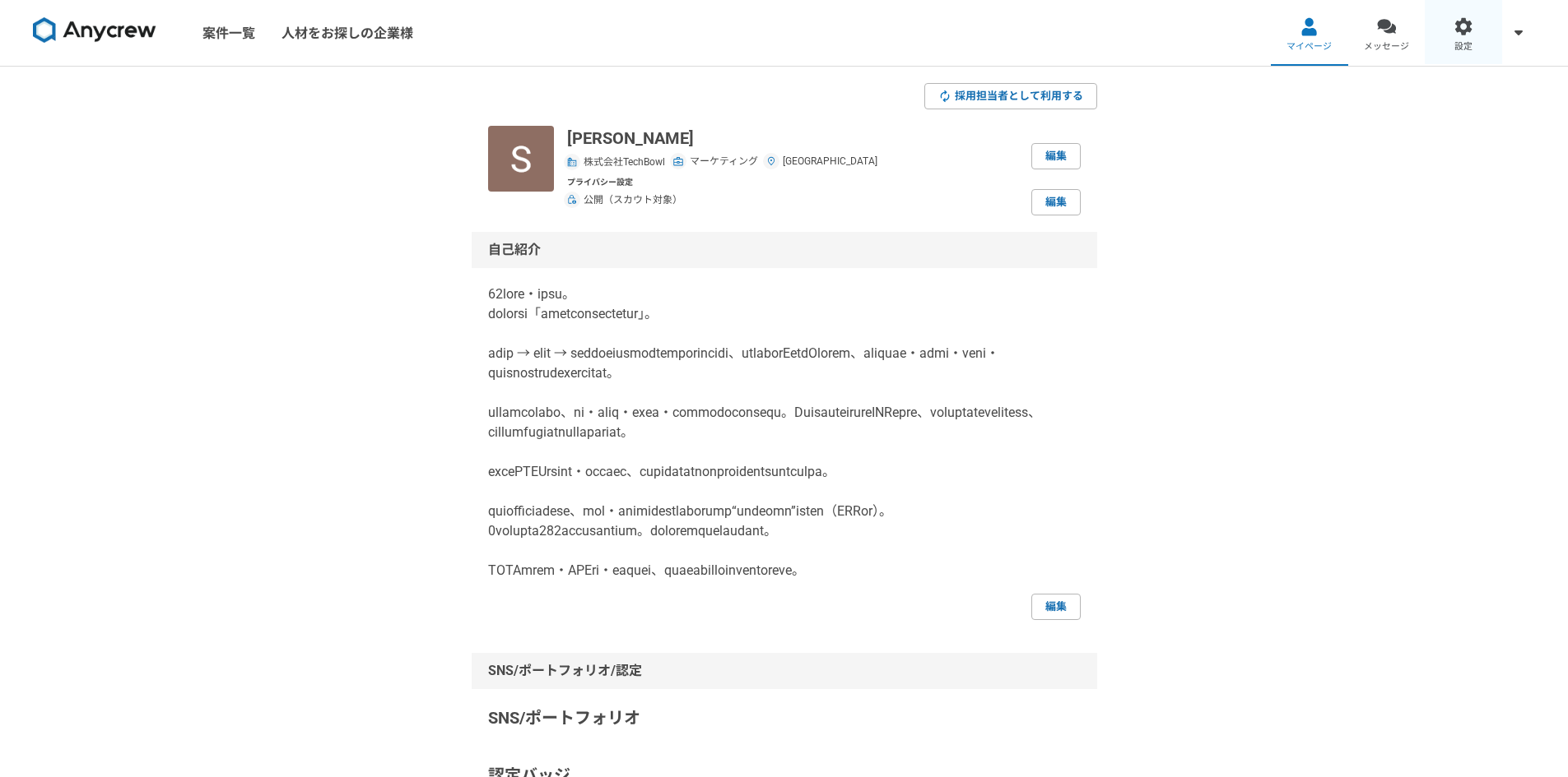
click at [1464, 38] on link "設定" at bounding box center [1463, 33] width 77 height 66
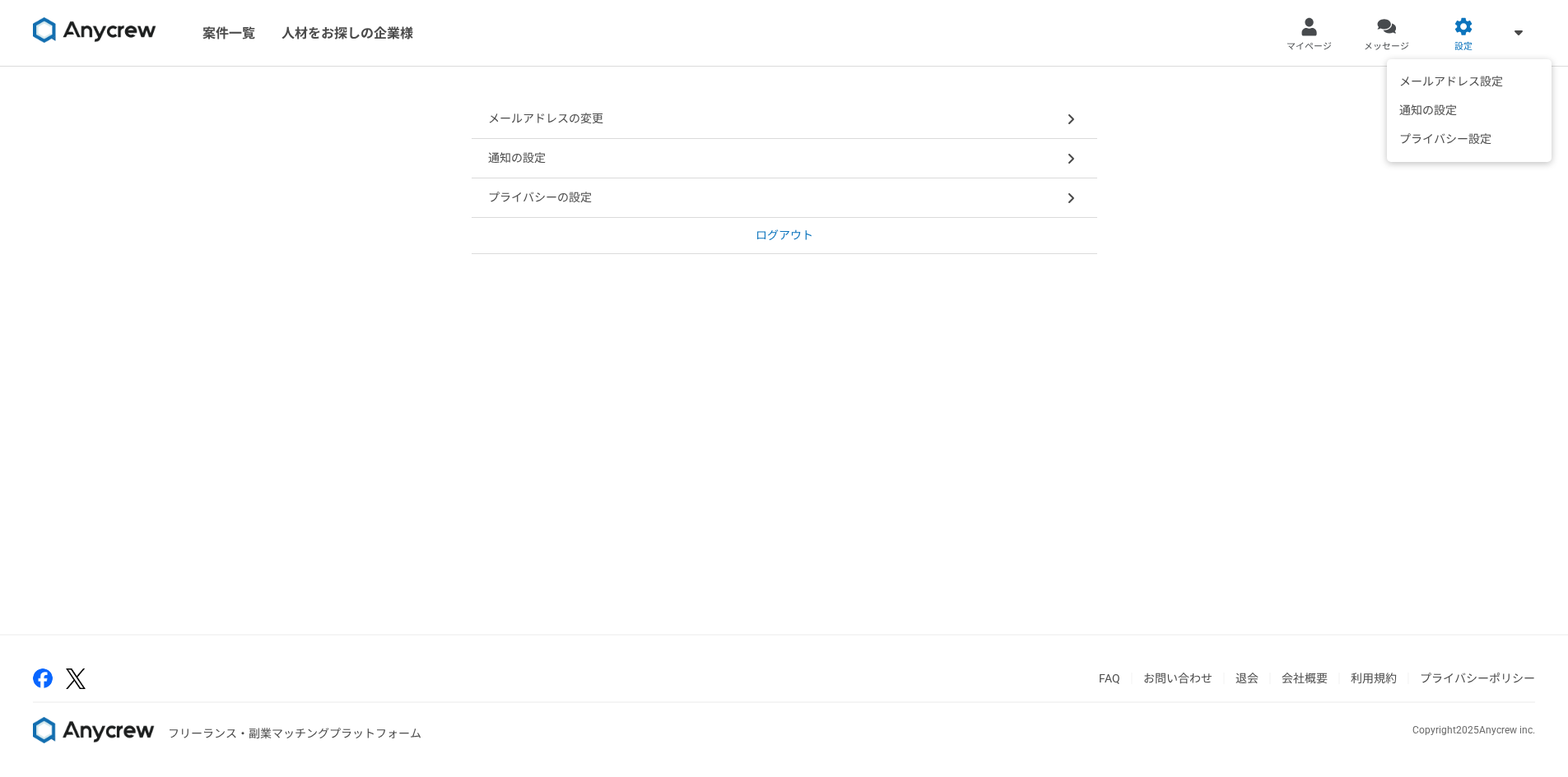
click at [1511, 30] on span at bounding box center [1518, 32] width 20 height 20
click at [1489, 50] on link "設定" at bounding box center [1463, 33] width 77 height 66
click at [1051, 210] on div "プライバシーの設定" at bounding box center [784, 198] width 625 height 39
click at [506, 172] on div "通知の設定" at bounding box center [784, 159] width 625 height 39
click at [553, 121] on p "メールアドレスの変更" at bounding box center [546, 118] width 115 height 17
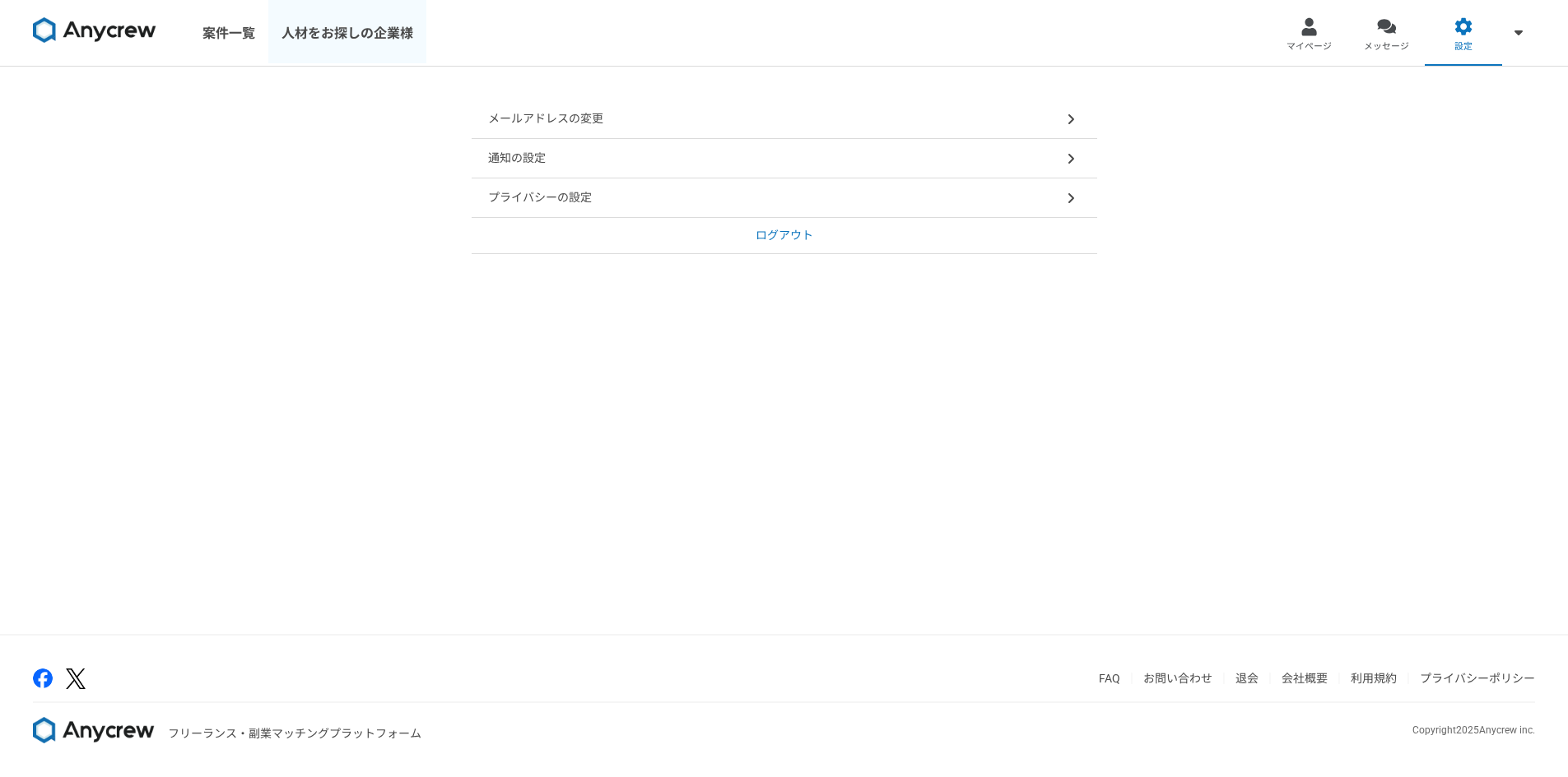
click at [320, 40] on link "人材をお探しの企業様" at bounding box center [347, 33] width 158 height 66
click at [210, 23] on link "案件一覧" at bounding box center [229, 33] width 79 height 66
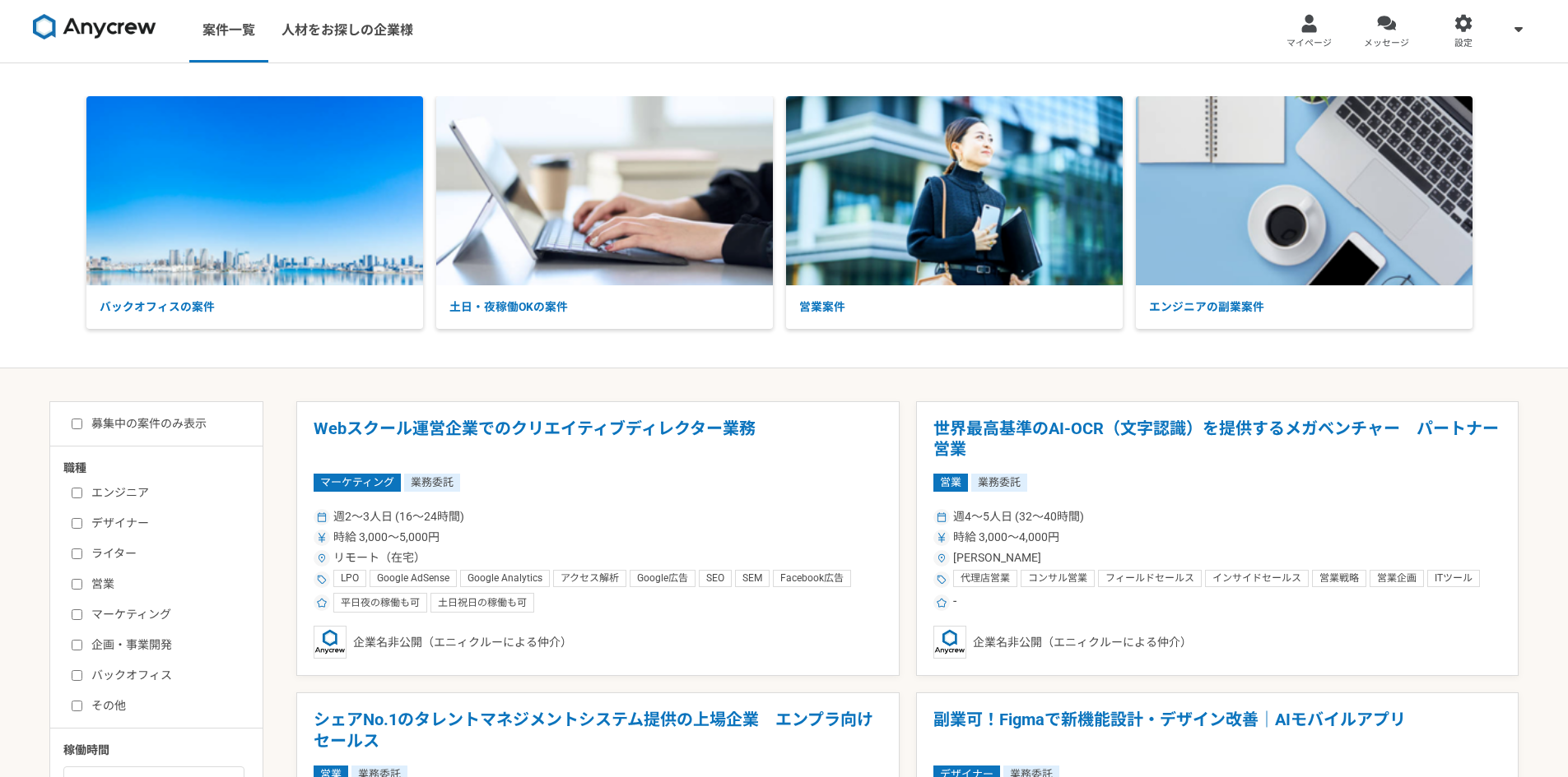
scroll to position [4, 0]
click at [584, 280] on img at bounding box center [605, 190] width 337 height 190
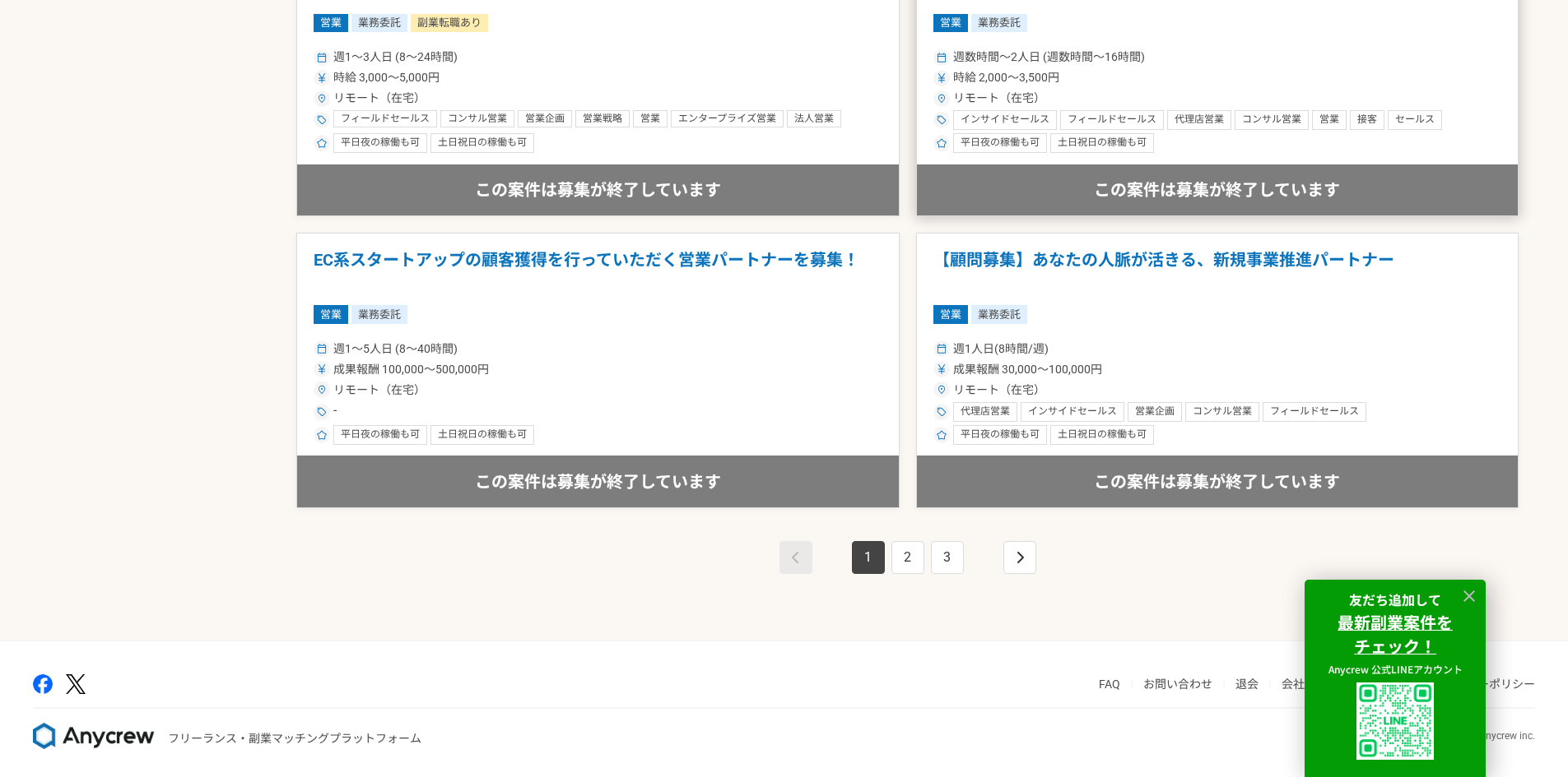
scroll to position [2803, 0]
